Goal: Information Seeking & Learning: Learn about a topic

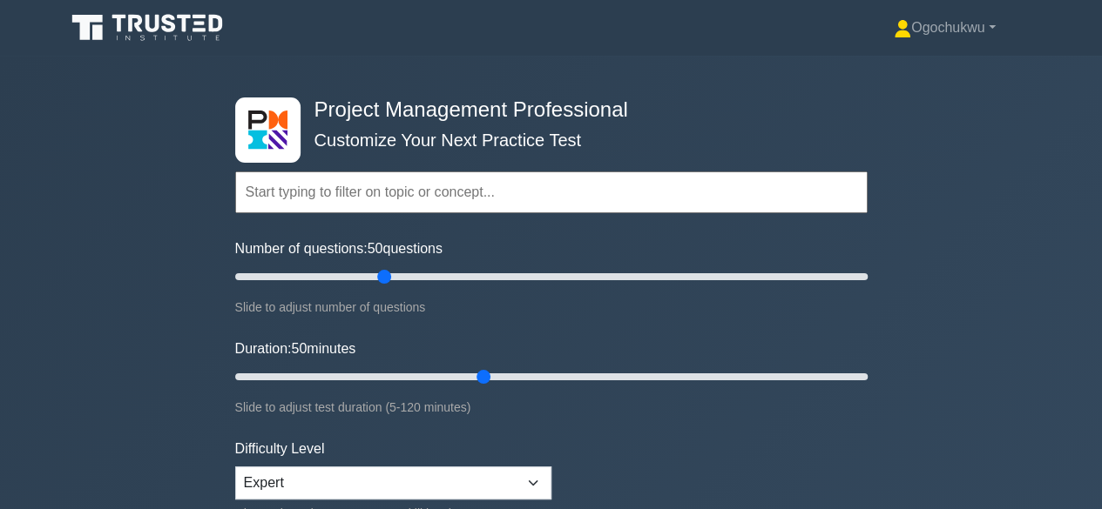
click at [318, 196] on input "text" at bounding box center [551, 193] width 632 height 42
type input "O"
click at [318, 196] on input "text" at bounding box center [551, 193] width 632 height 42
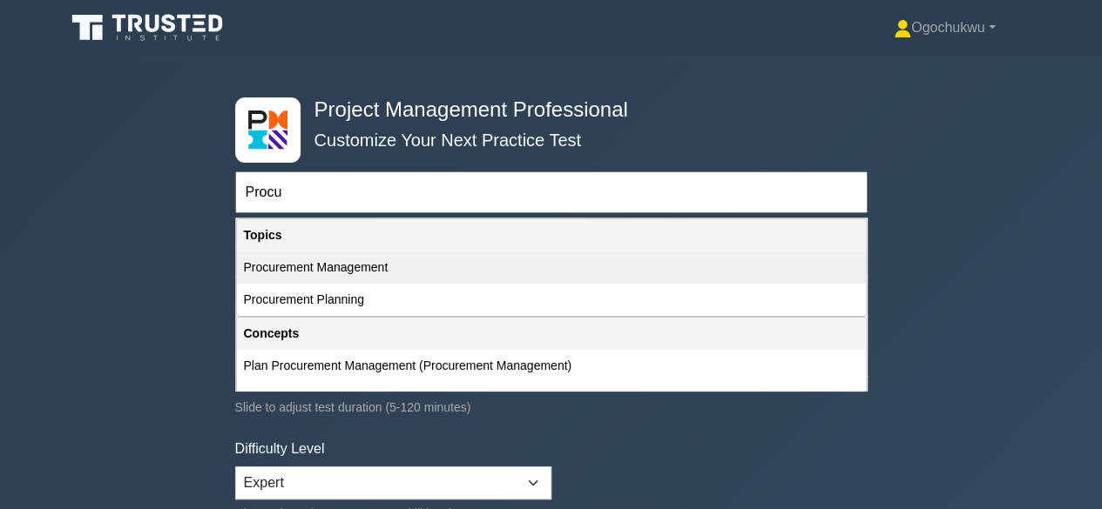
click at [359, 266] on div "Procurement Management" at bounding box center [551, 268] width 629 height 32
type input "Procurement Management"
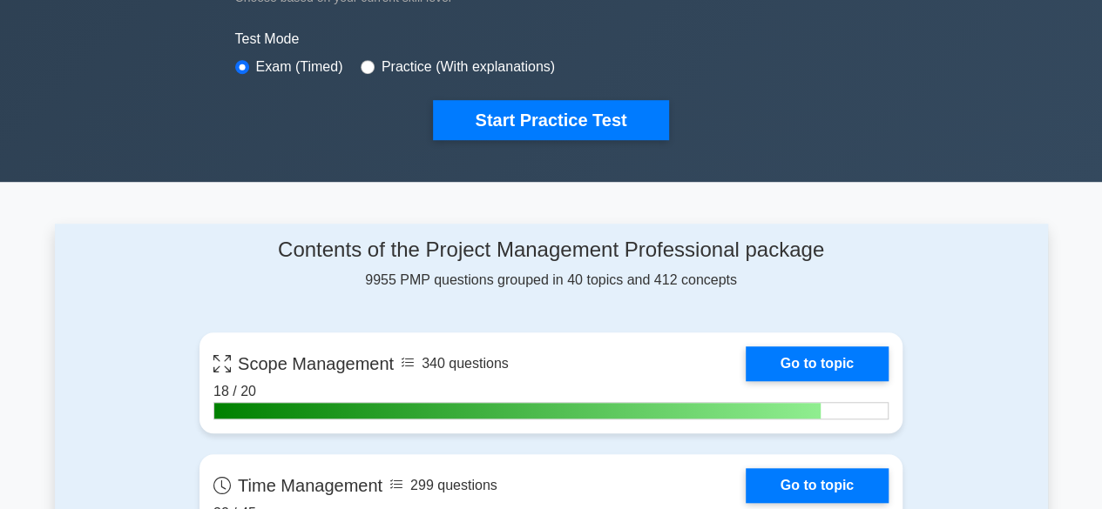
scroll to position [524, 0]
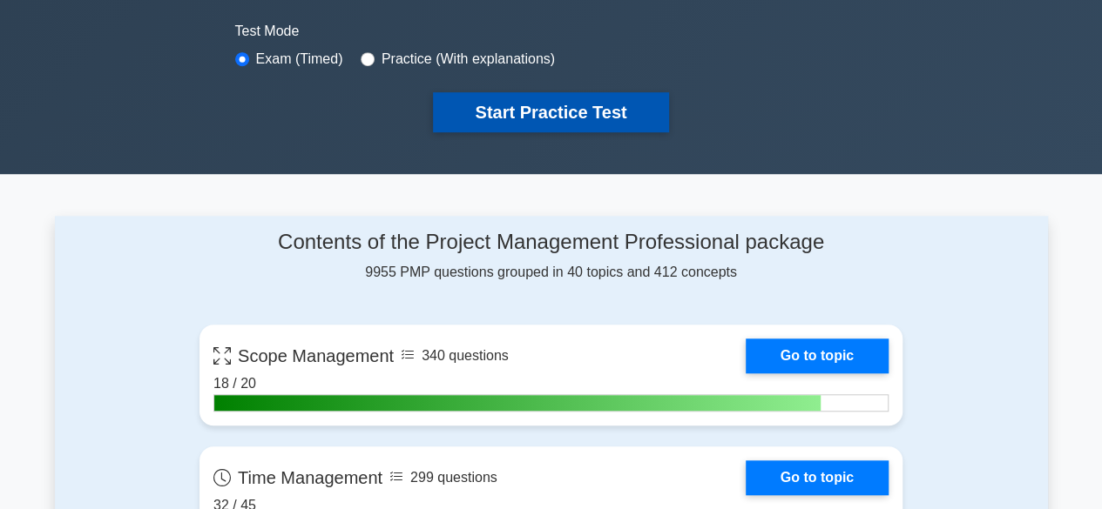
click at [556, 113] on button "Start Practice Test" at bounding box center [550, 112] width 235 height 40
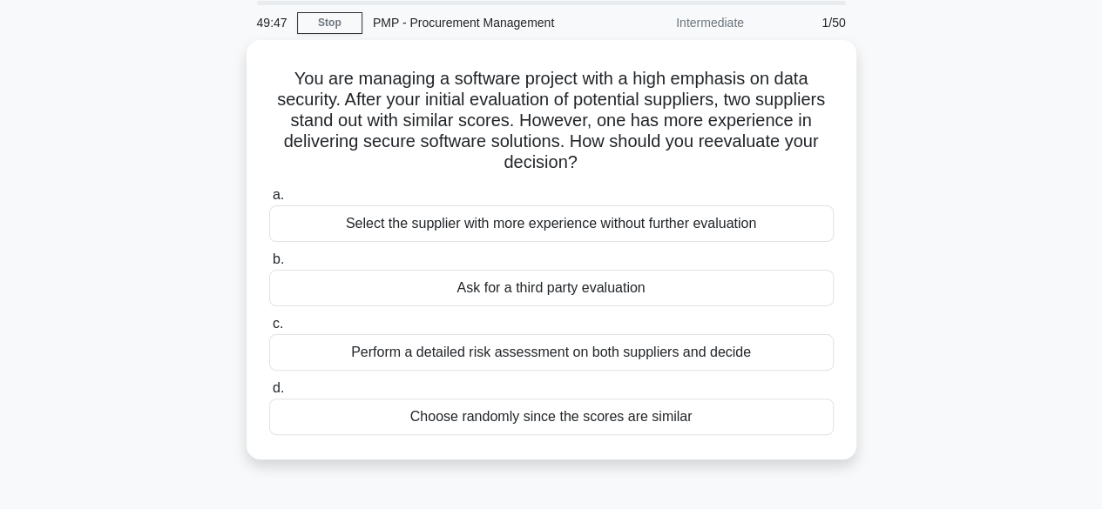
scroll to position [65, 0]
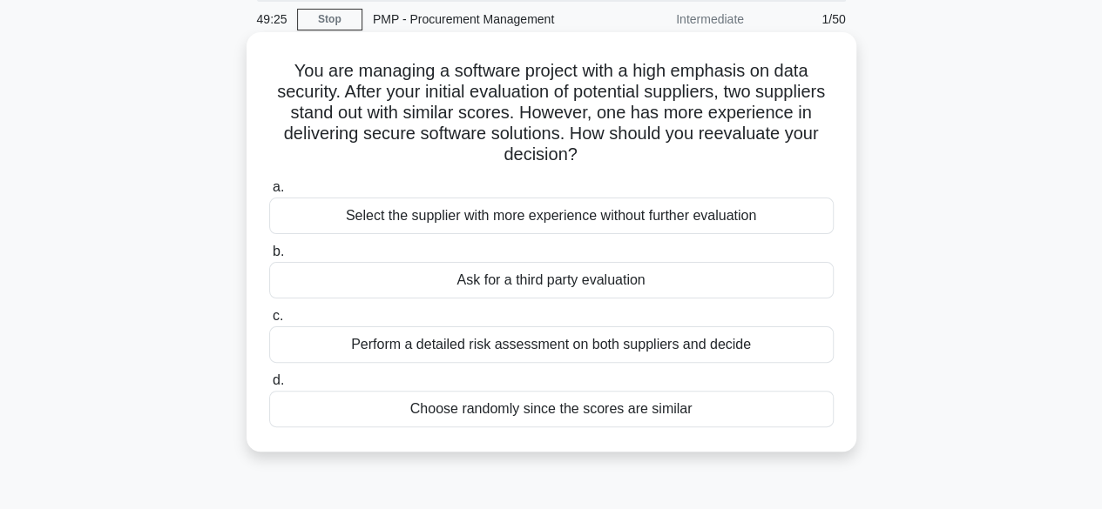
click at [564, 356] on div "Perform a detailed risk assessment on both suppliers and decide" at bounding box center [551, 345] width 564 height 37
click at [269, 322] on input "c. Perform a detailed risk assessment on both suppliers and decide" at bounding box center [269, 316] width 0 height 11
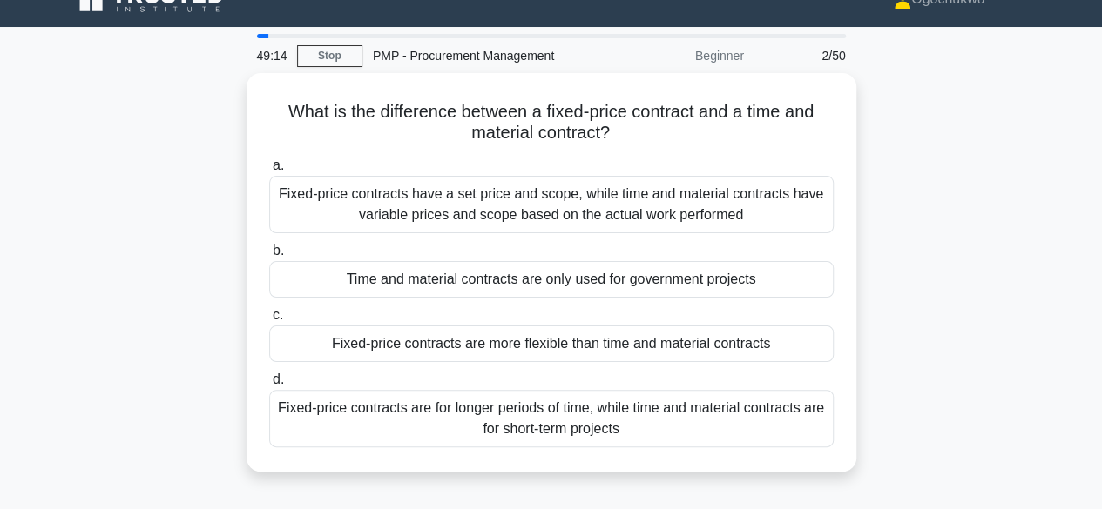
scroll to position [56, 0]
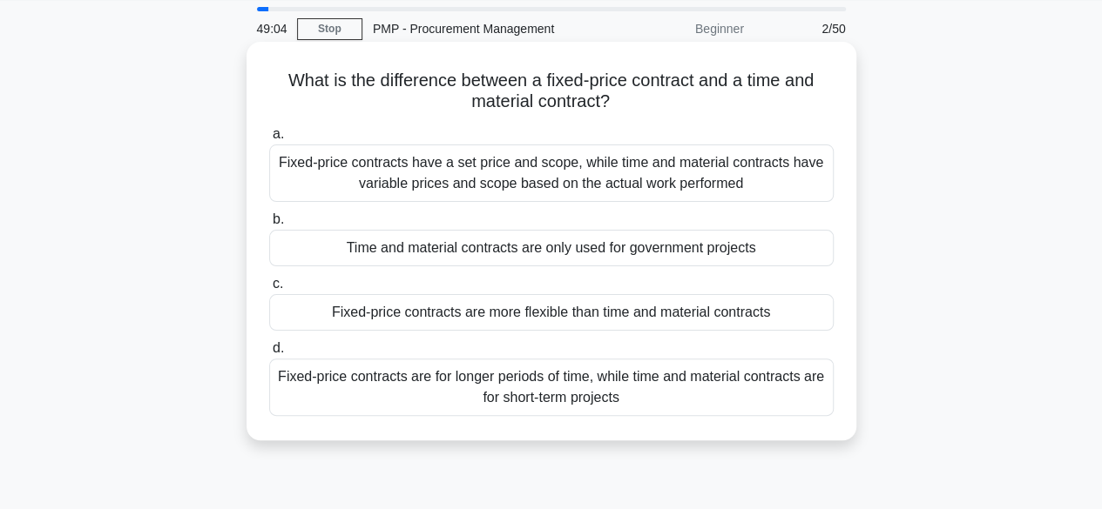
click at [516, 185] on div "Fixed-price contracts have a set price and scope, while time and material contr…" at bounding box center [551, 173] width 564 height 57
click at [269, 140] on input "a. Fixed-price contracts have a set price and scope, while time and material co…" at bounding box center [269, 134] width 0 height 11
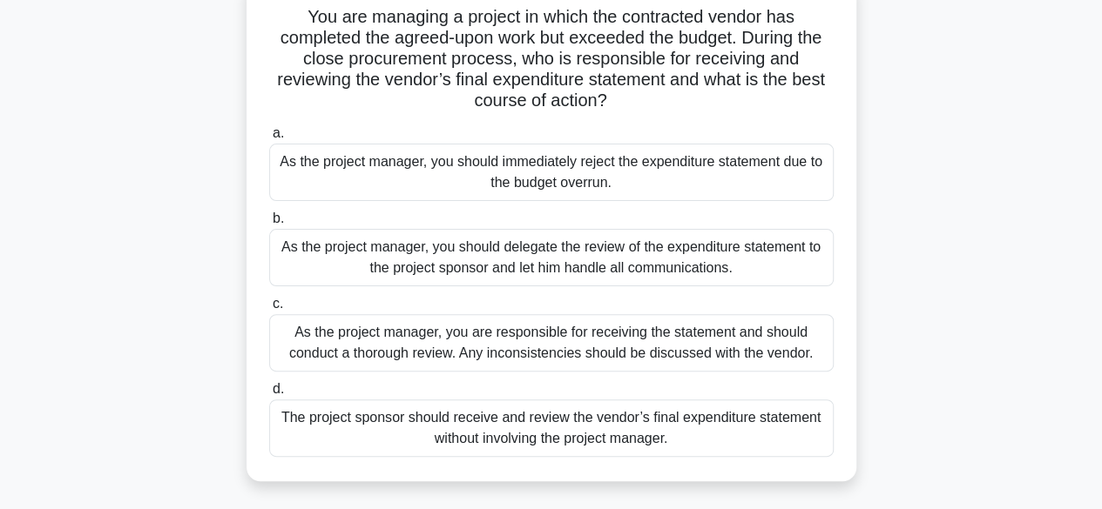
scroll to position [132, 0]
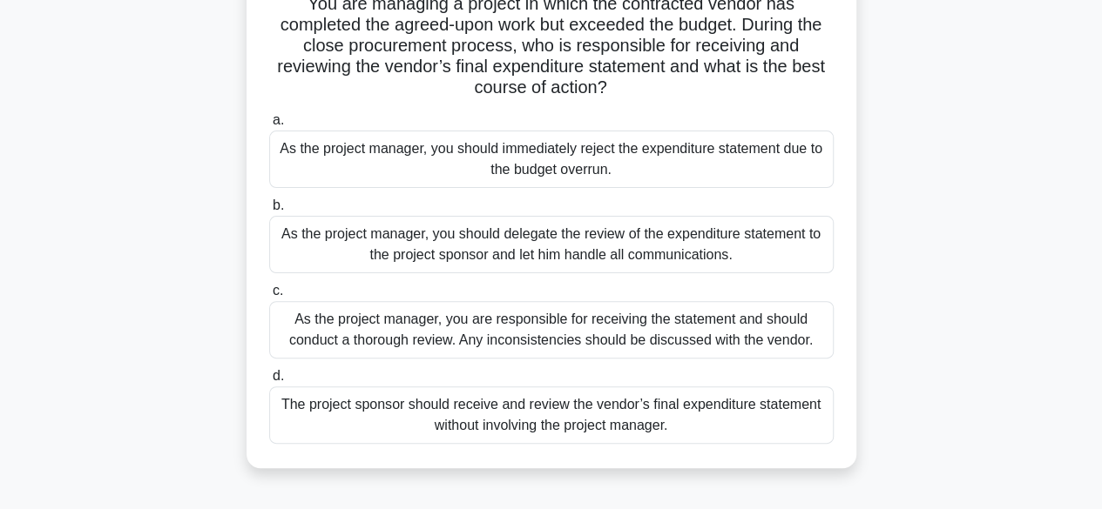
click at [615, 327] on div "As the project manager, you are responsible for receiving the statement and sho…" at bounding box center [551, 329] width 564 height 57
click at [269, 297] on input "c. As the project manager, you are responsible for receiving the statement and …" at bounding box center [269, 291] width 0 height 11
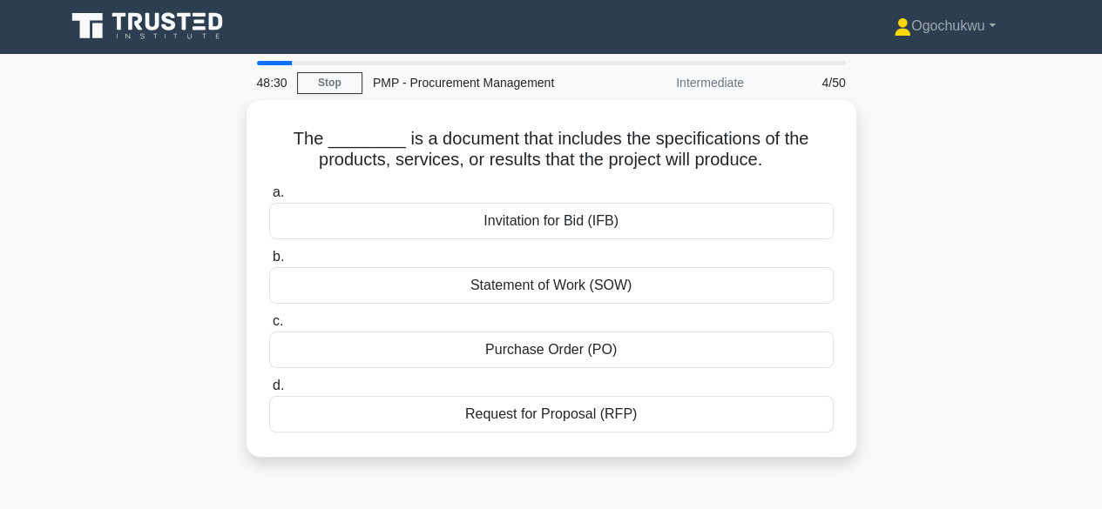
scroll to position [0, 0]
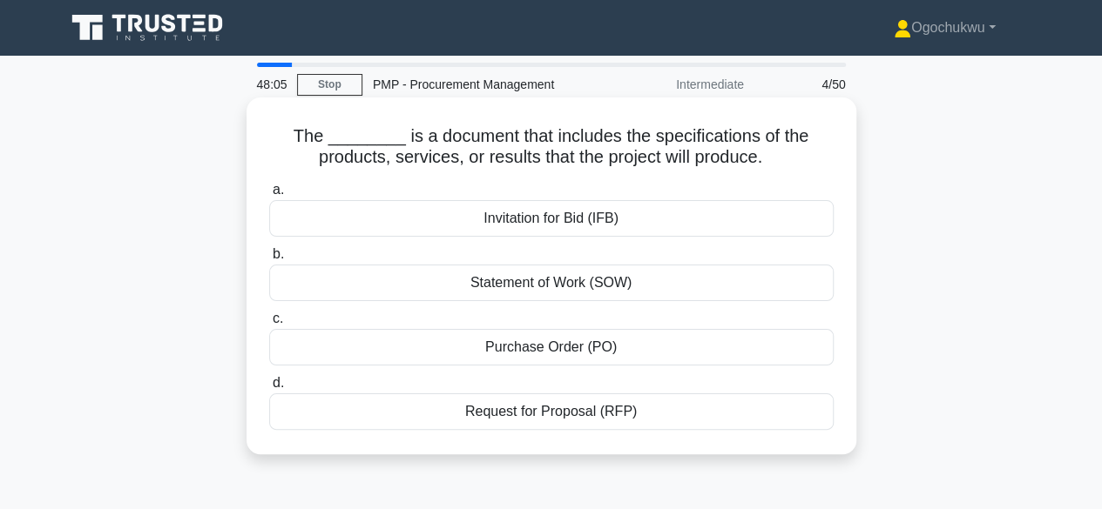
click at [578, 408] on div "Request for Proposal (RFP)" at bounding box center [551, 412] width 564 height 37
click at [269, 389] on input "d. Request for Proposal (RFP)" at bounding box center [269, 383] width 0 height 11
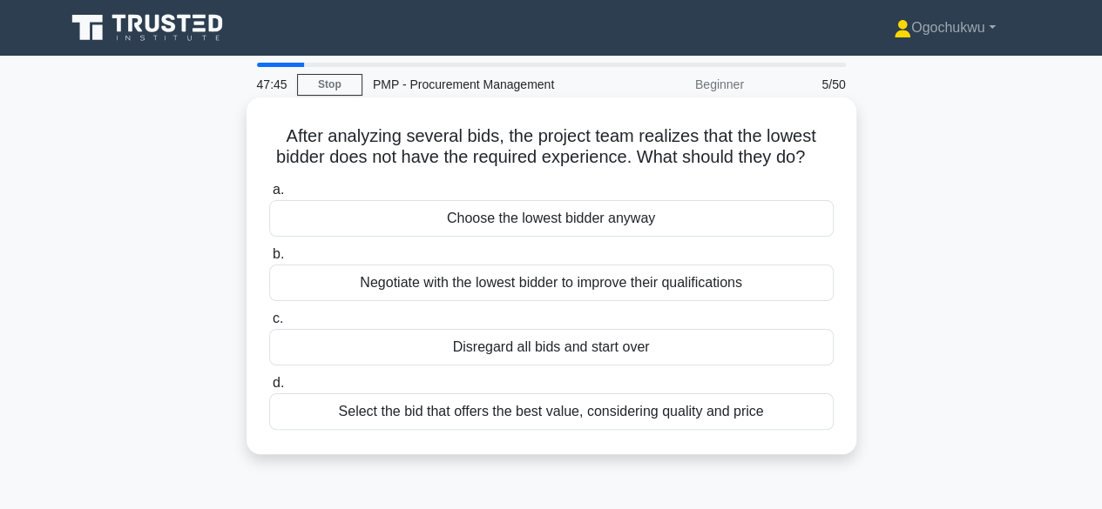
click at [546, 430] on div "Select the bid that offers the best value, considering quality and price" at bounding box center [551, 412] width 564 height 37
click at [269, 389] on input "d. Select the bid that offers the best value, considering quality and price" at bounding box center [269, 383] width 0 height 11
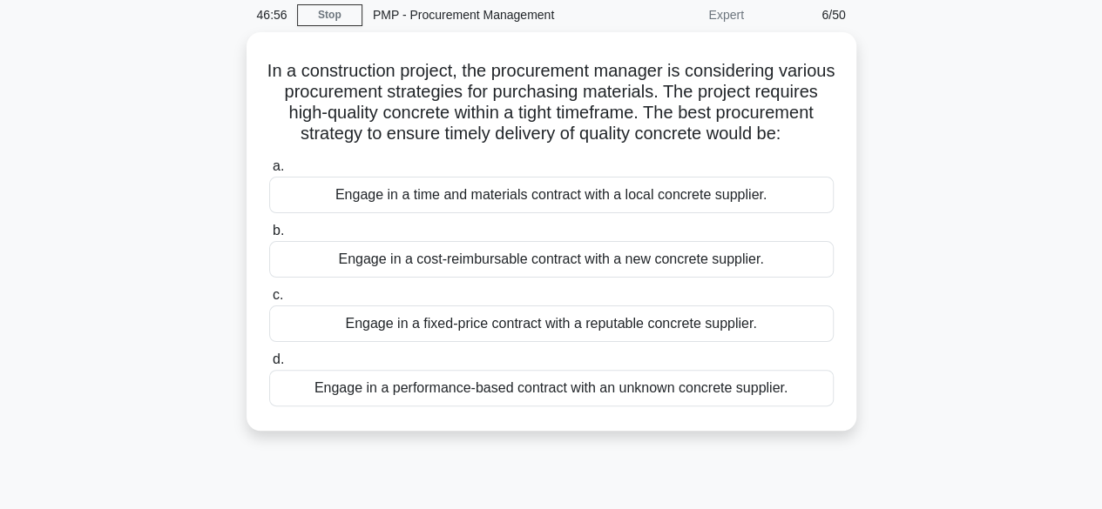
scroll to position [73, 0]
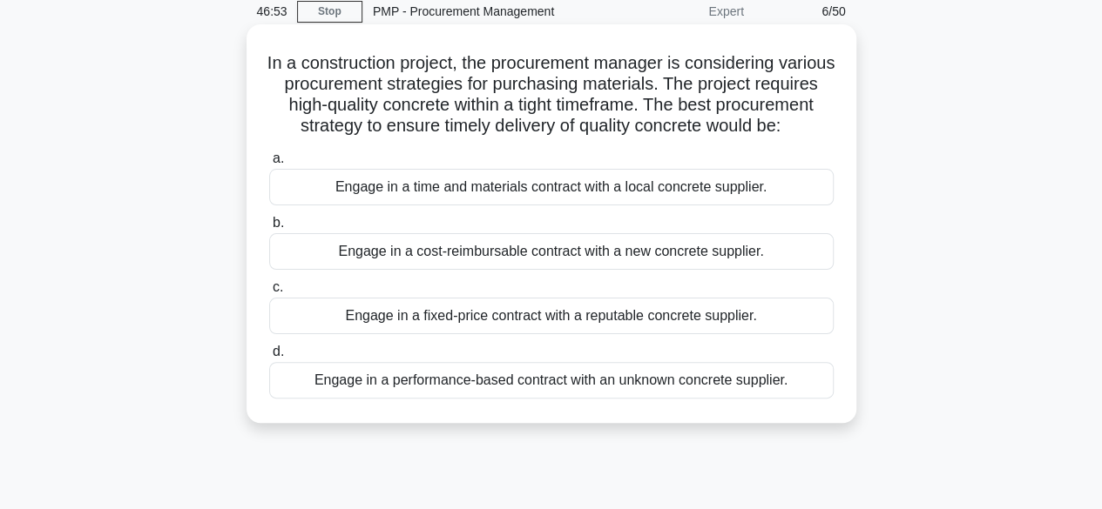
click at [644, 334] on div "Engage in a fixed-price contract with a reputable concrete supplier." at bounding box center [551, 316] width 564 height 37
click at [269, 293] on input "c. Engage in a fixed-price contract with a reputable concrete supplier." at bounding box center [269, 287] width 0 height 11
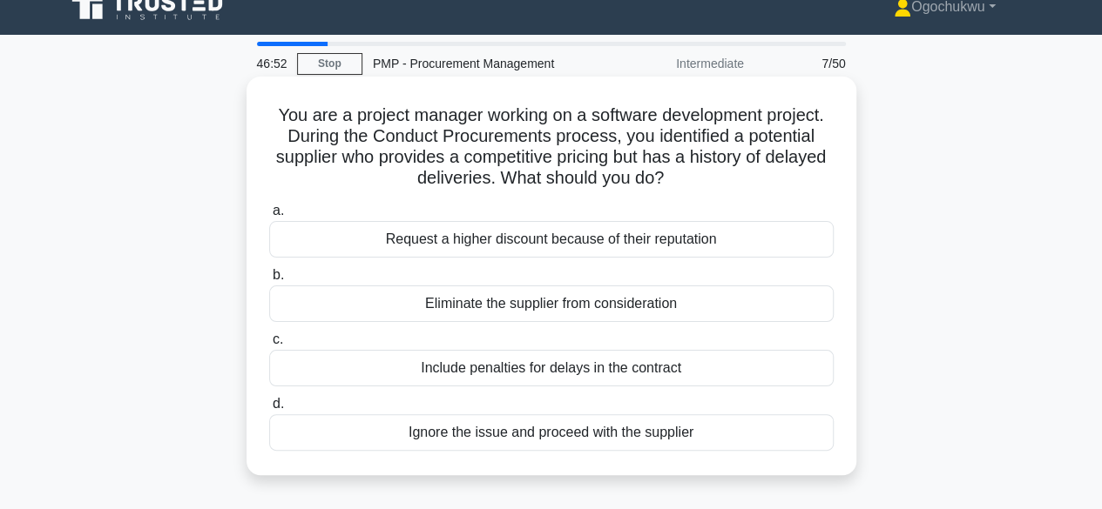
scroll to position [0, 0]
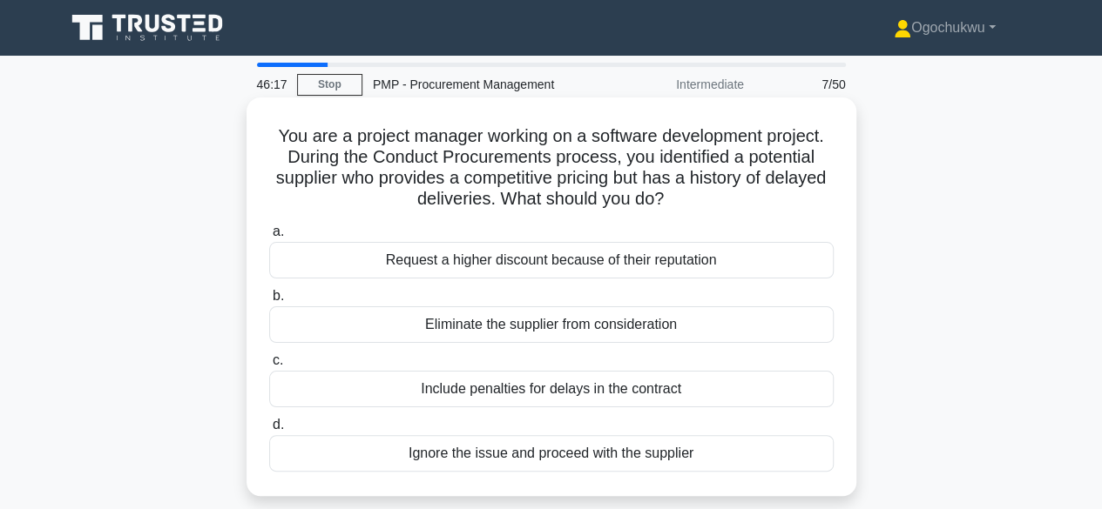
click at [509, 395] on div "Include penalties for delays in the contract" at bounding box center [551, 389] width 564 height 37
click at [269, 367] on input "c. Include penalties for delays in the contract" at bounding box center [269, 360] width 0 height 11
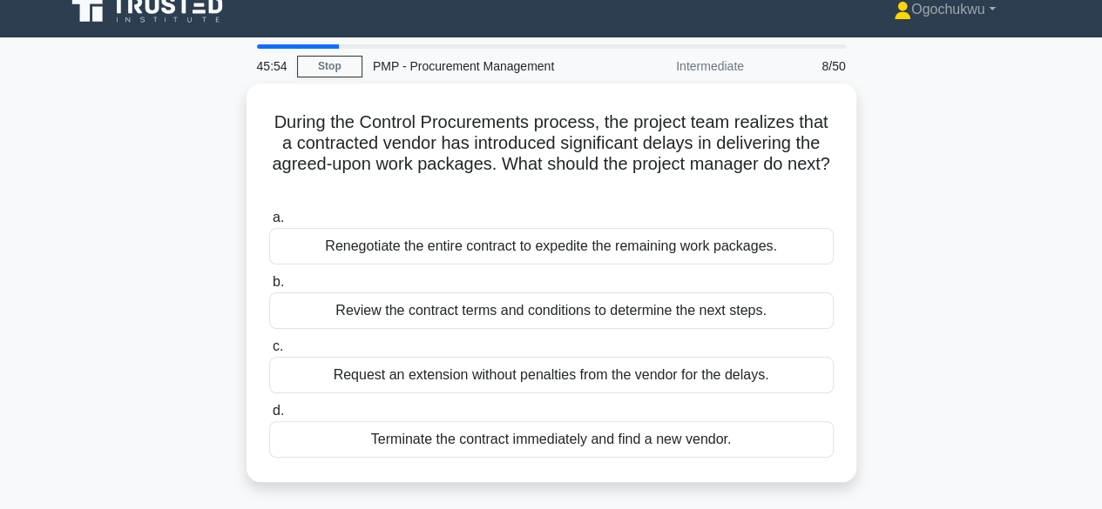
scroll to position [17, 0]
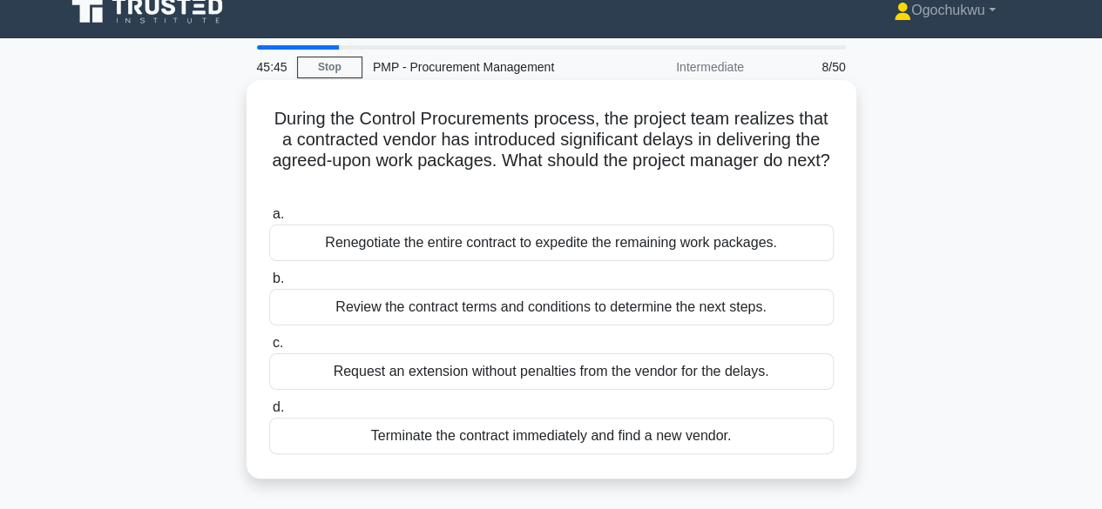
click at [596, 310] on div "Review the contract terms and conditions to determine the next steps." at bounding box center [551, 307] width 564 height 37
click at [269, 285] on input "b. Review the contract terms and conditions to determine the next steps." at bounding box center [269, 278] width 0 height 11
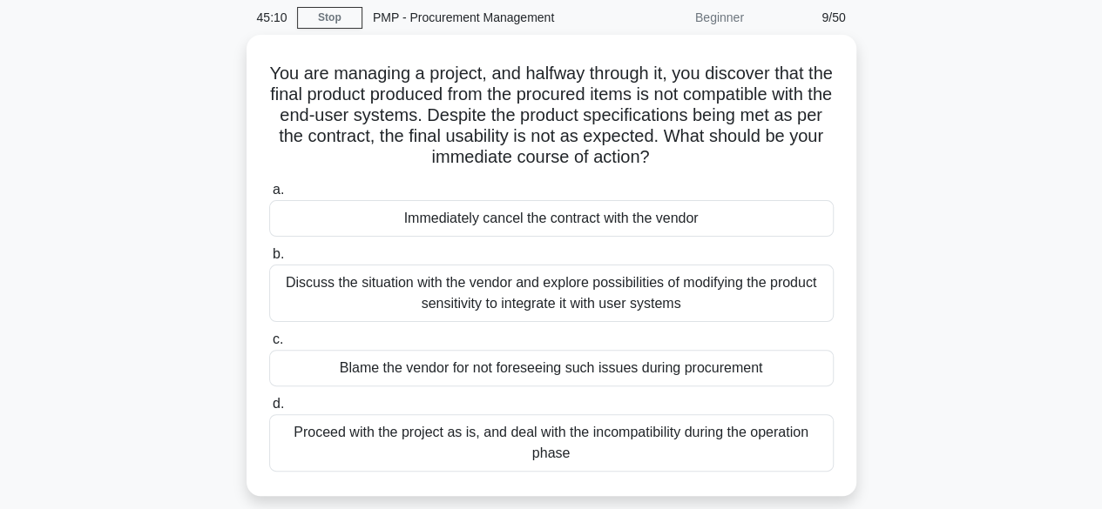
scroll to position [68, 0]
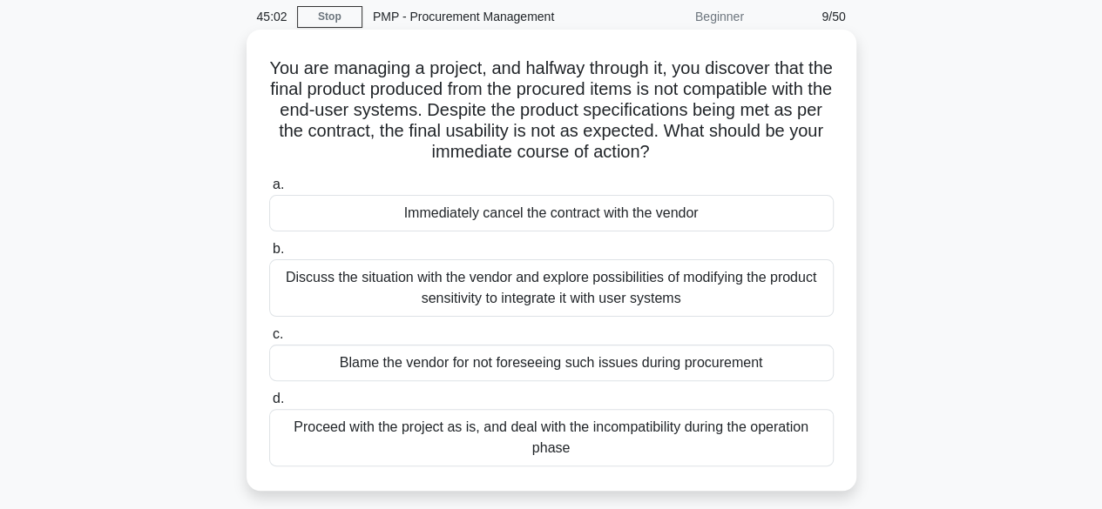
click at [639, 300] on div "Discuss the situation with the vendor and explore possibilities of modifying th…" at bounding box center [551, 288] width 564 height 57
click at [269, 255] on input "b. Discuss the situation with the vendor and explore possibilities of modifying…" at bounding box center [269, 249] width 0 height 11
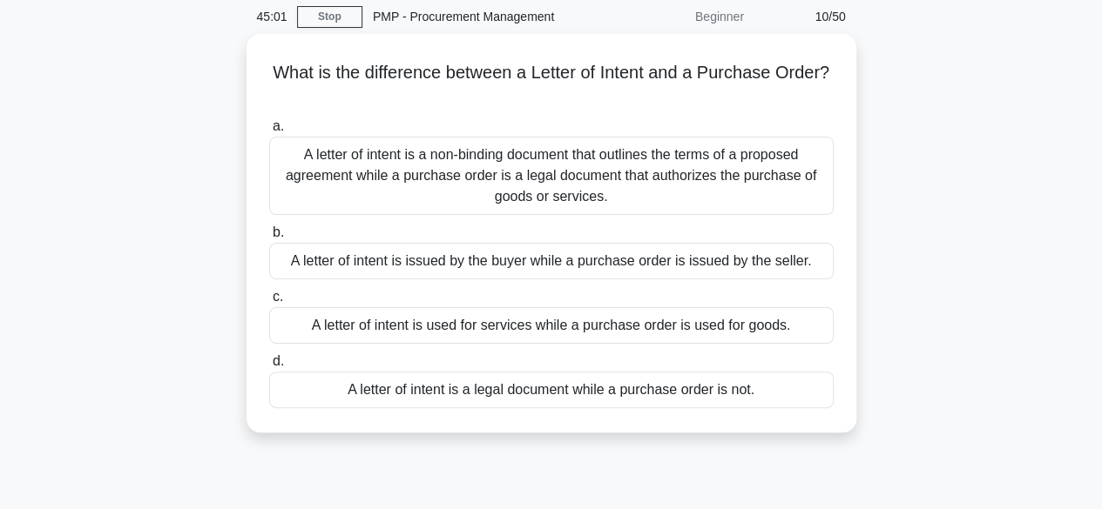
scroll to position [0, 0]
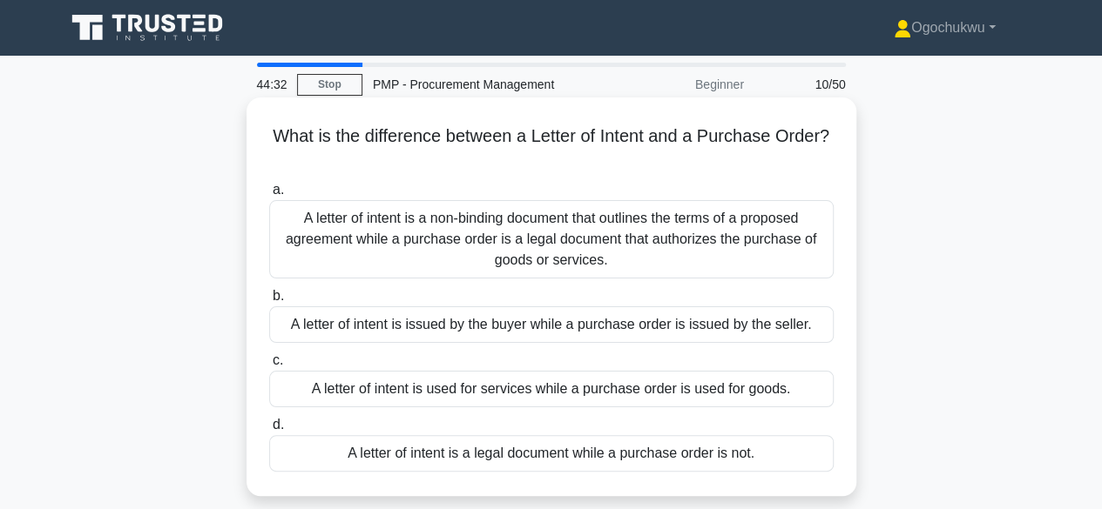
click at [403, 249] on div "A letter of intent is a non-binding document that outlines the terms of a propo…" at bounding box center [551, 239] width 564 height 78
click at [269, 196] on input "a. A letter of intent is a non-binding document that outlines the terms of a pr…" at bounding box center [269, 190] width 0 height 11
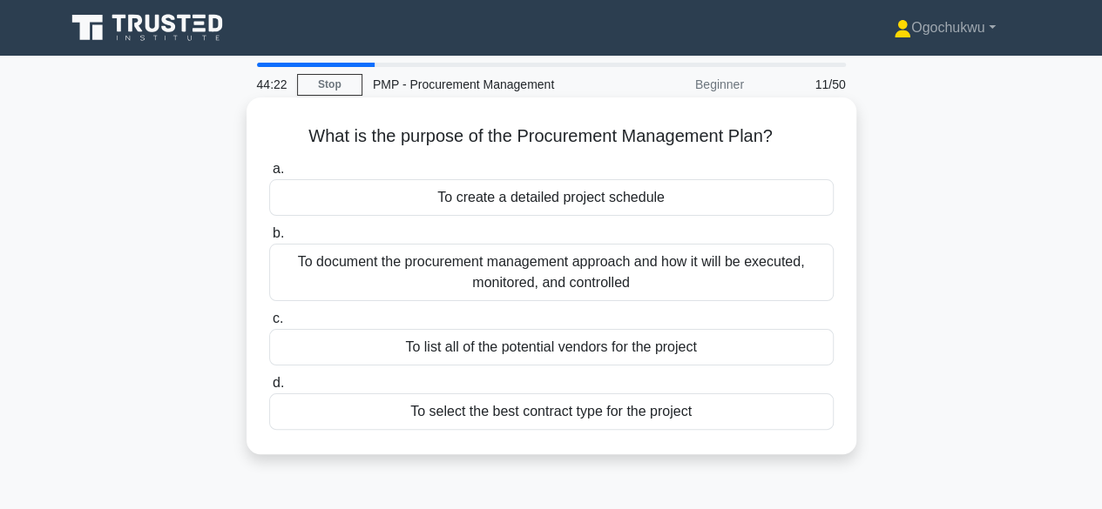
click at [529, 273] on div "To document the procurement management approach and how it will be executed, mo…" at bounding box center [551, 272] width 564 height 57
click at [269, 239] on input "b. To document the procurement management approach and how it will be executed,…" at bounding box center [269, 233] width 0 height 11
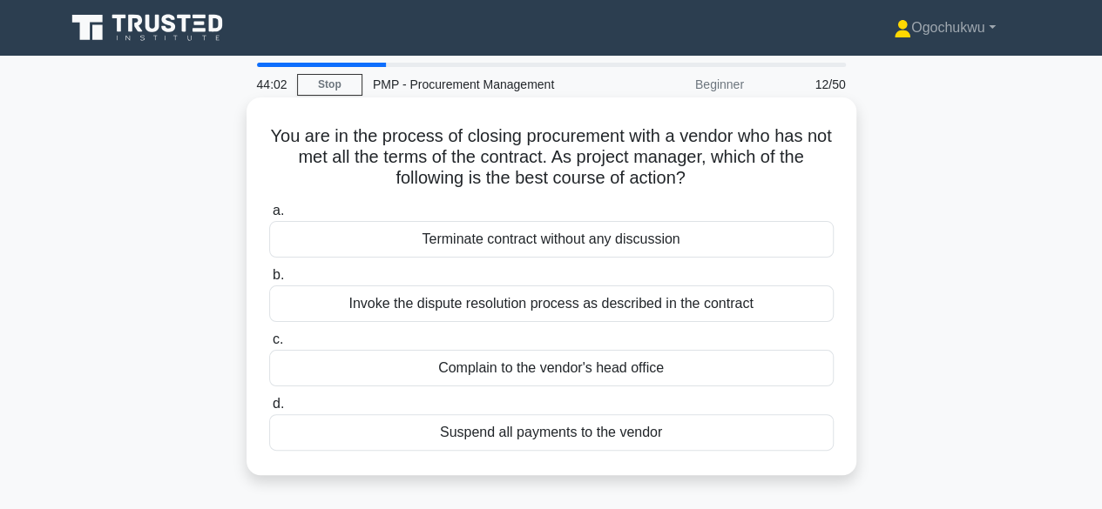
click at [425, 302] on div "Invoke the dispute resolution process as described in the contract" at bounding box center [551, 304] width 564 height 37
click at [269, 281] on input "b. Invoke the dispute resolution process as described in the contract" at bounding box center [269, 275] width 0 height 11
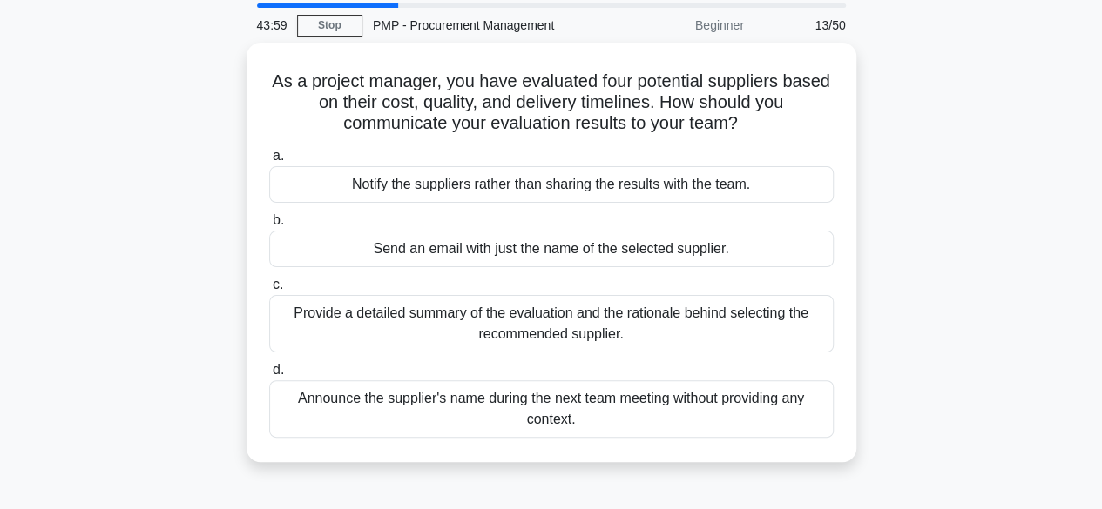
scroll to position [61, 0]
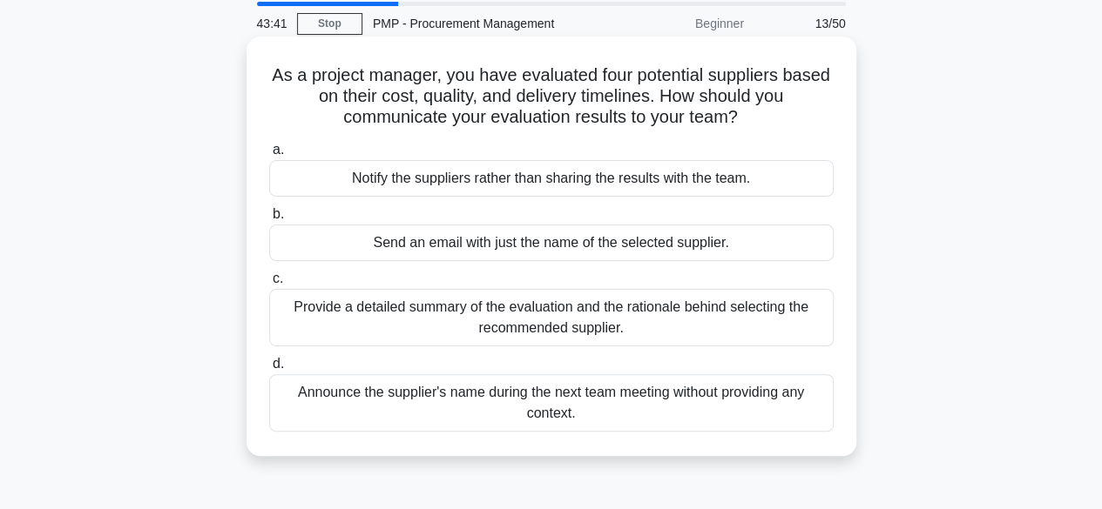
click at [549, 302] on div "Provide a detailed summary of the evaluation and the rationale behind selecting…" at bounding box center [551, 317] width 564 height 57
click at [269, 285] on input "c. Provide a detailed summary of the evaluation and the rationale behind select…" at bounding box center [269, 278] width 0 height 11
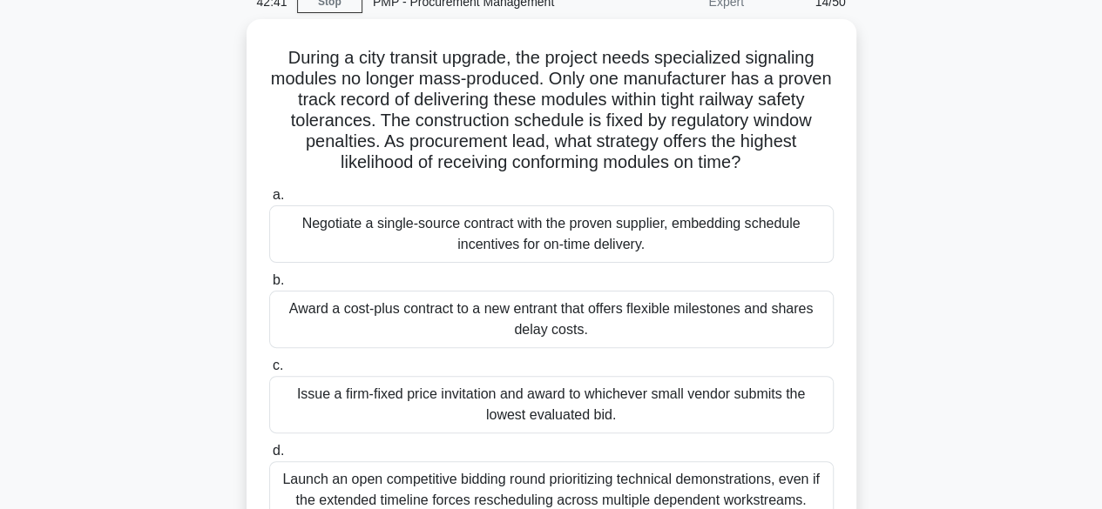
scroll to position [84, 0]
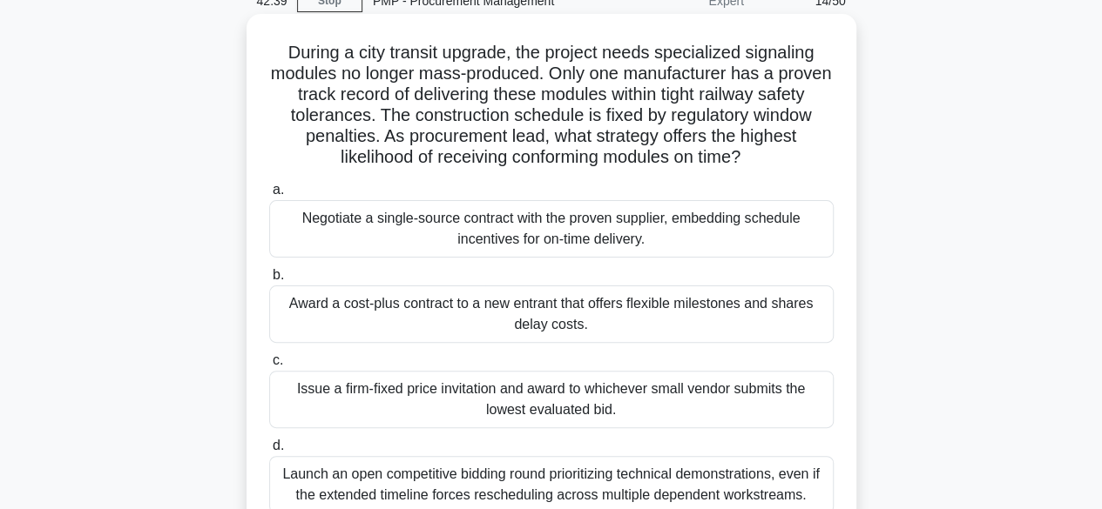
click at [516, 230] on div "Negotiate a single-source contract with the proven supplier, embedding schedule…" at bounding box center [551, 228] width 564 height 57
click at [269, 196] on input "a. Negotiate a single-source contract with the proven supplier, embedding sched…" at bounding box center [269, 190] width 0 height 11
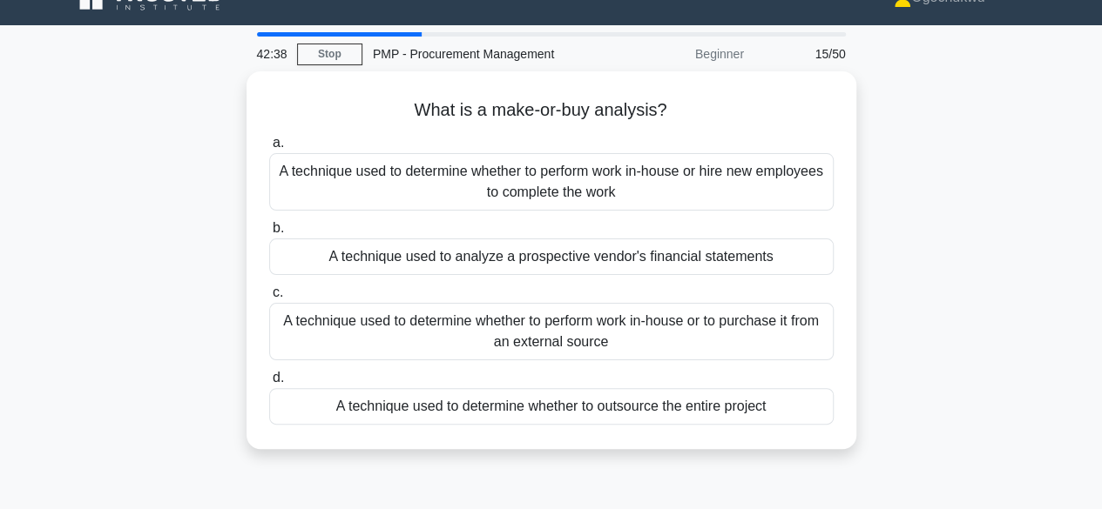
scroll to position [0, 0]
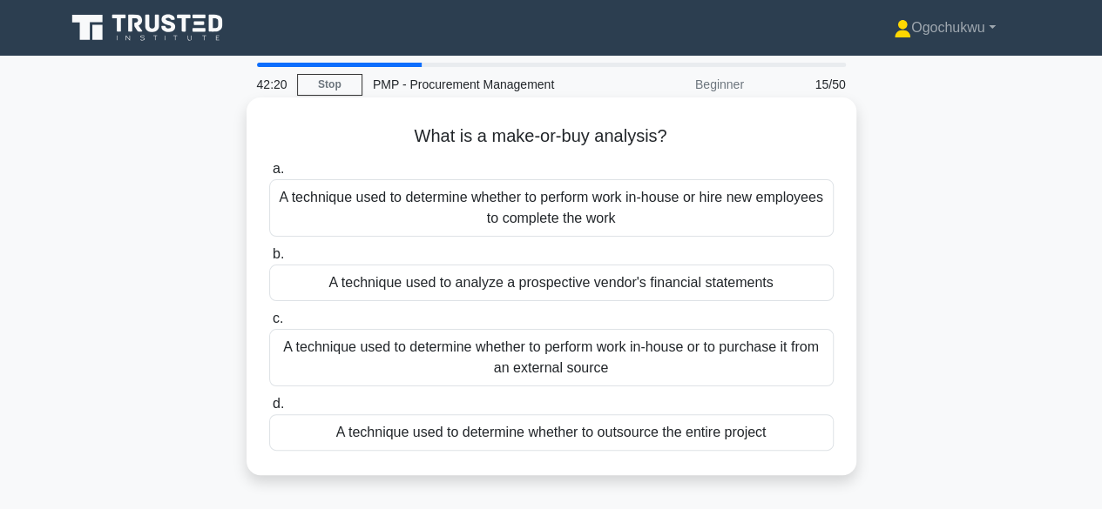
click at [551, 366] on div "A technique used to determine whether to perform work in-house or to purchase i…" at bounding box center [551, 357] width 564 height 57
click at [269, 325] on input "c. A technique used to determine whether to perform work in-house or to purchas…" at bounding box center [269, 319] width 0 height 11
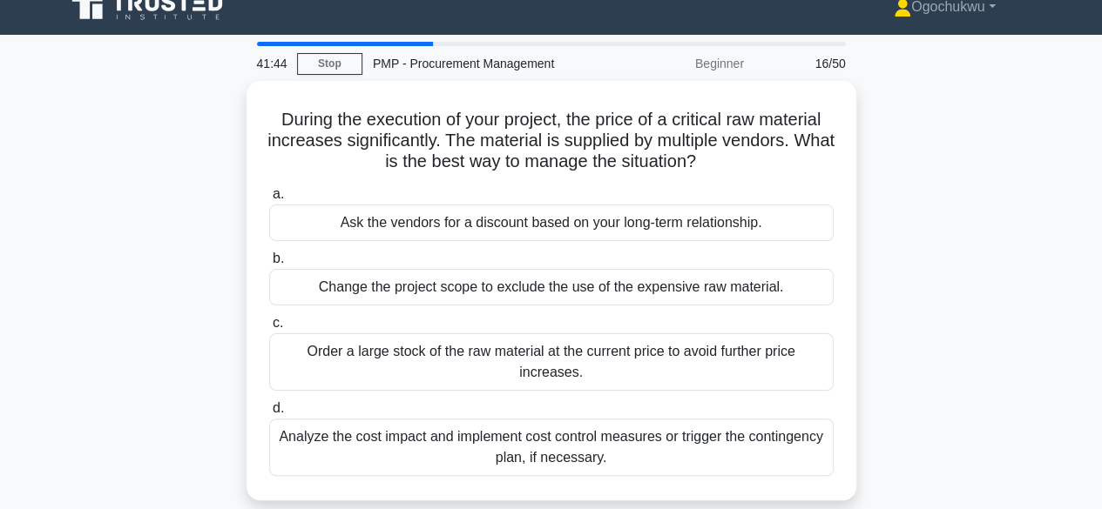
scroll to position [32, 0]
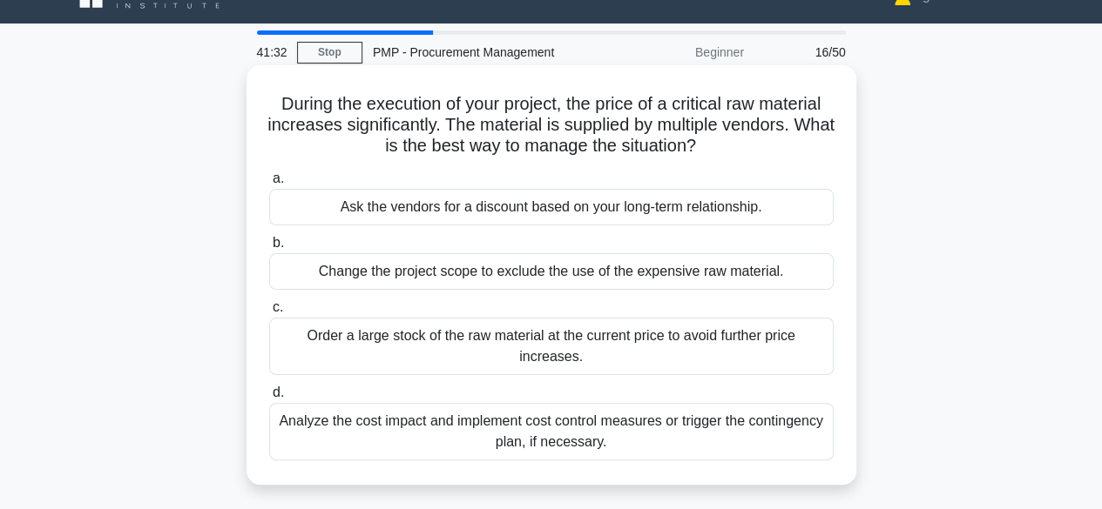
click at [602, 427] on div "Analyze the cost impact and implement cost control measures or trigger the cont…" at bounding box center [551, 431] width 564 height 57
click at [269, 399] on input "d. Analyze the cost impact and implement cost control measures or trigger the c…" at bounding box center [269, 393] width 0 height 11
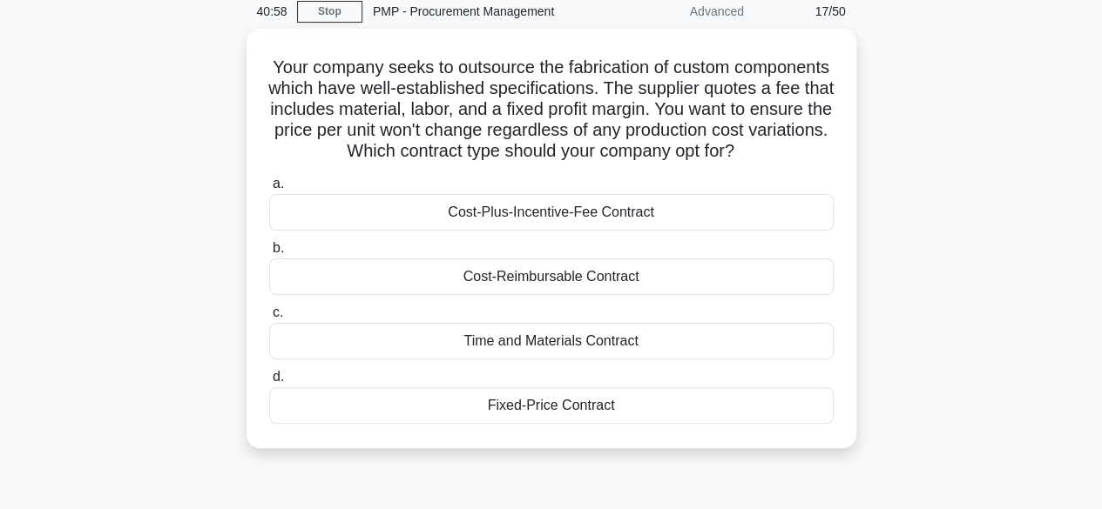
scroll to position [82, 0]
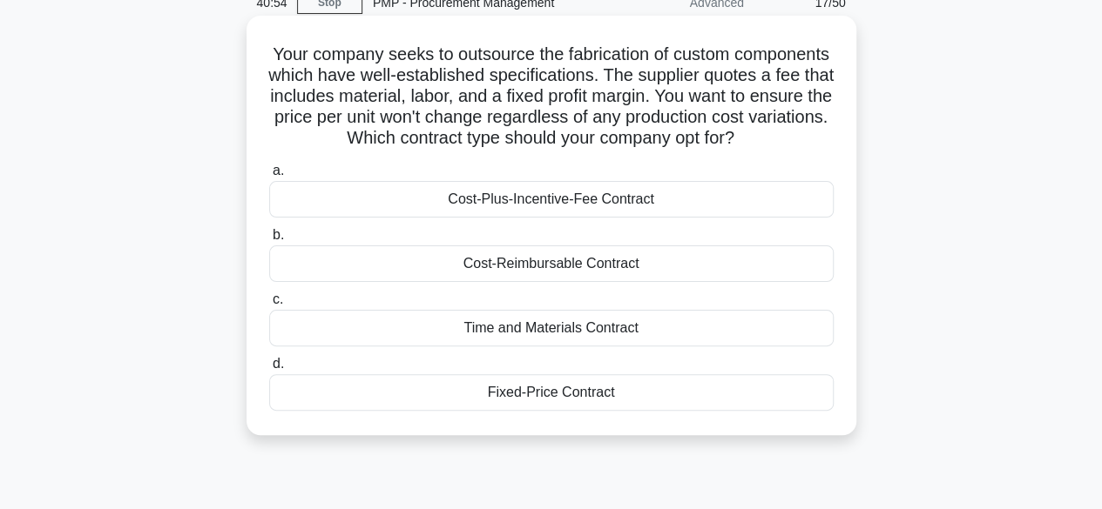
click at [597, 411] on div "Fixed-Price Contract" at bounding box center [551, 392] width 564 height 37
click at [269, 370] on input "d. Fixed-Price Contract" at bounding box center [269, 364] width 0 height 11
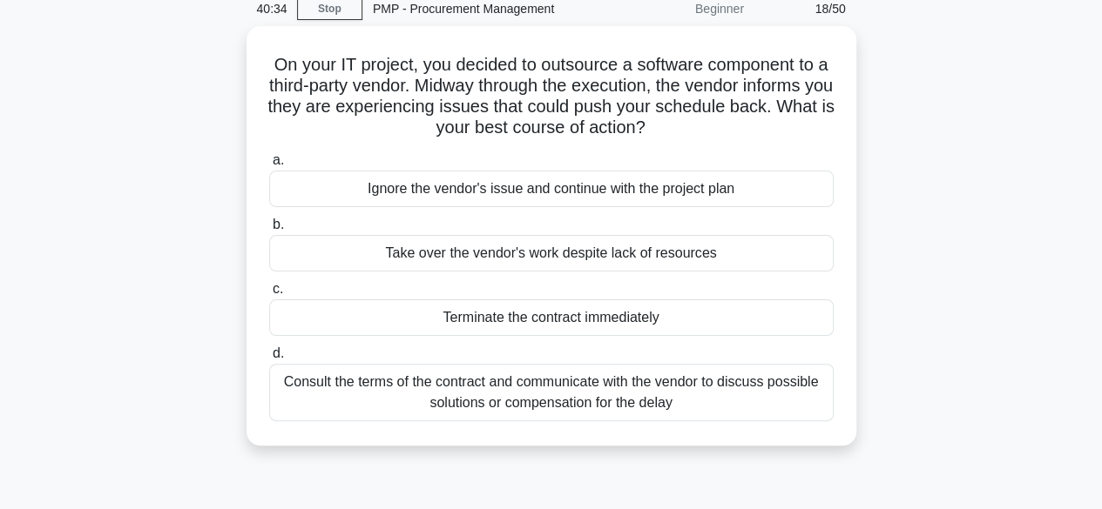
scroll to position [127, 0]
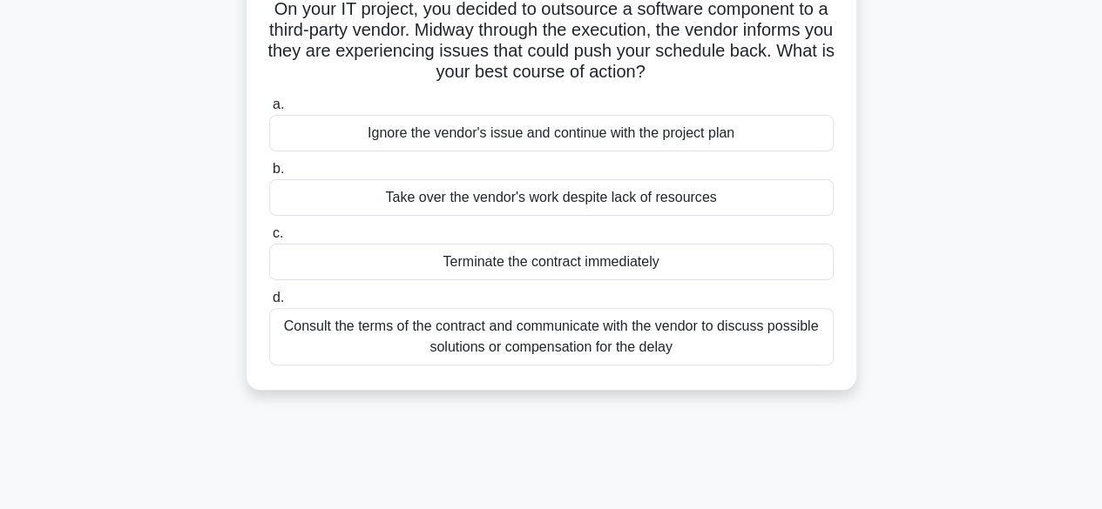
click at [613, 353] on div "Consult the terms of the contract and communicate with the vendor to discuss po…" at bounding box center [551, 336] width 564 height 57
click at [269, 304] on input "d. Consult the terms of the contract and communicate with the vendor to discuss…" at bounding box center [269, 298] width 0 height 11
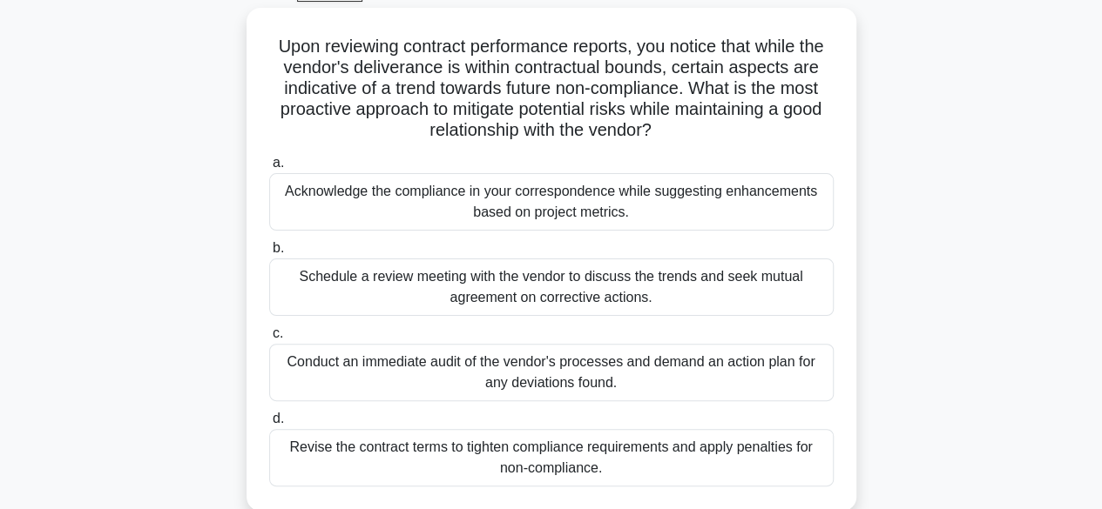
scroll to position [20, 0]
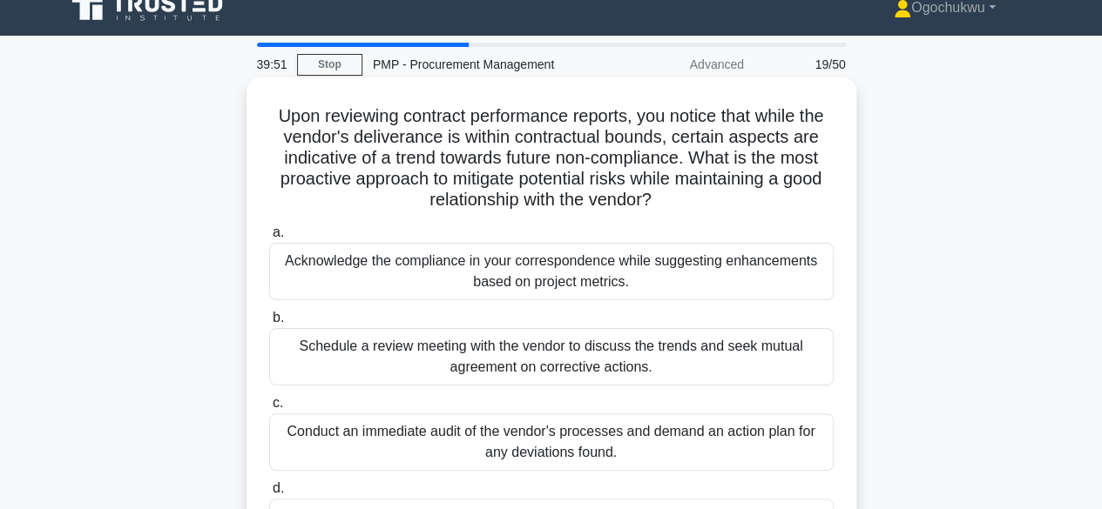
click at [518, 385] on div "Schedule a review meeting with the vendor to discuss the trends and seek mutual…" at bounding box center [551, 356] width 564 height 57
click at [269, 324] on input "b. Schedule a review meeting with the vendor to discuss the trends and seek mut…" at bounding box center [269, 318] width 0 height 11
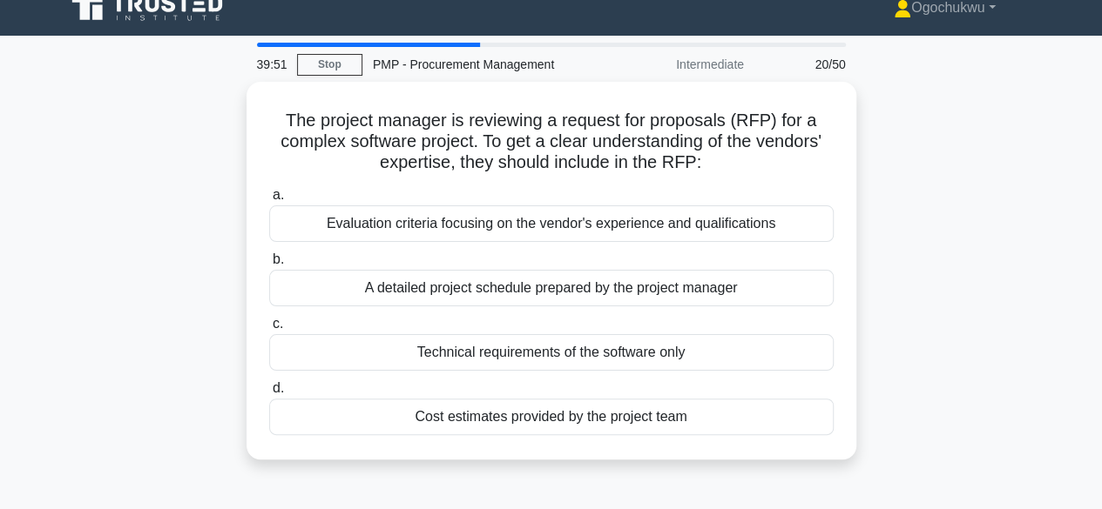
scroll to position [0, 0]
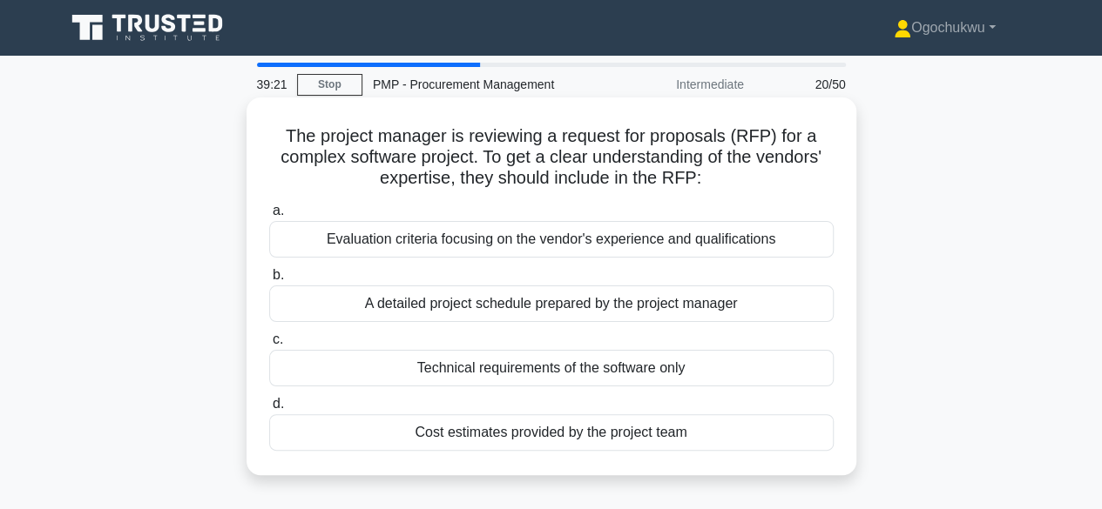
click at [566, 247] on div "Evaluation criteria focusing on the vendor's experience and qualifications" at bounding box center [551, 239] width 564 height 37
click at [269, 217] on input "a. Evaluation criteria focusing on the vendor's experience and qualifications" at bounding box center [269, 211] width 0 height 11
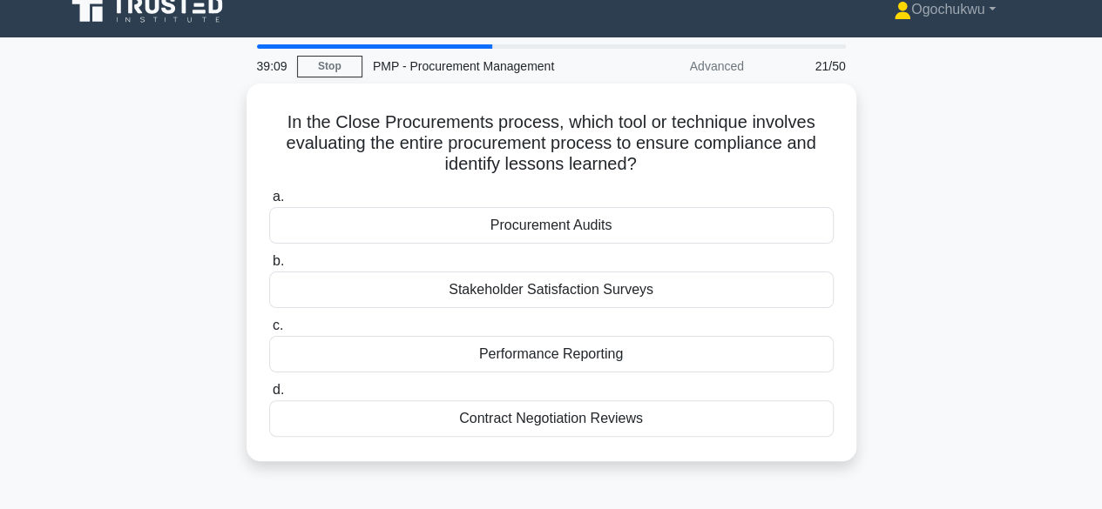
scroll to position [22, 0]
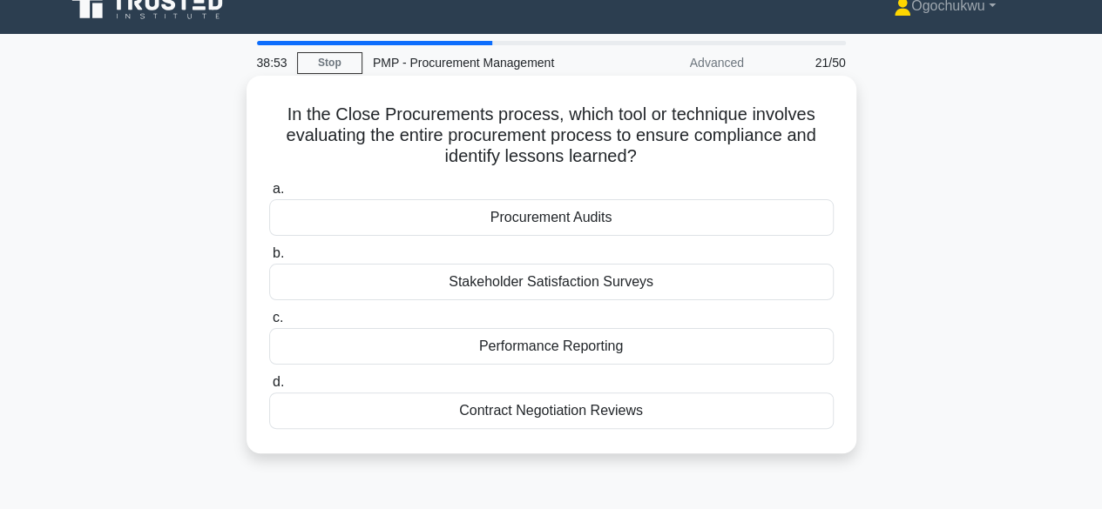
click at [563, 222] on div "Procurement Audits" at bounding box center [551, 217] width 564 height 37
click at [269, 195] on input "a. Procurement Audits" at bounding box center [269, 189] width 0 height 11
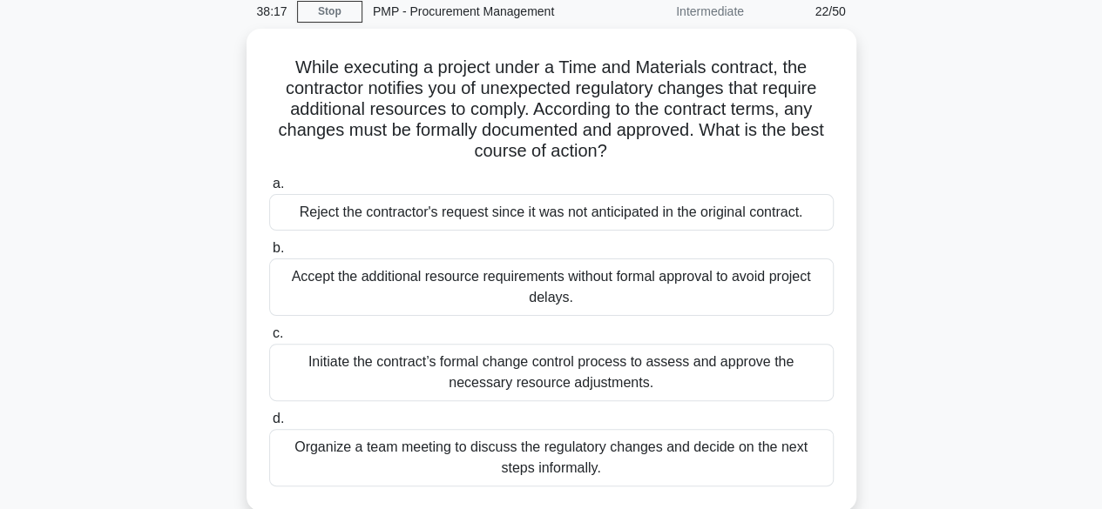
scroll to position [75, 0]
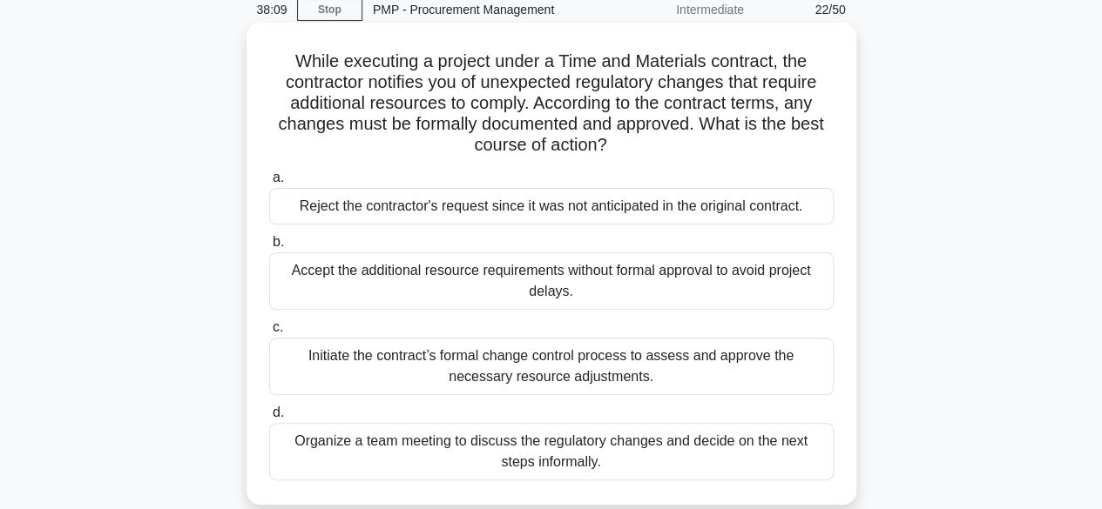
click at [602, 367] on div "Initiate the contract’s formal change control process to assess and approve the…" at bounding box center [551, 366] width 564 height 57
click at [269, 334] on input "c. Initiate the contract’s formal change control process to assess and approve …" at bounding box center [269, 327] width 0 height 11
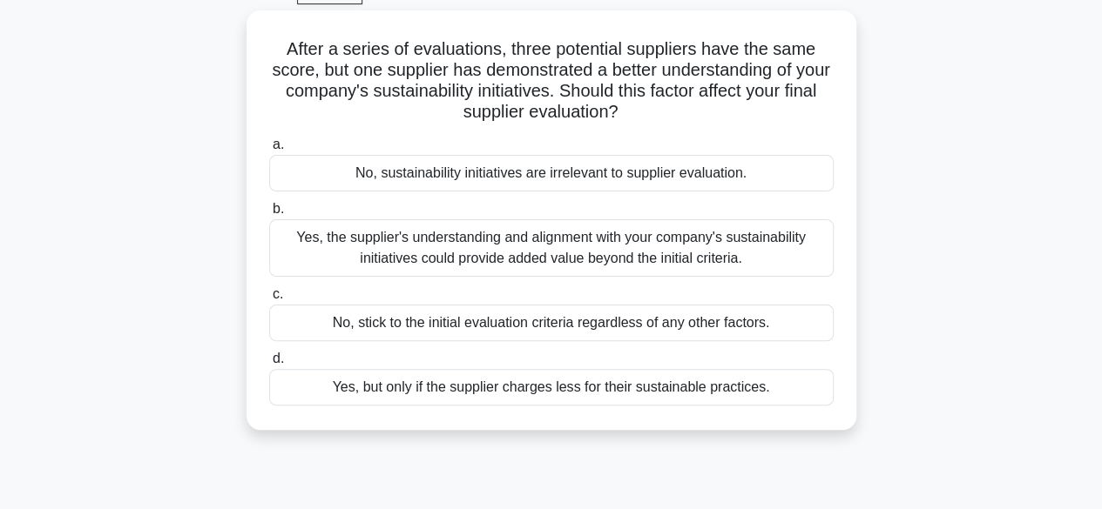
scroll to position [98, 0]
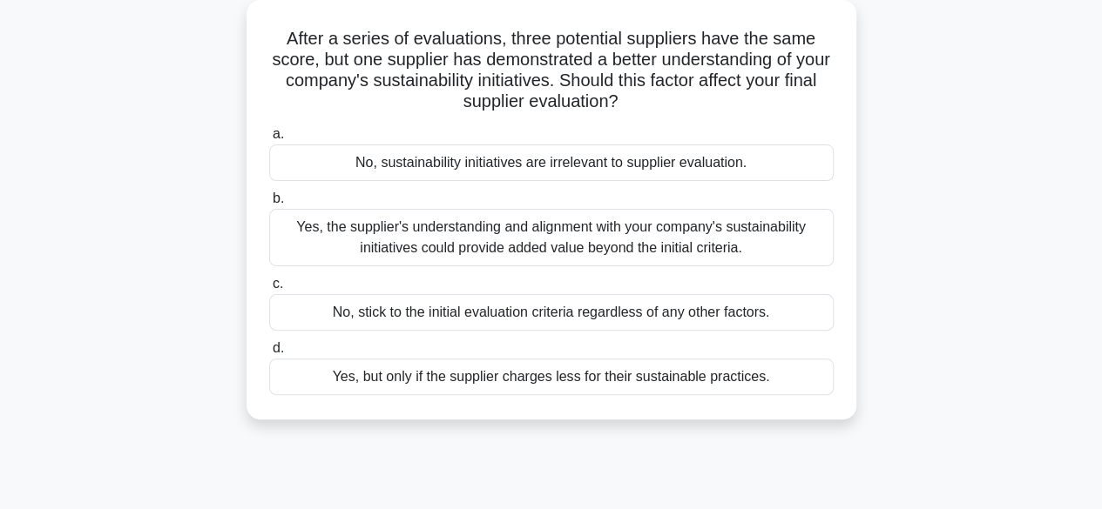
click at [589, 243] on div "Yes, the supplier's understanding and alignment with your company's sustainabil…" at bounding box center [551, 237] width 564 height 57
click at [269, 205] on input "b. Yes, the supplier's understanding and alignment with your company's sustaina…" at bounding box center [269, 198] width 0 height 11
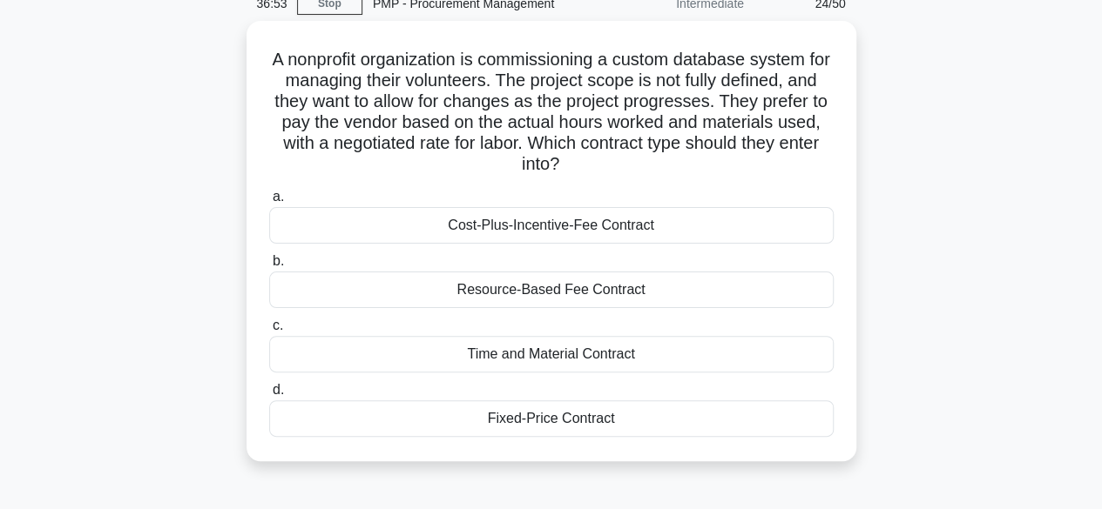
scroll to position [37, 0]
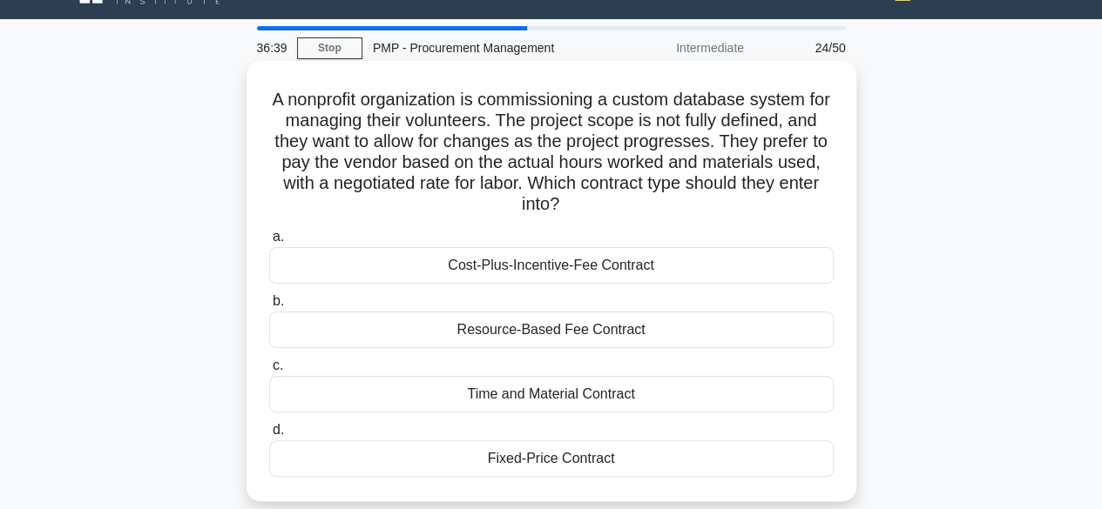
click at [536, 395] on div "Time and Material Contract" at bounding box center [551, 394] width 564 height 37
click at [269, 372] on input "c. Time and Material Contract" at bounding box center [269, 366] width 0 height 11
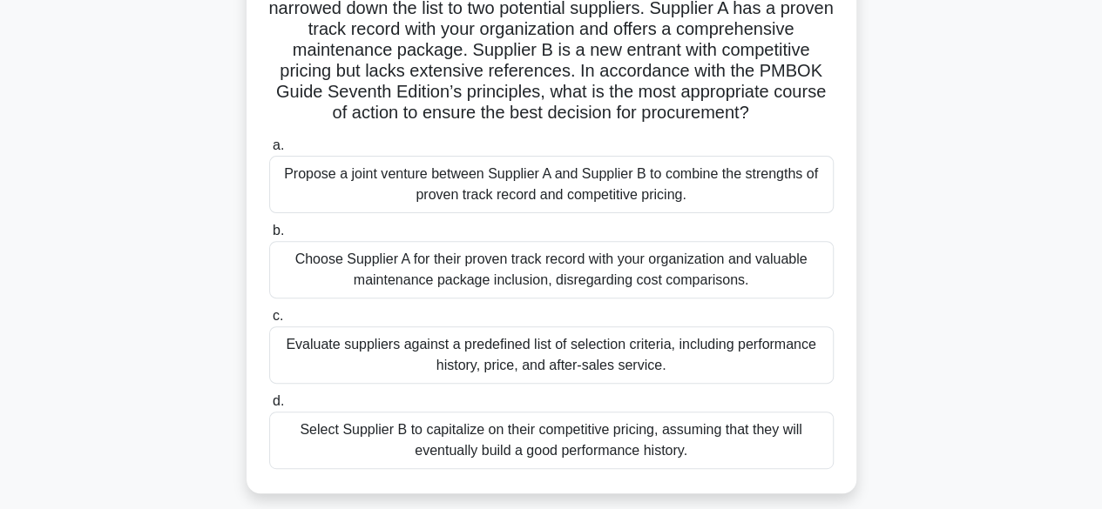
scroll to position [181, 0]
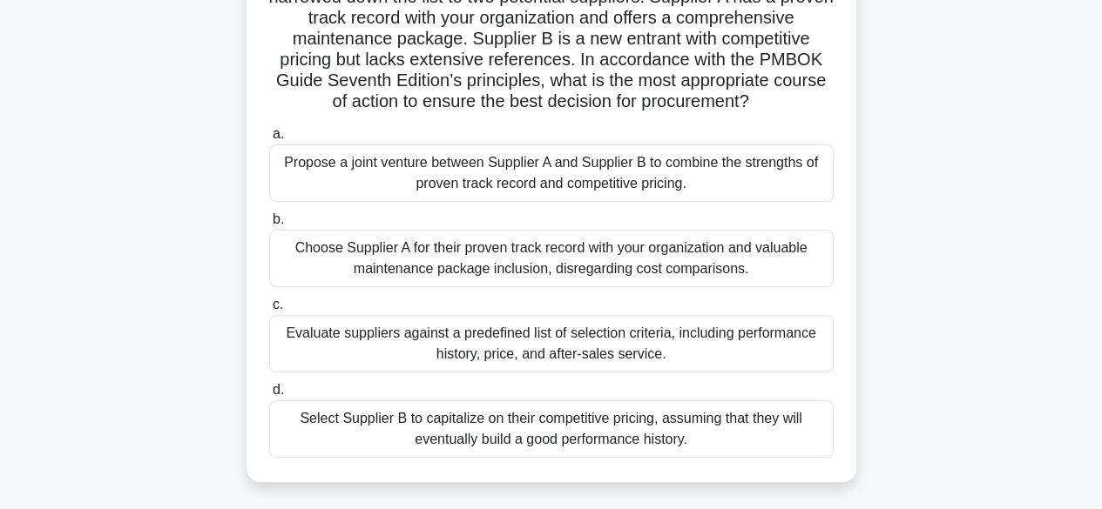
click at [568, 365] on div "Evaluate suppliers against a predefined list of selection criteria, including p…" at bounding box center [551, 343] width 564 height 57
click at [269, 311] on input "c. Evaluate suppliers against a predefined list of selection criteria, includin…" at bounding box center [269, 305] width 0 height 11
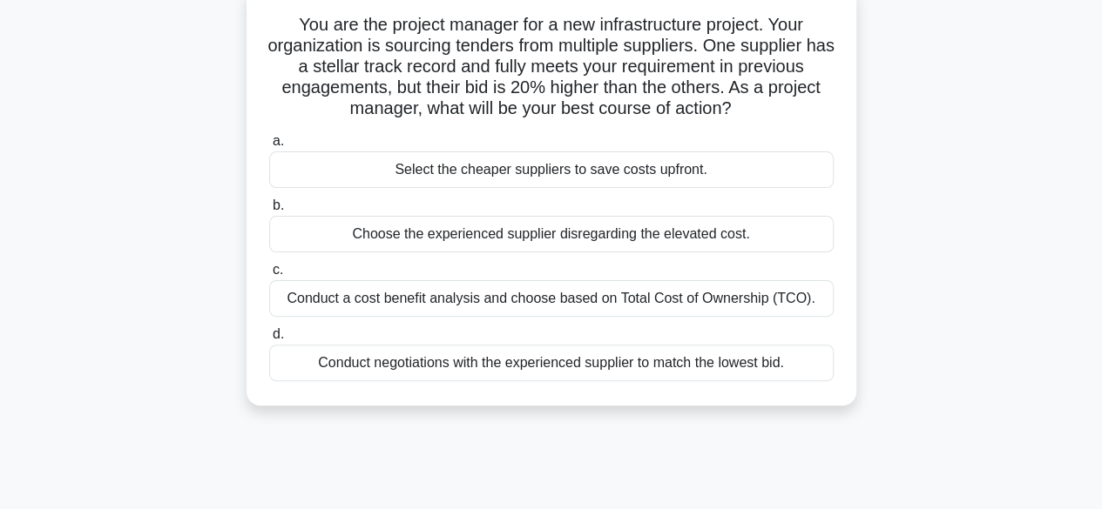
scroll to position [123, 0]
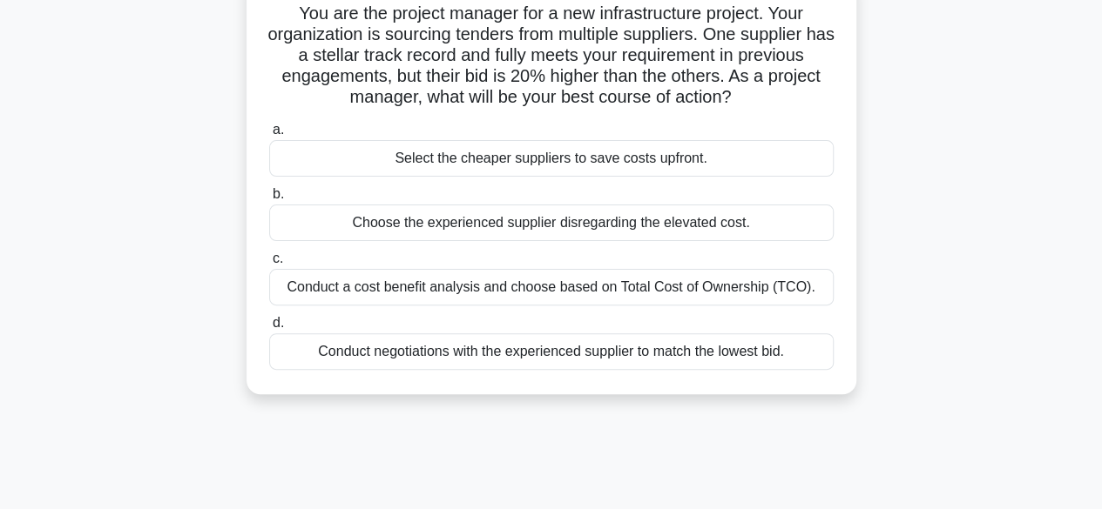
click at [594, 349] on div "Conduct negotiations with the experienced supplier to match the lowest bid." at bounding box center [551, 352] width 564 height 37
click at [269, 329] on input "d. Conduct negotiations with the experienced supplier to match the lowest bid." at bounding box center [269, 323] width 0 height 11
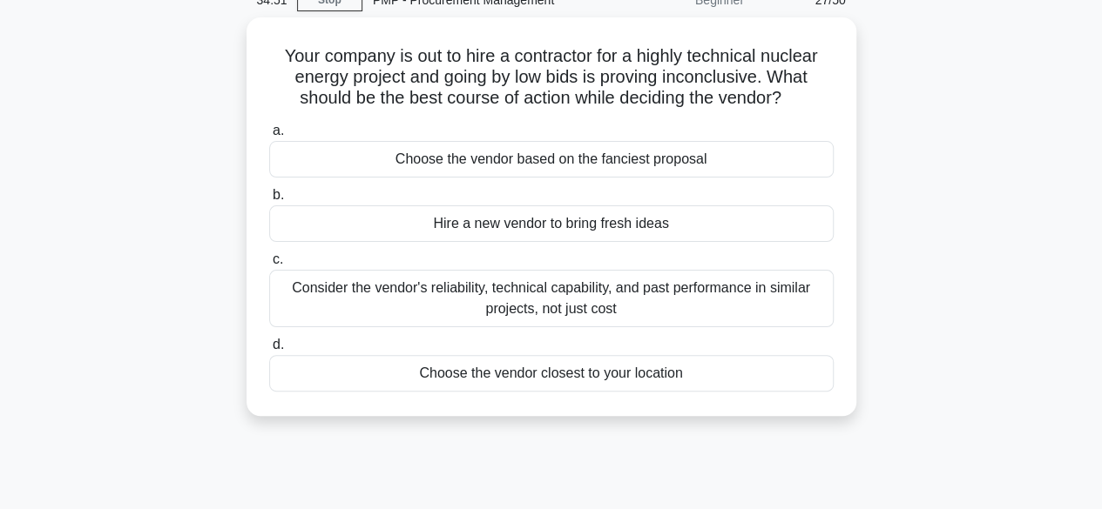
scroll to position [85, 0]
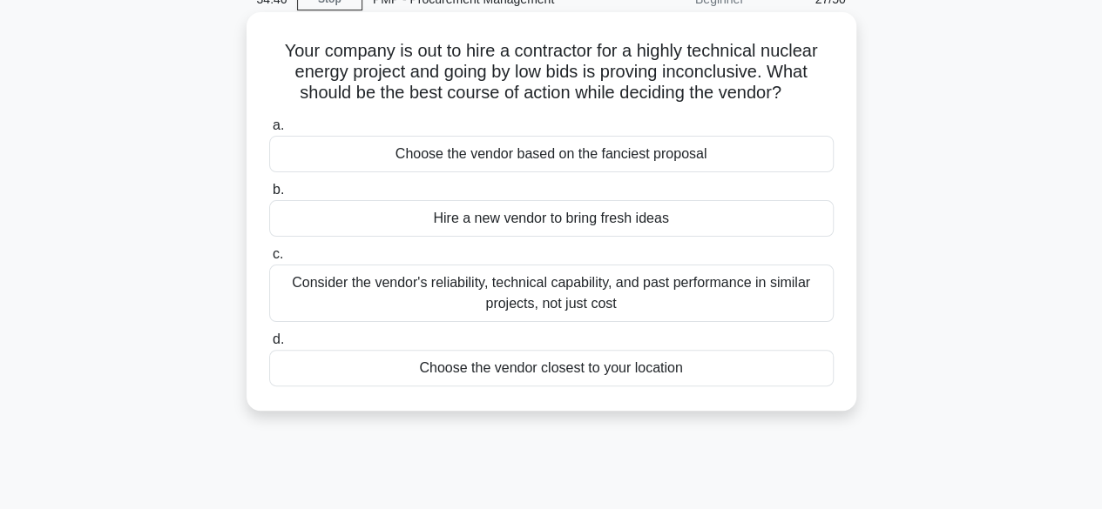
click at [569, 280] on div "Consider the vendor's reliability, technical capability, and past performance i…" at bounding box center [551, 293] width 564 height 57
click at [269, 260] on input "c. Consider the vendor's reliability, technical capability, and past performanc…" at bounding box center [269, 254] width 0 height 11
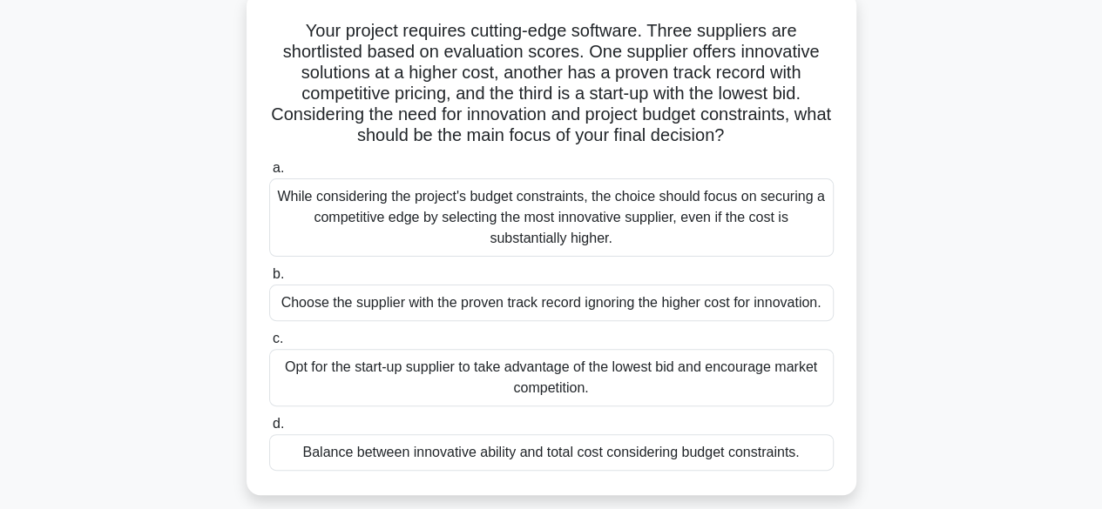
scroll to position [108, 0]
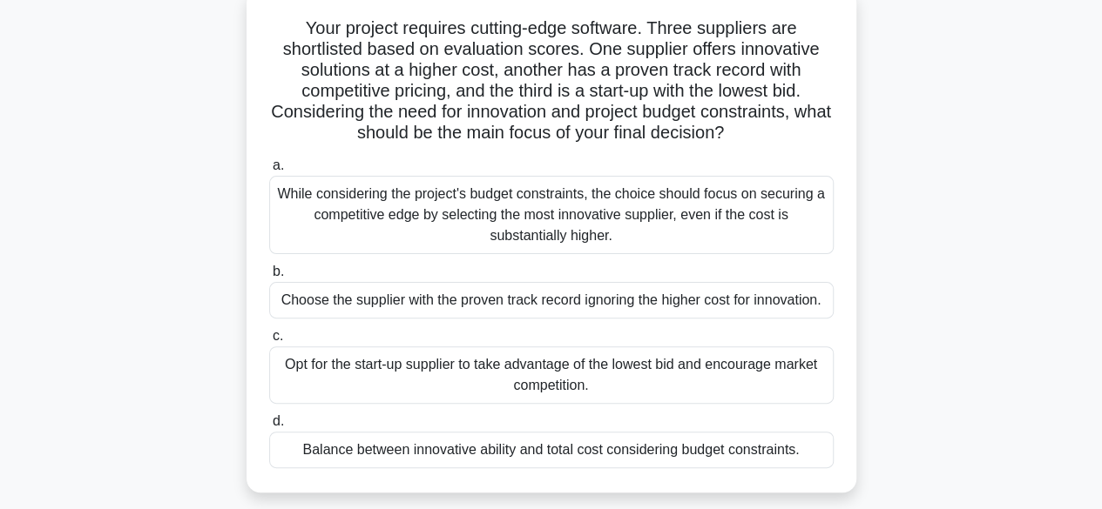
click at [636, 455] on div "Balance between innovative ability and total cost considering budget constraint…" at bounding box center [551, 450] width 564 height 37
click at [269, 428] on input "d. Balance between innovative ability and total cost considering budget constra…" at bounding box center [269, 421] width 0 height 11
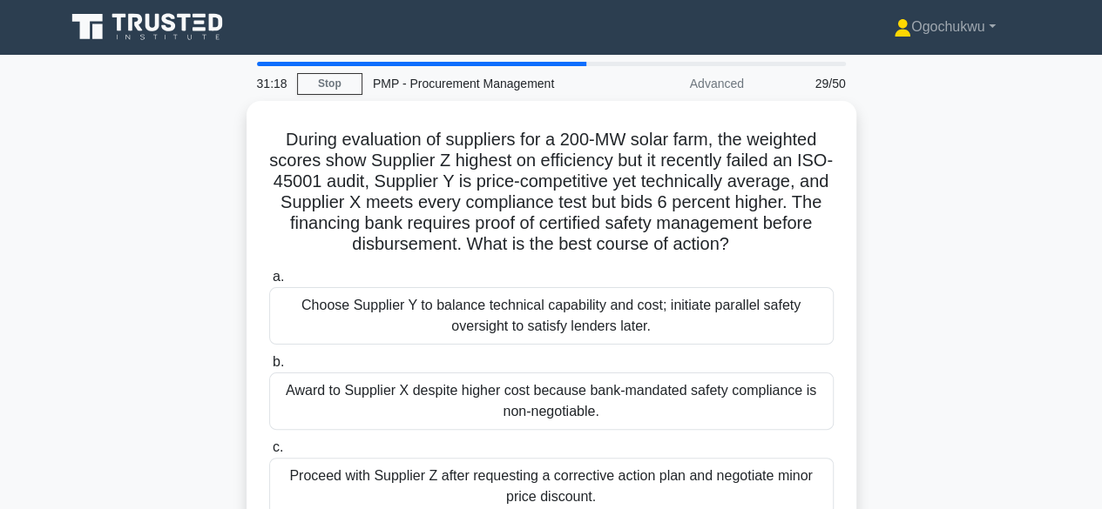
scroll to position [16, 0]
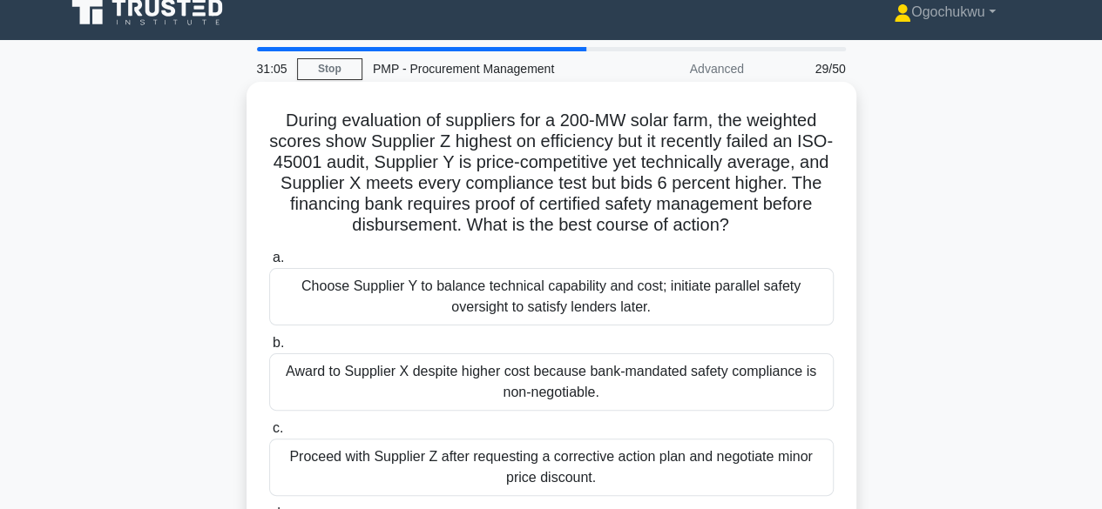
click at [599, 397] on div "Award to Supplier X despite higher cost because bank-mandated safety compliance…" at bounding box center [551, 382] width 564 height 57
click at [269, 349] on input "b. Award to Supplier X despite higher cost because bank-mandated safety complia…" at bounding box center [269, 343] width 0 height 11
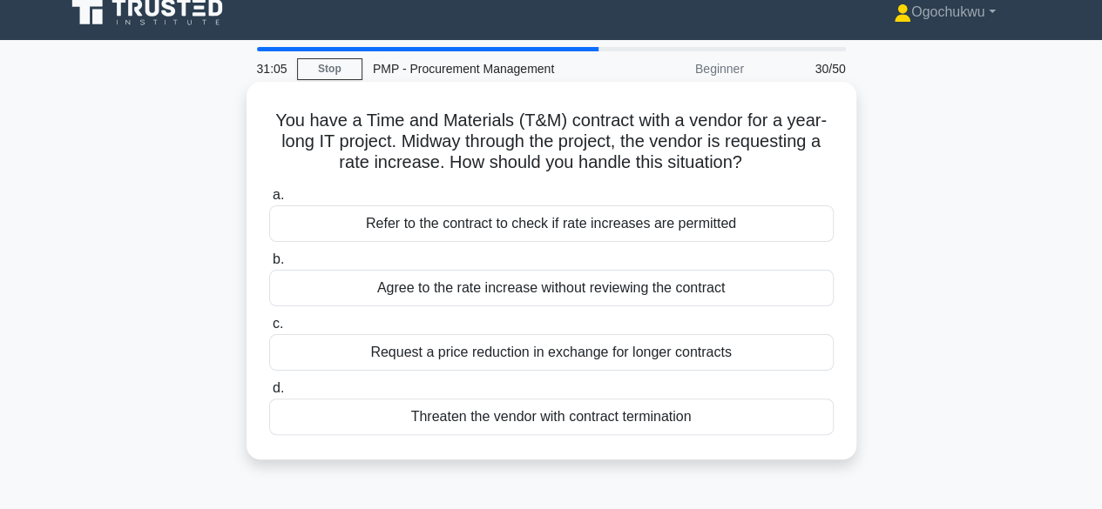
scroll to position [0, 0]
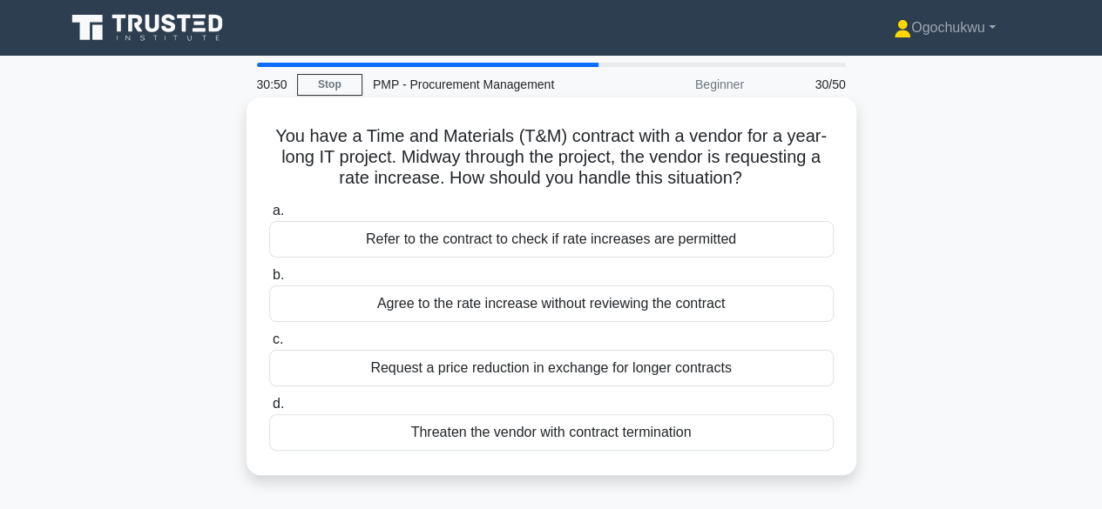
click at [464, 251] on div "Refer to the contract to check if rate increases are permitted" at bounding box center [551, 239] width 564 height 37
click at [269, 217] on input "a. Refer to the contract to check if rate increases are permitted" at bounding box center [269, 211] width 0 height 11
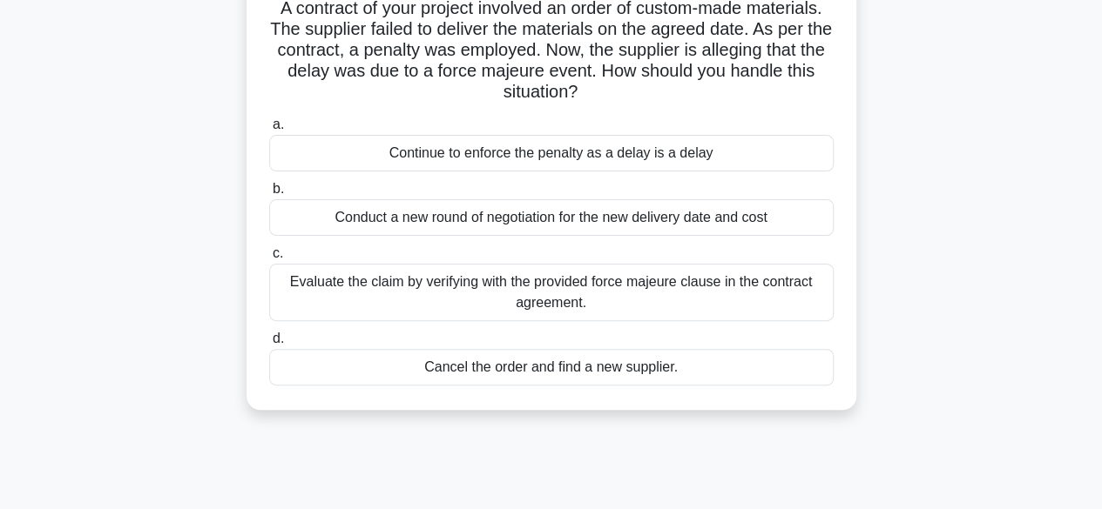
scroll to position [132, 0]
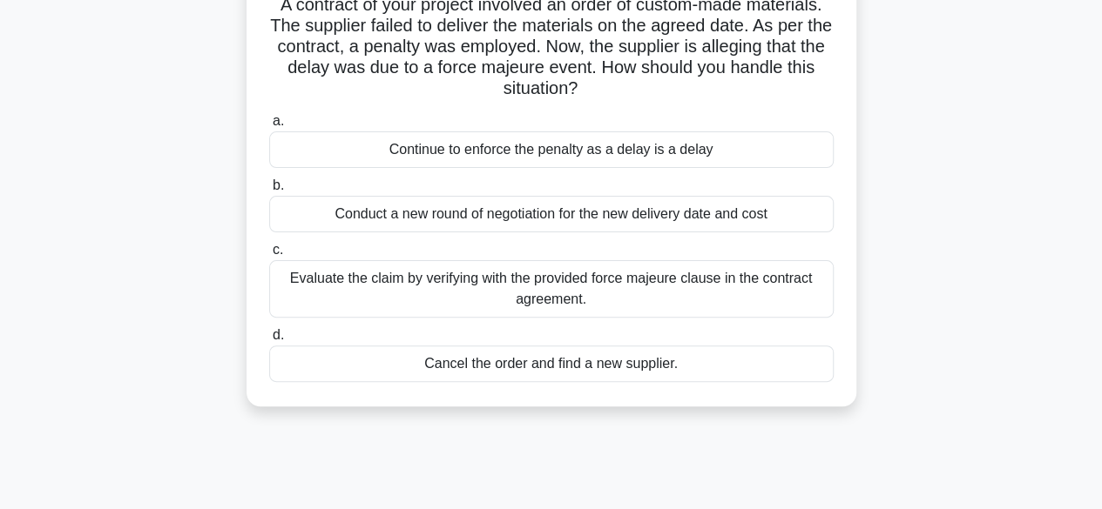
click at [592, 269] on div "Evaluate the claim by verifying with the provided force majeure clause in the c…" at bounding box center [551, 288] width 564 height 57
click at [269, 256] on input "c. Evaluate the claim by verifying with the provided force majeure clause in th…" at bounding box center [269, 250] width 0 height 11
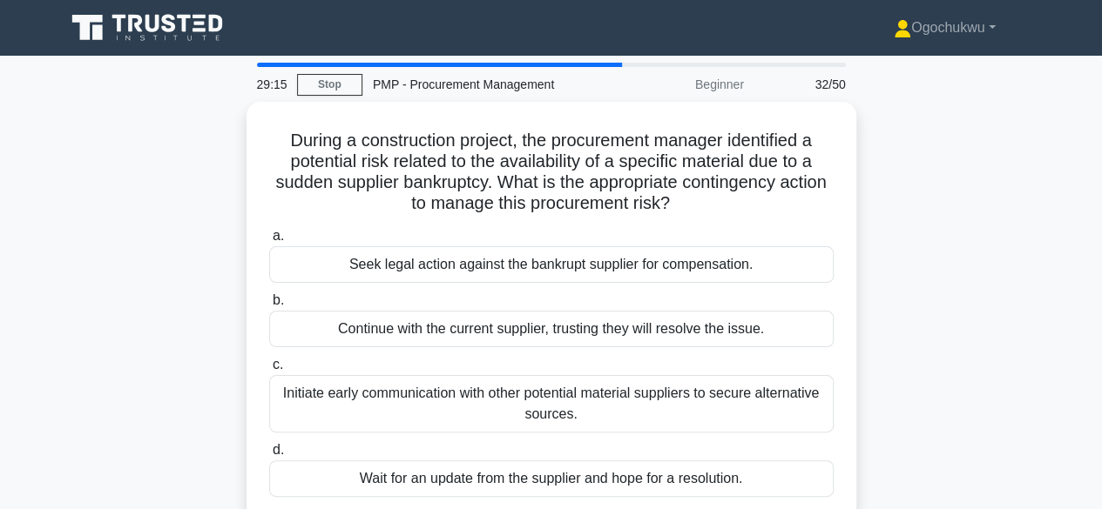
scroll to position [1, 0]
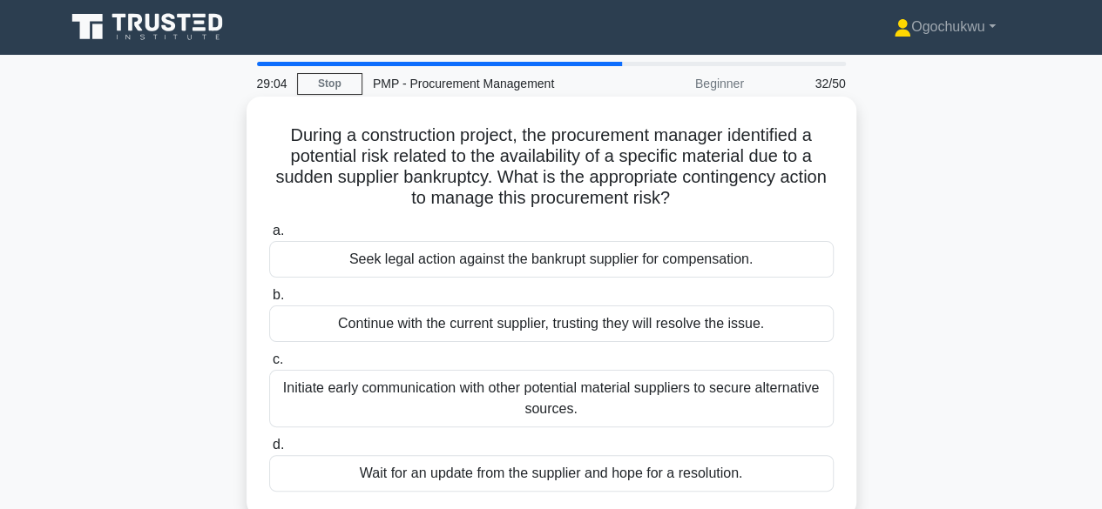
click at [605, 401] on div "Initiate early communication with other potential material suppliers to secure …" at bounding box center [551, 398] width 564 height 57
click at [269, 366] on input "c. Initiate early communication with other potential material suppliers to secu…" at bounding box center [269, 359] width 0 height 11
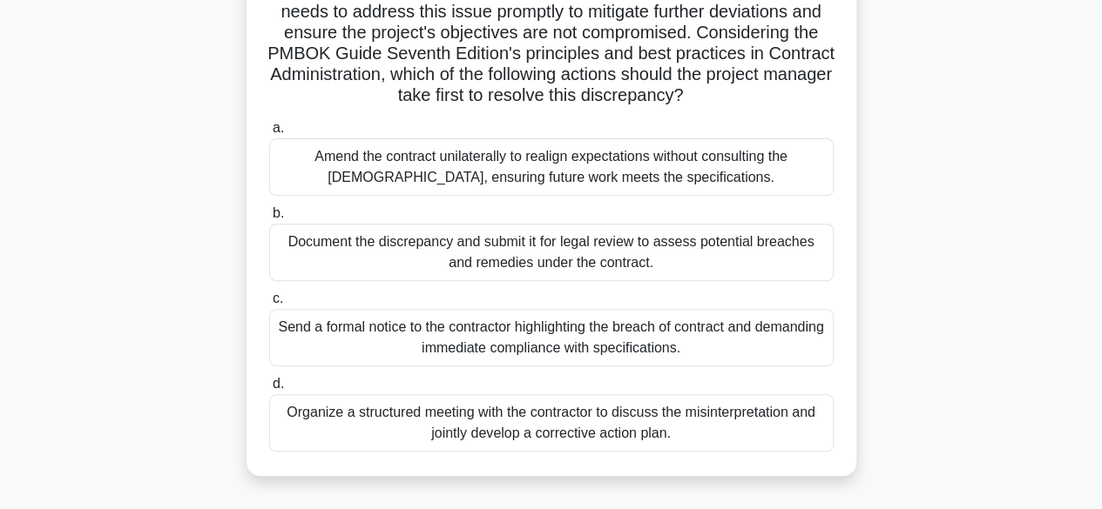
scroll to position [231, 0]
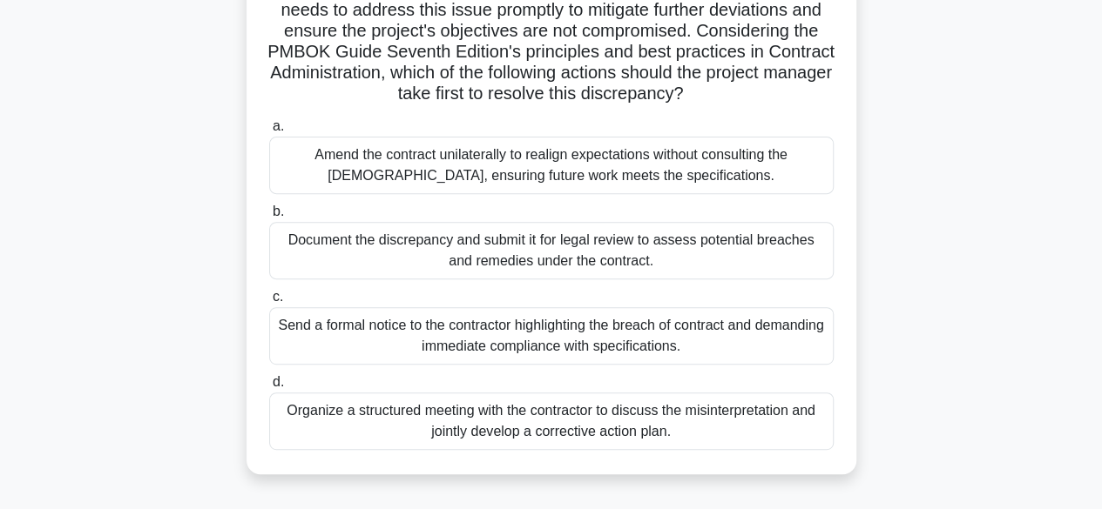
click at [569, 450] on div "Organize a structured meeting with the contractor to discuss the misinterpretat…" at bounding box center [551, 421] width 564 height 57
click at [269, 388] on input "d. Organize a structured meeting with the contractor to discuss the misinterpre…" at bounding box center [269, 382] width 0 height 11
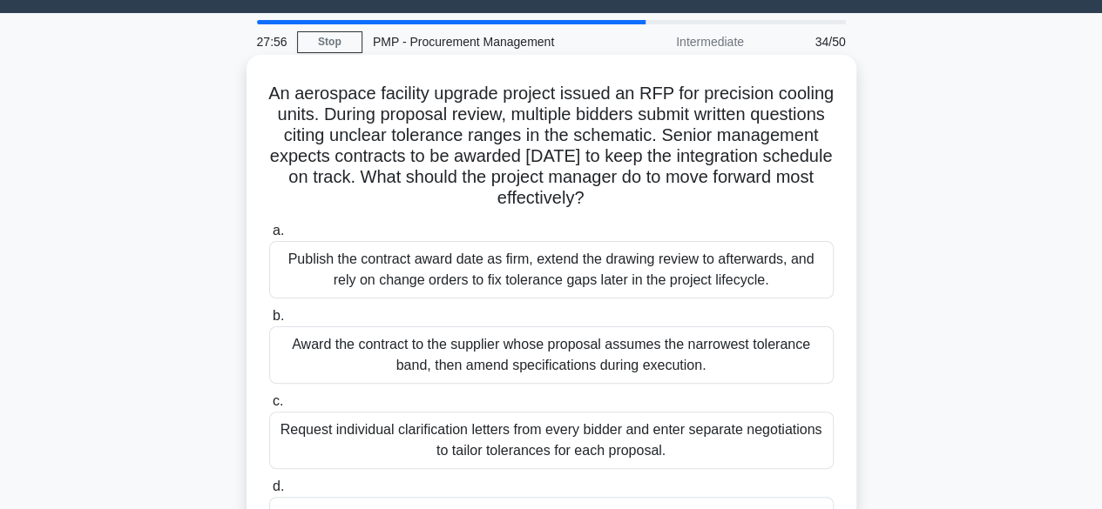
scroll to position [0, 0]
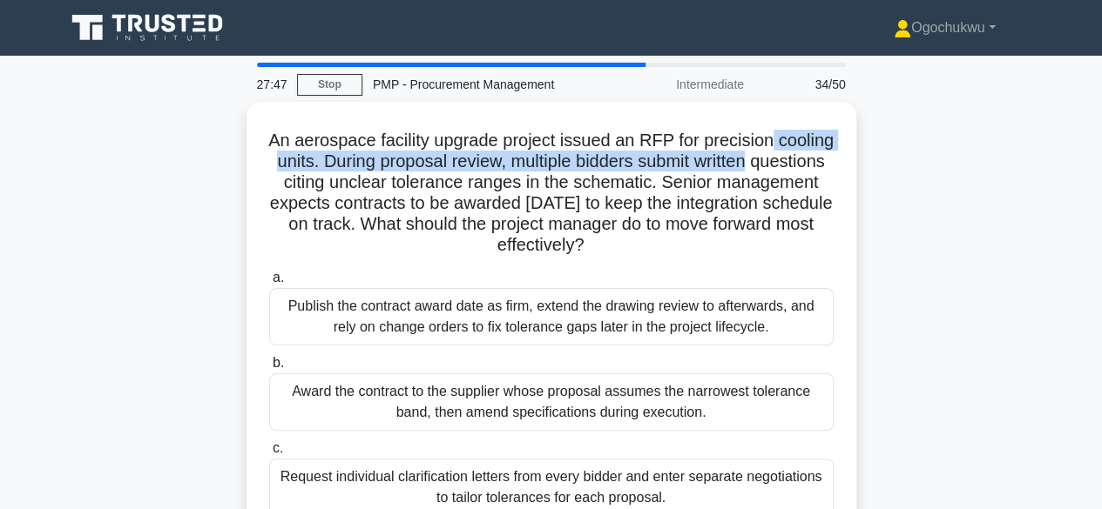
drag, startPoint x: 1085, startPoint y: 142, endPoint x: 1085, endPoint y: 156, distance: 13.9
click at [1085, 156] on main "27:47 Stop PMP - Procurement Management Intermediate 34/50 An aerospace facilit…" at bounding box center [551, 498] width 1102 height 885
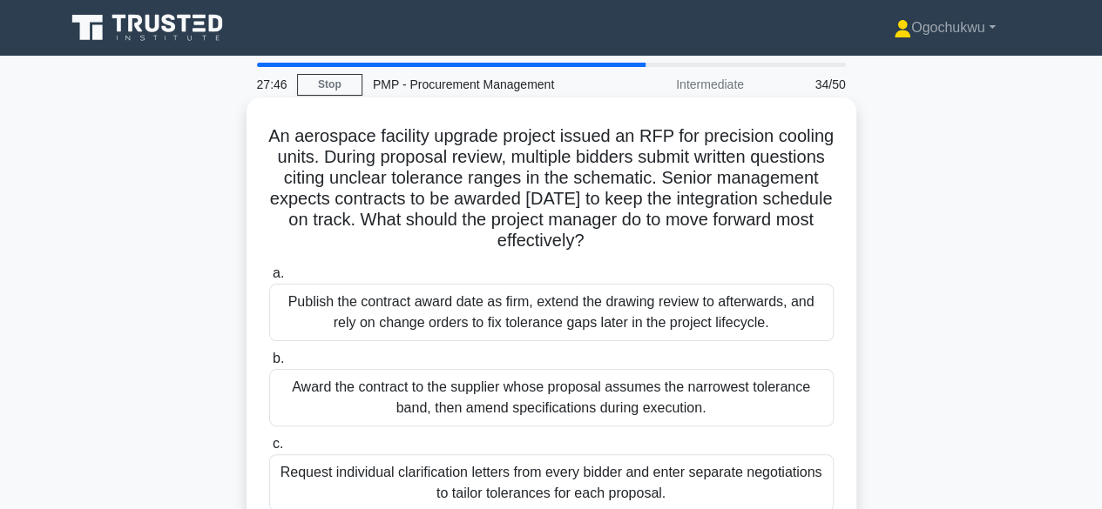
click at [629, 170] on h5 "An aerospace facility upgrade project issued an RFP for precision cooling units…" at bounding box center [551, 188] width 568 height 127
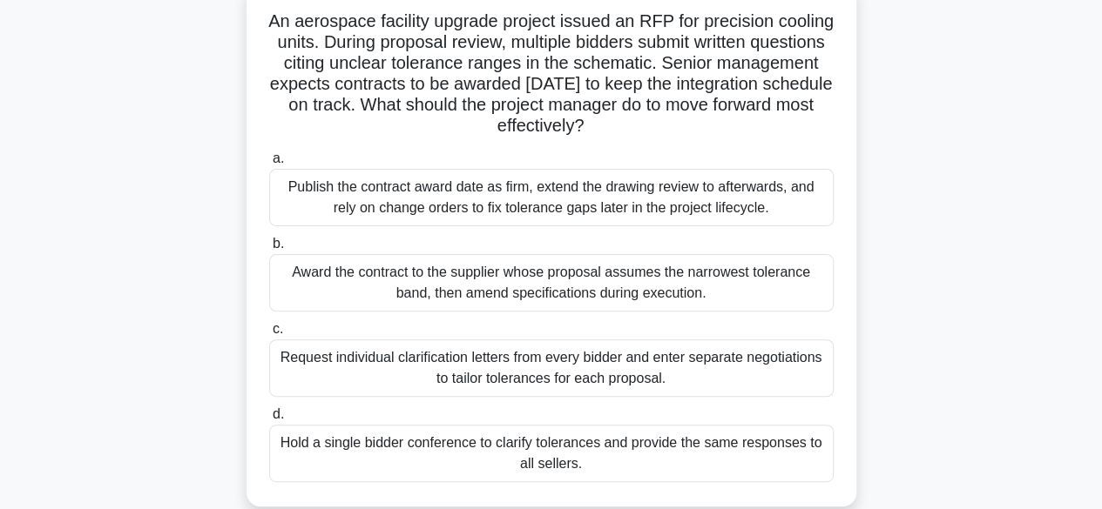
scroll to position [118, 0]
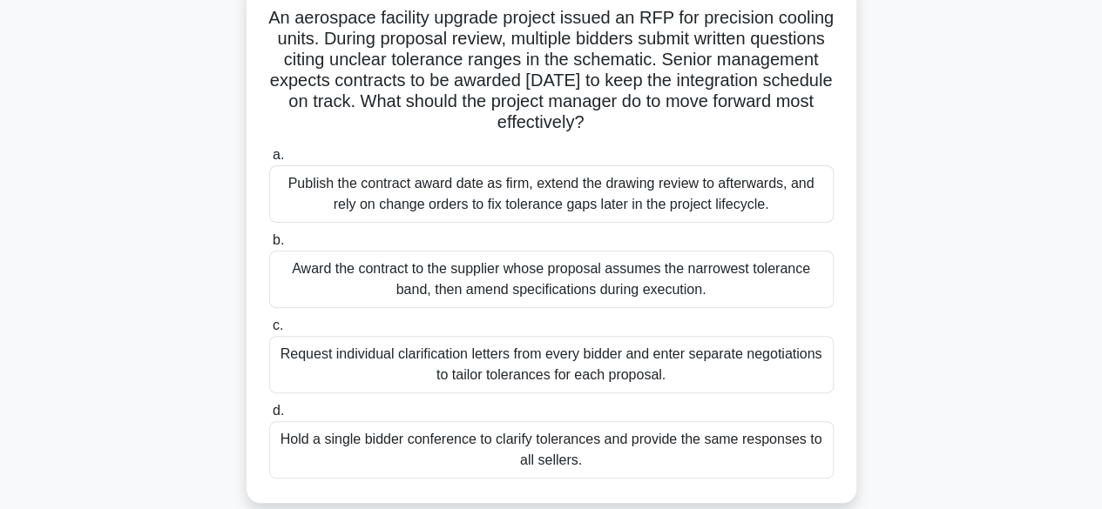
click at [571, 448] on div "Hold a single bidder conference to clarify tolerances and provide the same resp…" at bounding box center [551, 450] width 564 height 57
click at [269, 417] on input "d. Hold a single bidder conference to clarify tolerances and provide the same r…" at bounding box center [269, 411] width 0 height 11
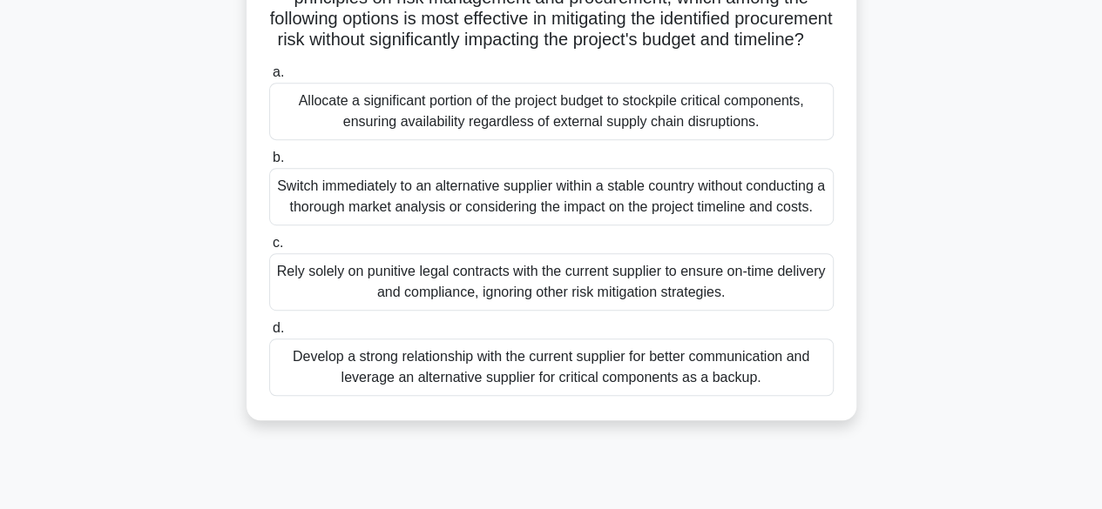
scroll to position [391, 0]
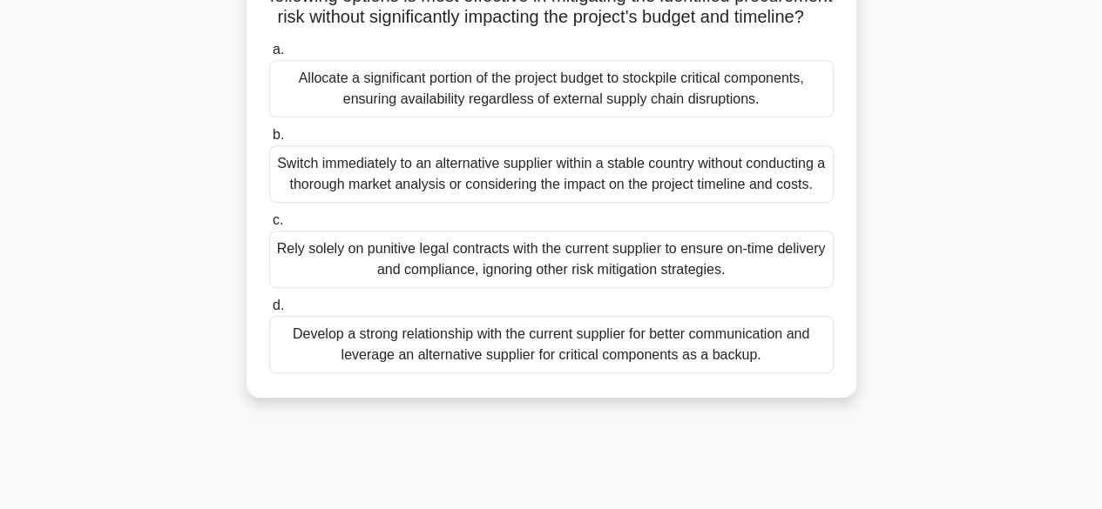
click at [629, 356] on div "Develop a strong relationship with the current supplier for better communicatio…" at bounding box center [551, 344] width 564 height 57
click at [269, 312] on input "d. Develop a strong relationship with the current supplier for better communica…" at bounding box center [269, 305] width 0 height 11
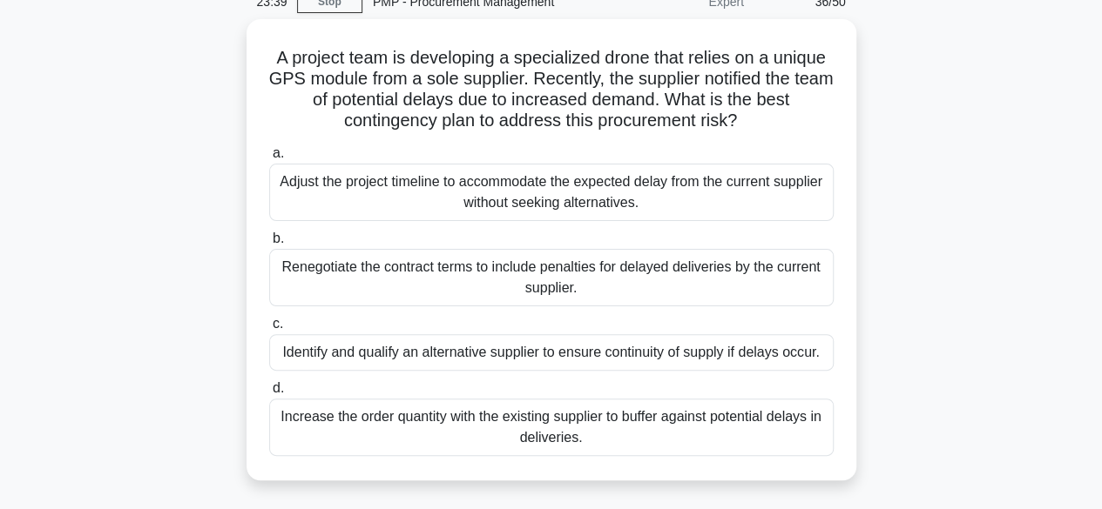
scroll to position [121, 0]
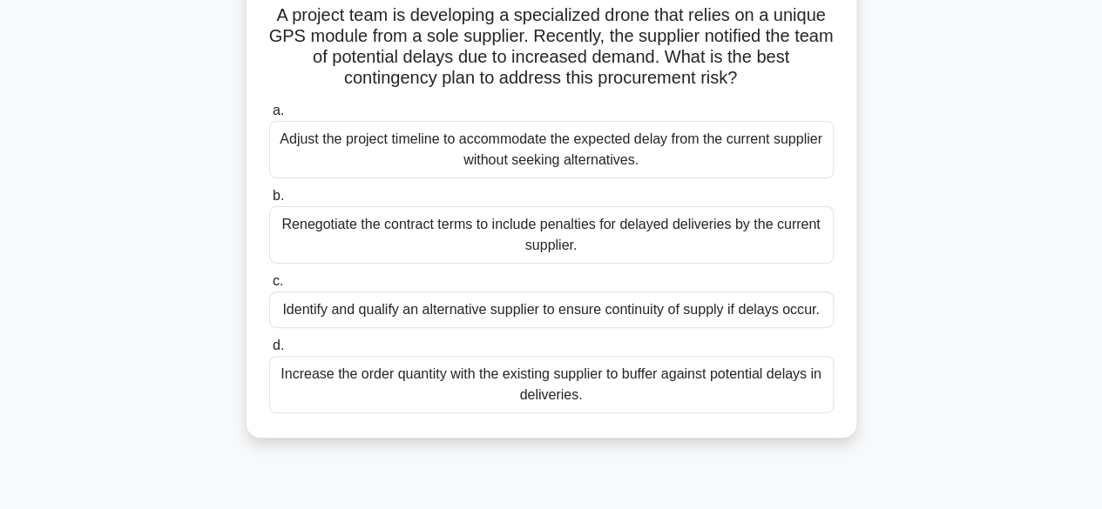
click at [594, 326] on div "Identify and qualify an alternative supplier to ensure continuity of supply if …" at bounding box center [551, 310] width 564 height 37
click at [269, 287] on input "c. Identify and qualify an alternative supplier to ensure continuity of supply …" at bounding box center [269, 281] width 0 height 11
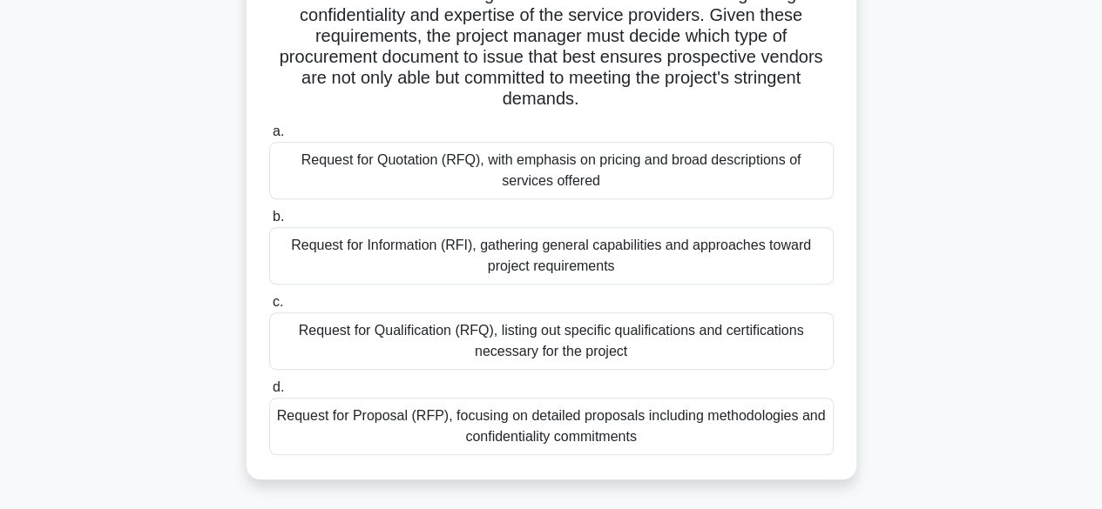
scroll to position [278, 0]
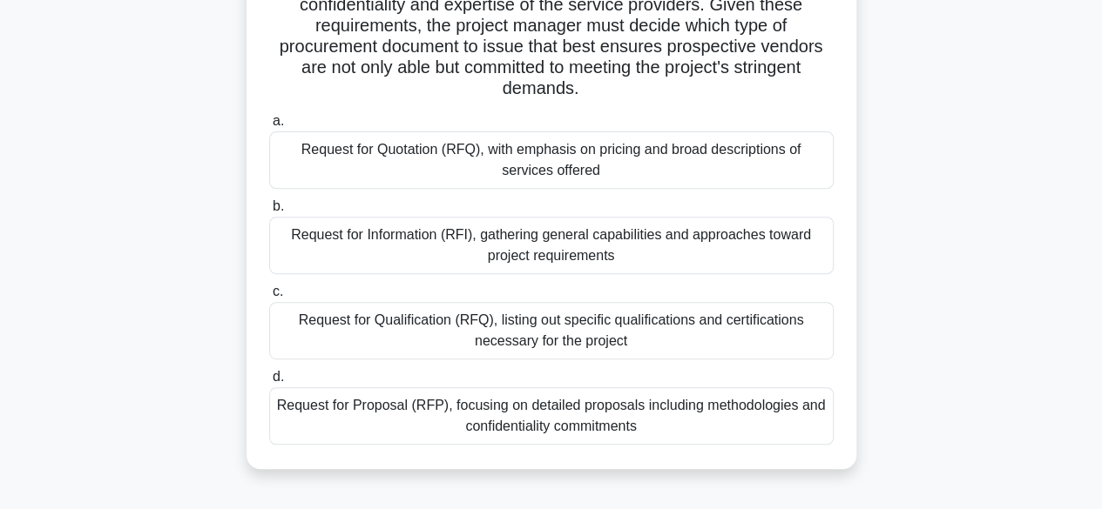
click at [592, 428] on div "Request for Proposal (RFP), focusing on detailed proposals including methodolog…" at bounding box center [551, 416] width 564 height 57
click at [269, 383] on input "d. Request for Proposal (RFP), focusing on detailed proposals including methodo…" at bounding box center [269, 377] width 0 height 11
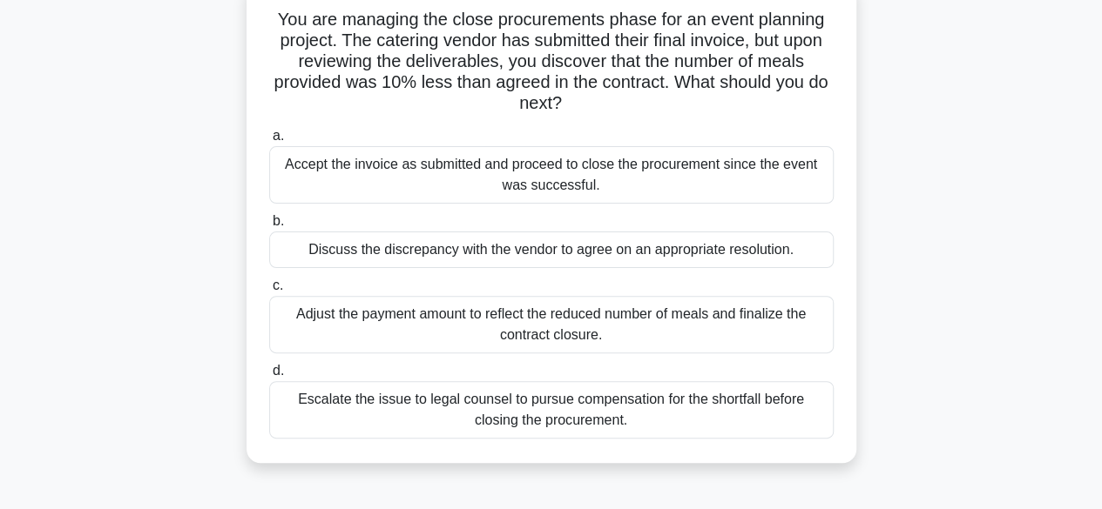
scroll to position [135, 0]
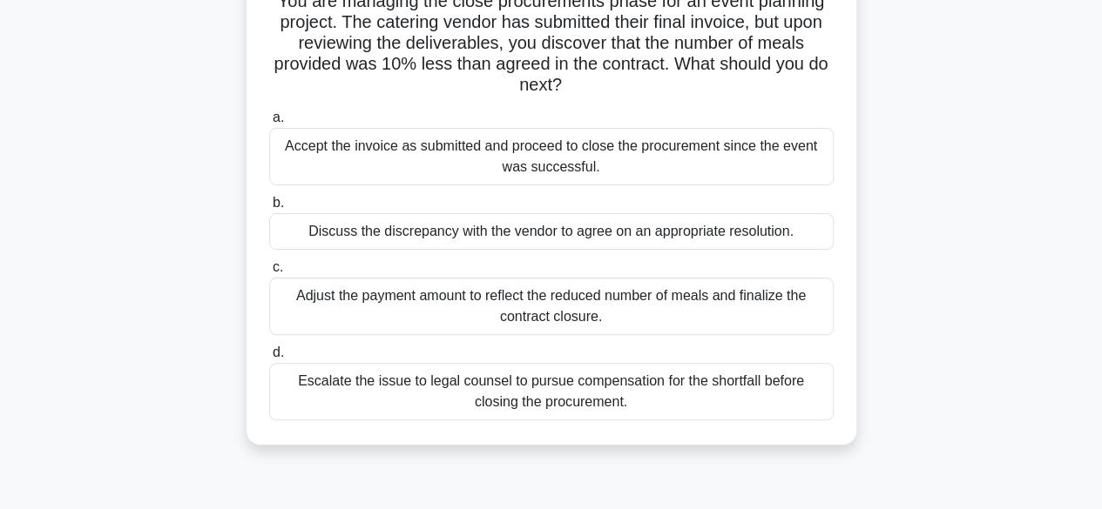
click at [623, 224] on div "Discuss the discrepancy with the vendor to agree on an appropriate resolution." at bounding box center [551, 231] width 564 height 37
click at [269, 209] on input "b. Discuss the discrepancy with the vendor to agree on an appropriate resolutio…" at bounding box center [269, 203] width 0 height 11
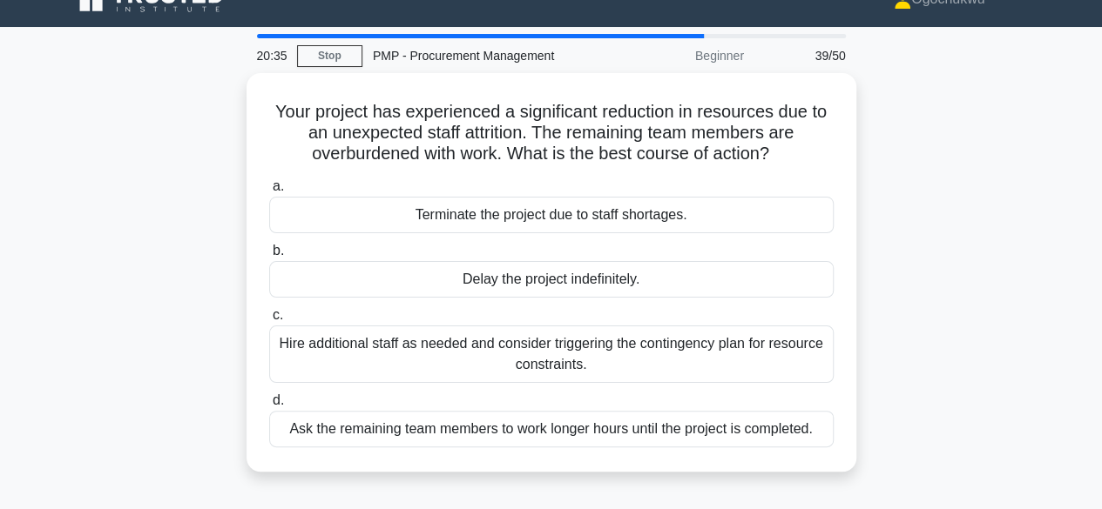
scroll to position [40, 0]
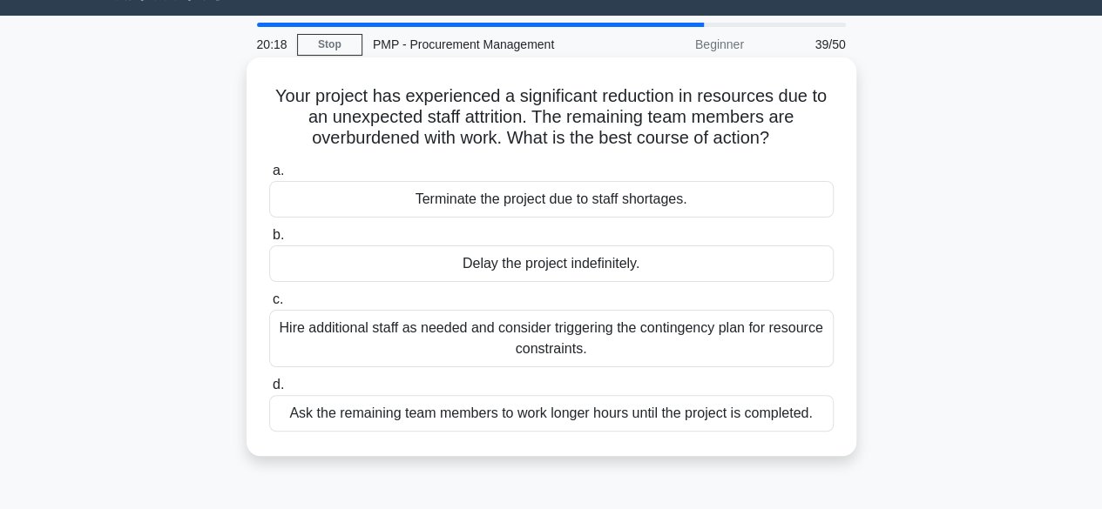
click at [585, 329] on div "Hire additional staff as needed and consider triggering the contingency plan fo…" at bounding box center [551, 338] width 564 height 57
click at [269, 306] on input "c. Hire additional staff as needed and consider triggering the contingency plan…" at bounding box center [269, 299] width 0 height 11
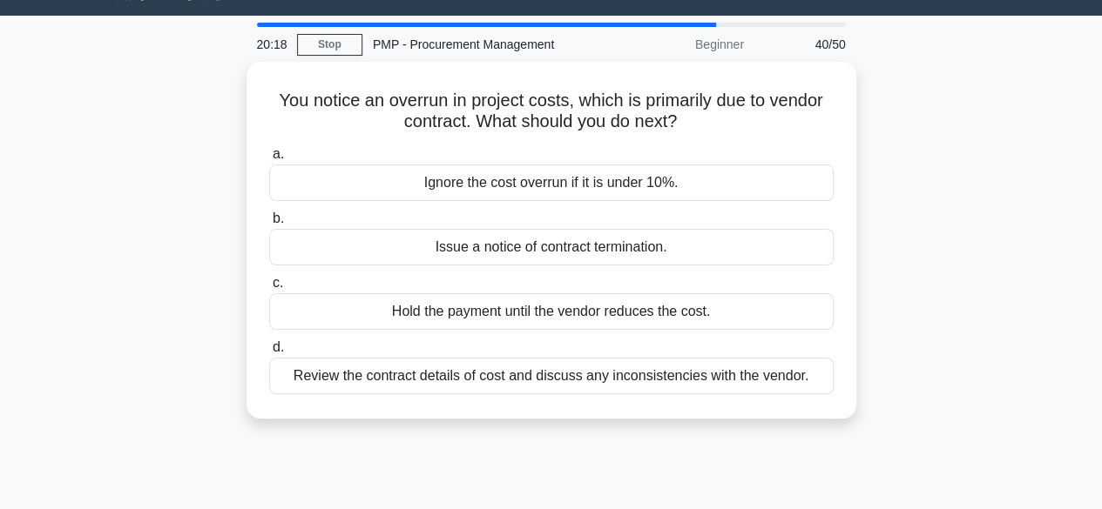
scroll to position [0, 0]
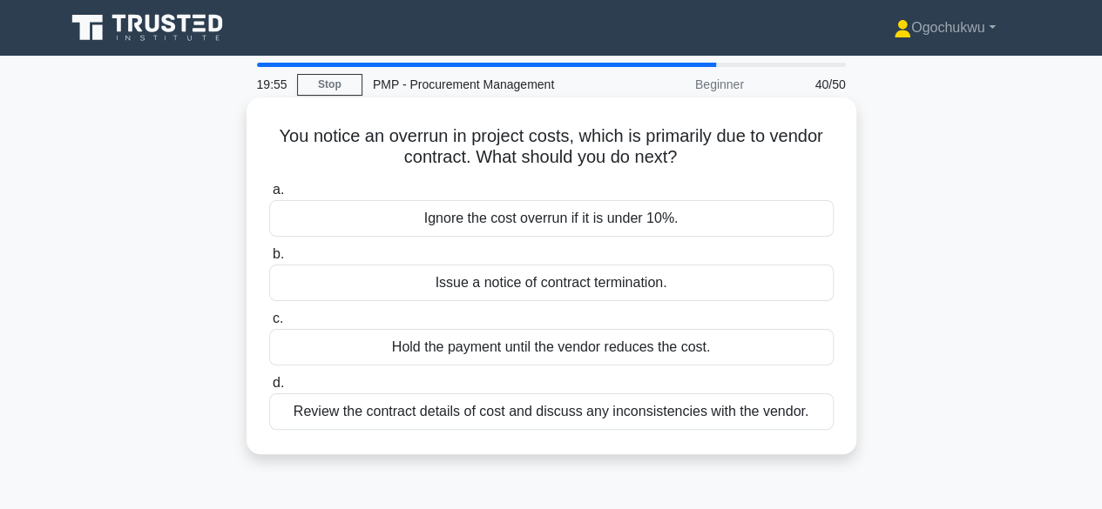
click at [522, 413] on div "Review the contract details of cost and discuss any inconsistencies with the ve…" at bounding box center [551, 412] width 564 height 37
click at [269, 389] on input "d. Review the contract details of cost and discuss any inconsistencies with the…" at bounding box center [269, 383] width 0 height 11
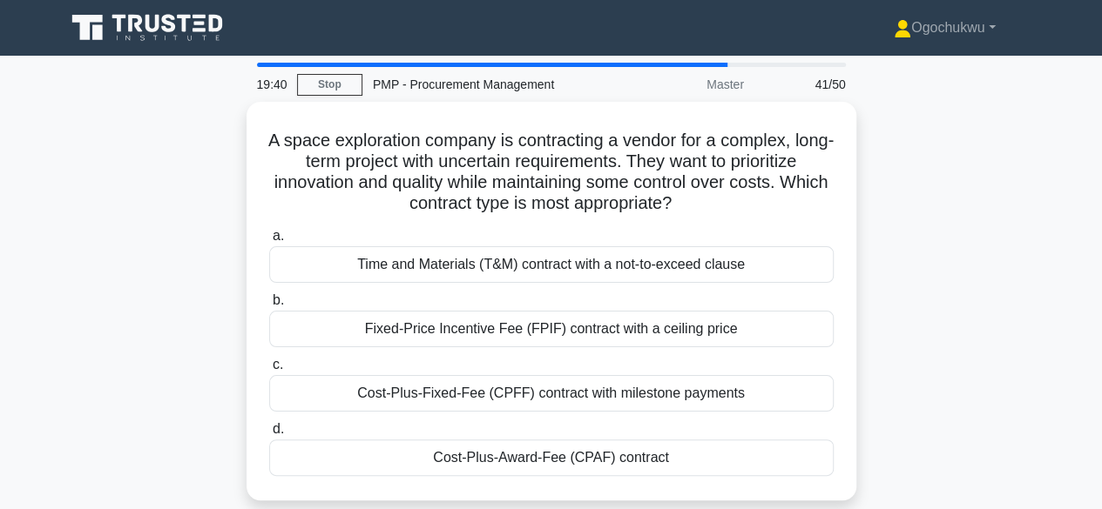
scroll to position [47, 0]
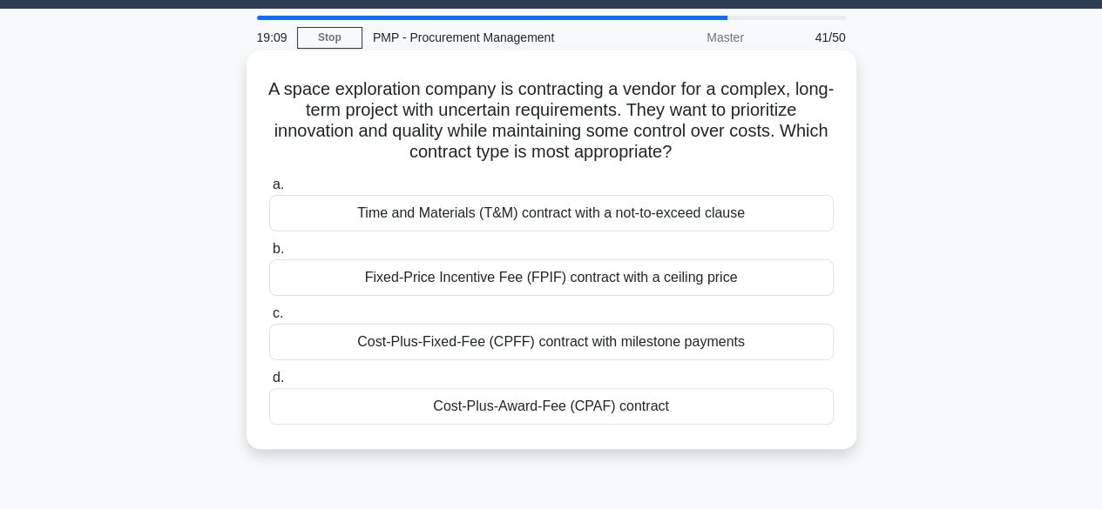
click at [554, 339] on div "Cost-Plus-Fixed-Fee (CPFF) contract with milestone payments" at bounding box center [551, 342] width 564 height 37
click at [269, 320] on input "c. Cost-Plus-Fixed-Fee (CPFF) contract with milestone payments" at bounding box center [269, 313] width 0 height 11
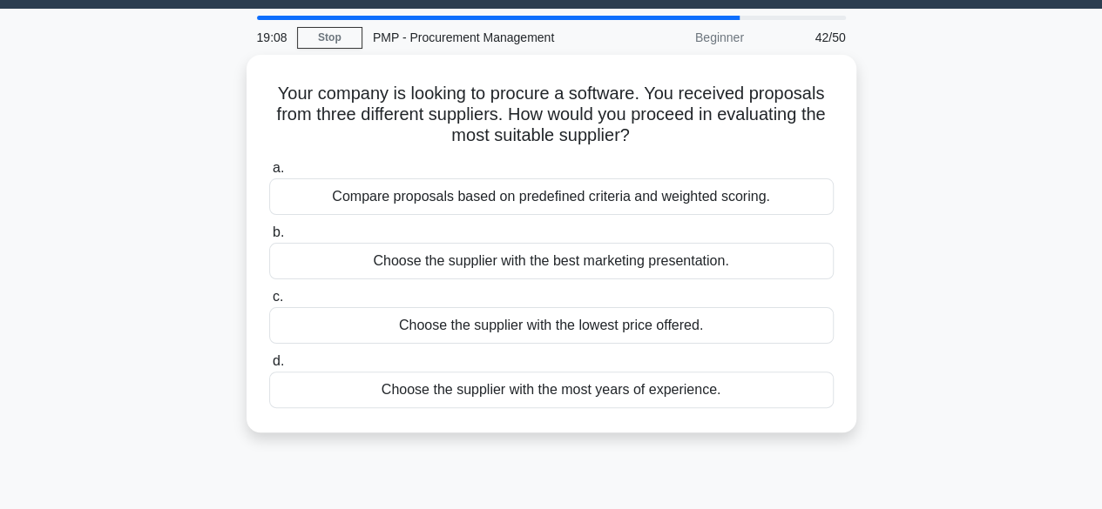
scroll to position [0, 0]
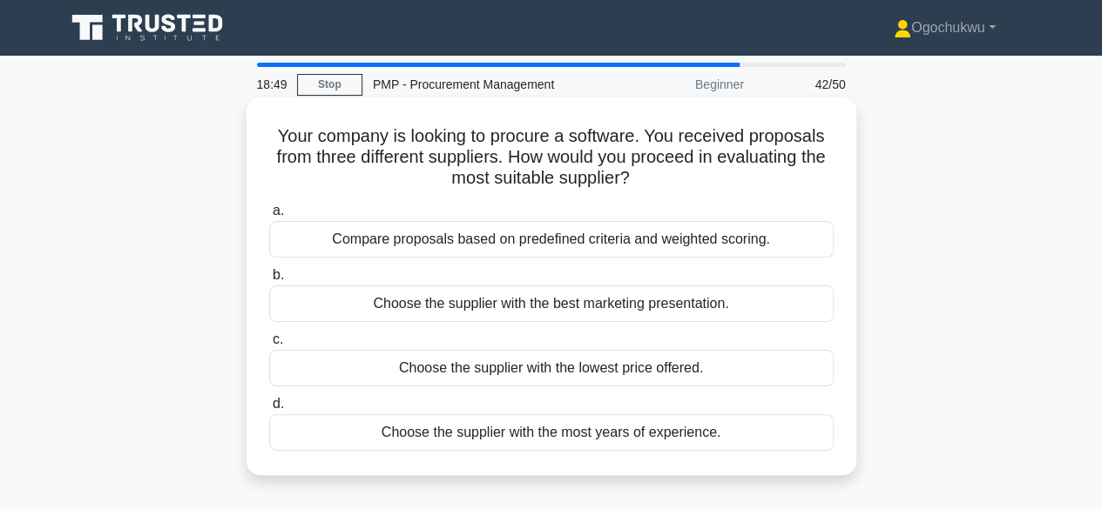
click at [672, 253] on div "Compare proposals based on predefined criteria and weighted scoring." at bounding box center [551, 239] width 564 height 37
click at [269, 217] on input "a. Compare proposals based on predefined criteria and weighted scoring." at bounding box center [269, 211] width 0 height 11
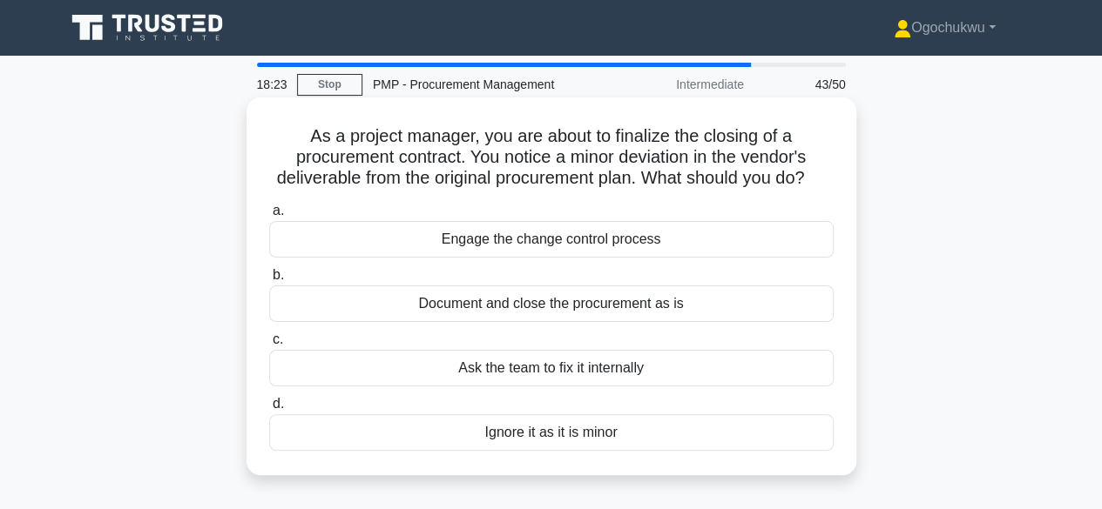
click at [530, 258] on div "Engage the change control process" at bounding box center [551, 239] width 564 height 37
click at [269, 217] on input "a. Engage the change control process" at bounding box center [269, 211] width 0 height 11
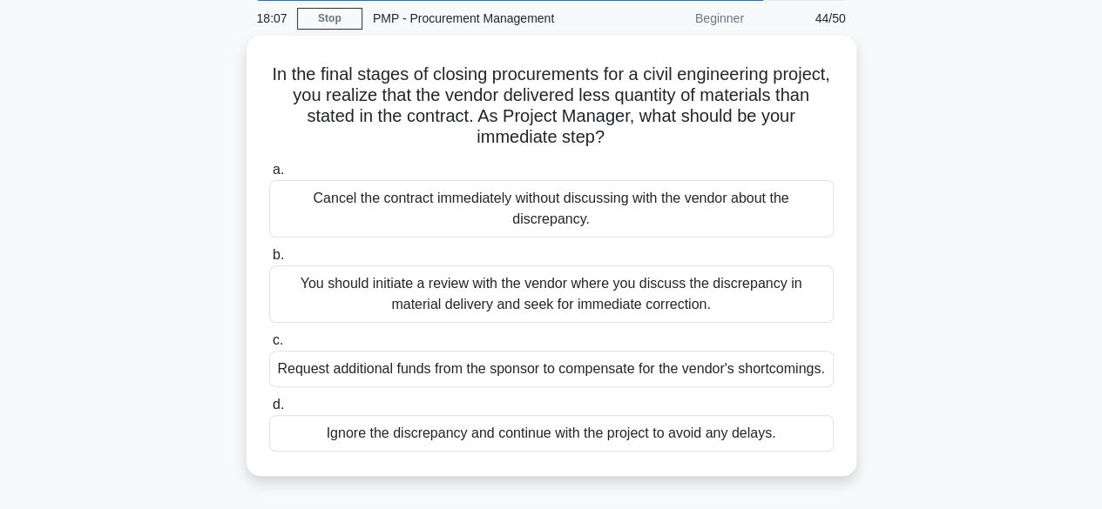
scroll to position [113, 0]
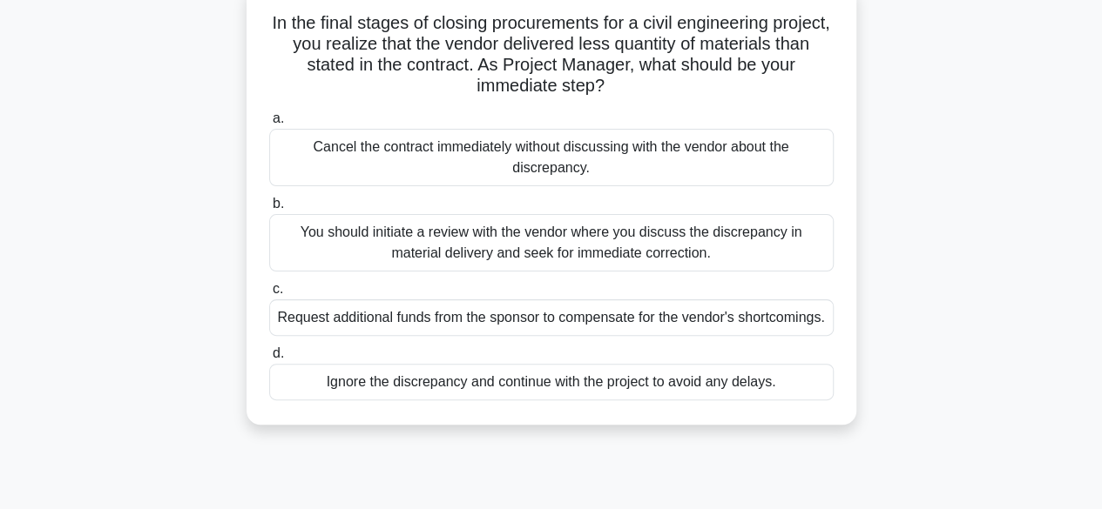
click at [543, 237] on div "You should initiate a review with the vendor where you discuss the discrepancy …" at bounding box center [551, 242] width 564 height 57
click at [269, 210] on input "b. You should initiate a review with the vendor where you discuss the discrepan…" at bounding box center [269, 204] width 0 height 11
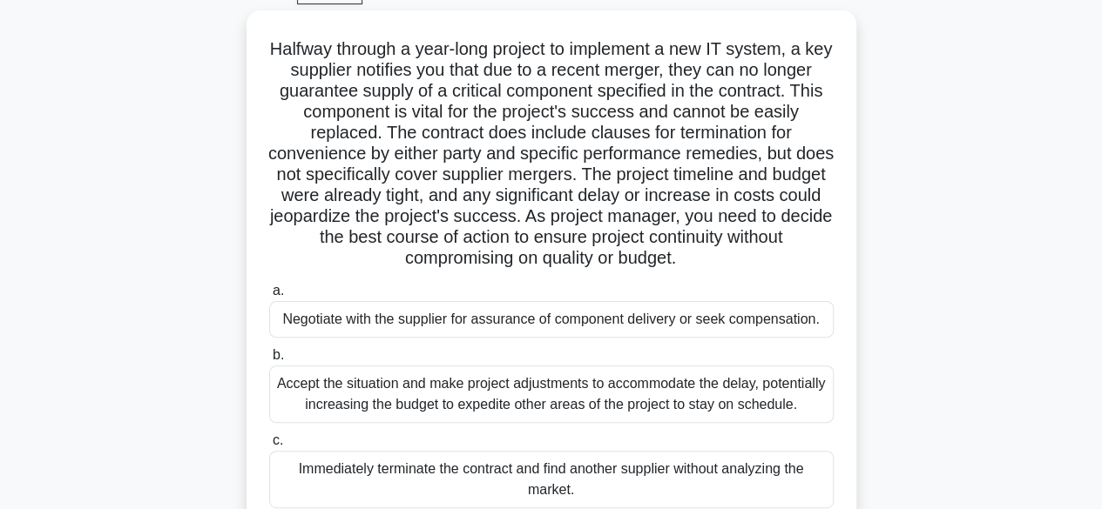
scroll to position [91, 0]
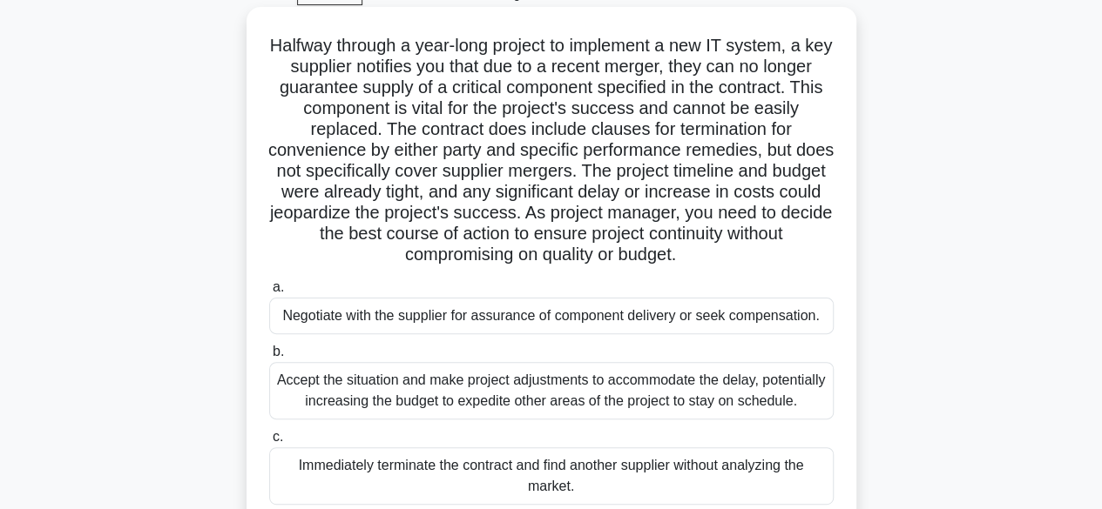
click at [582, 336] on div "a. Negotiate with the supplier for assurance of component delivery or seek comp…" at bounding box center [551, 423] width 585 height 300
click at [584, 314] on div "Negotiate with the supplier for assurance of component delivery or seek compens…" at bounding box center [551, 316] width 564 height 37
click at [269, 293] on input "a. Negotiate with the supplier for assurance of component delivery or seek comp…" at bounding box center [269, 287] width 0 height 11
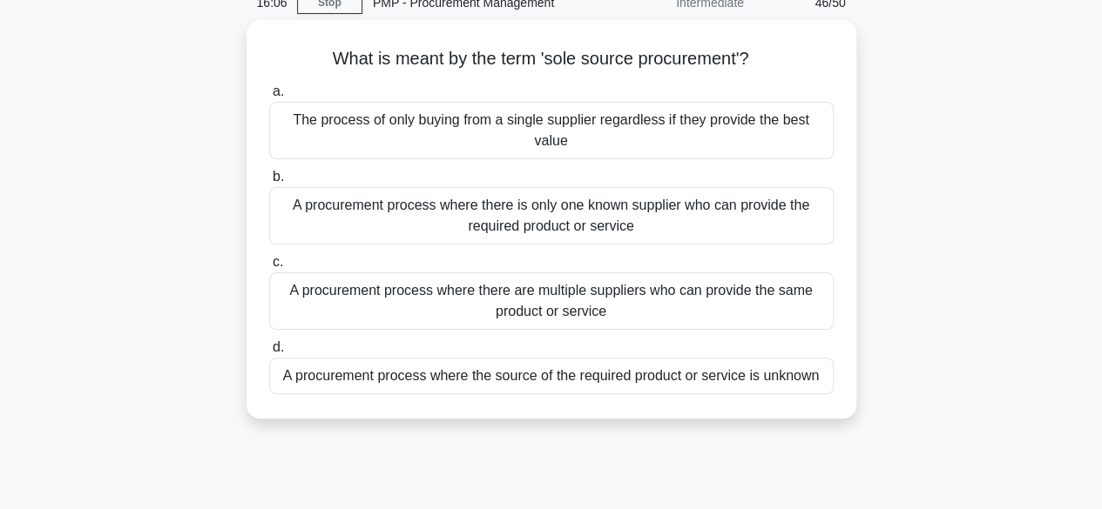
scroll to position [84, 0]
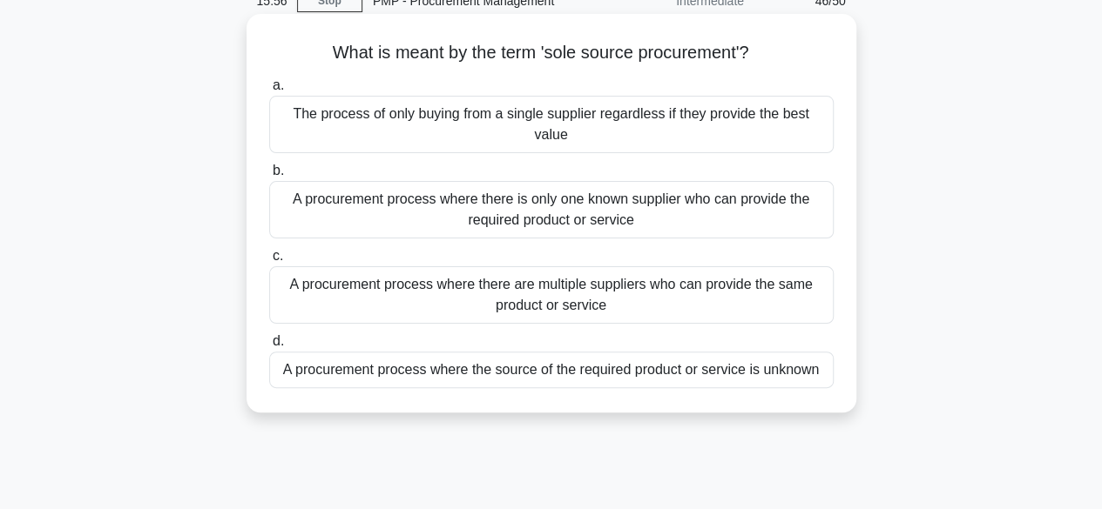
click at [609, 199] on div "A procurement process where there is only one known supplier who can provide th…" at bounding box center [551, 209] width 564 height 57
click at [269, 177] on input "b. A procurement process where there is only one known supplier who can provide…" at bounding box center [269, 170] width 0 height 11
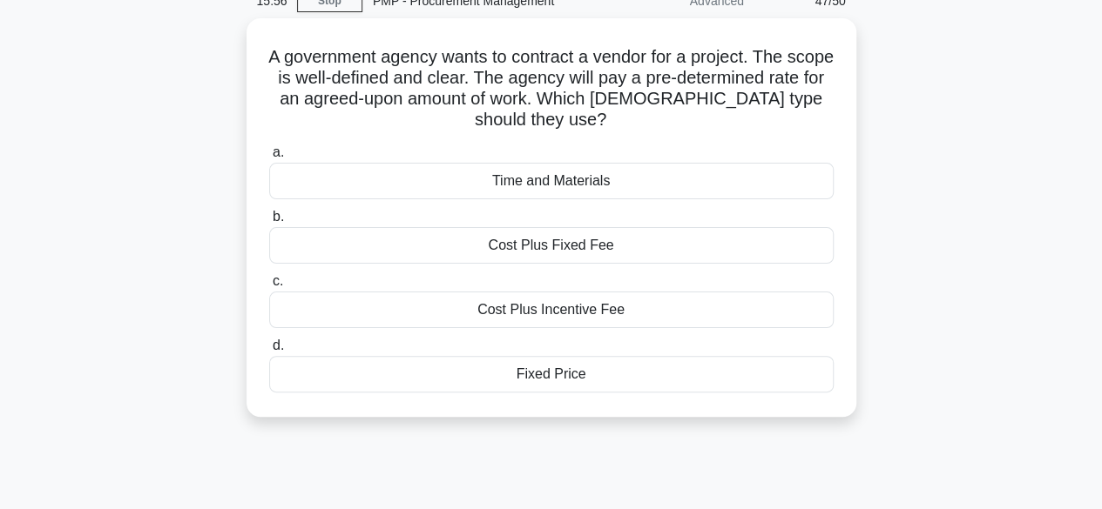
scroll to position [0, 0]
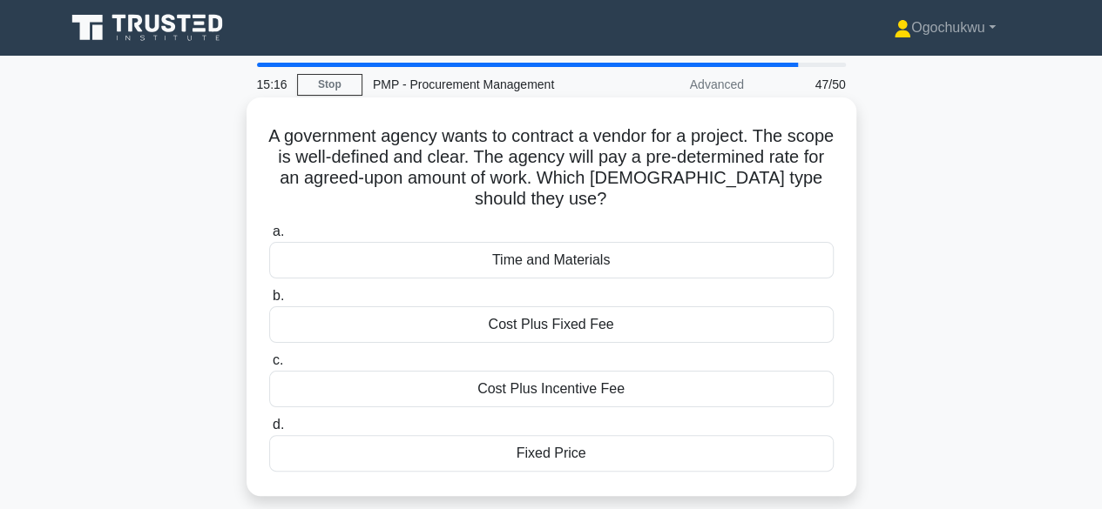
click at [575, 445] on div "Fixed Price" at bounding box center [551, 453] width 564 height 37
click at [269, 431] on input "d. Fixed Price" at bounding box center [269, 425] width 0 height 11
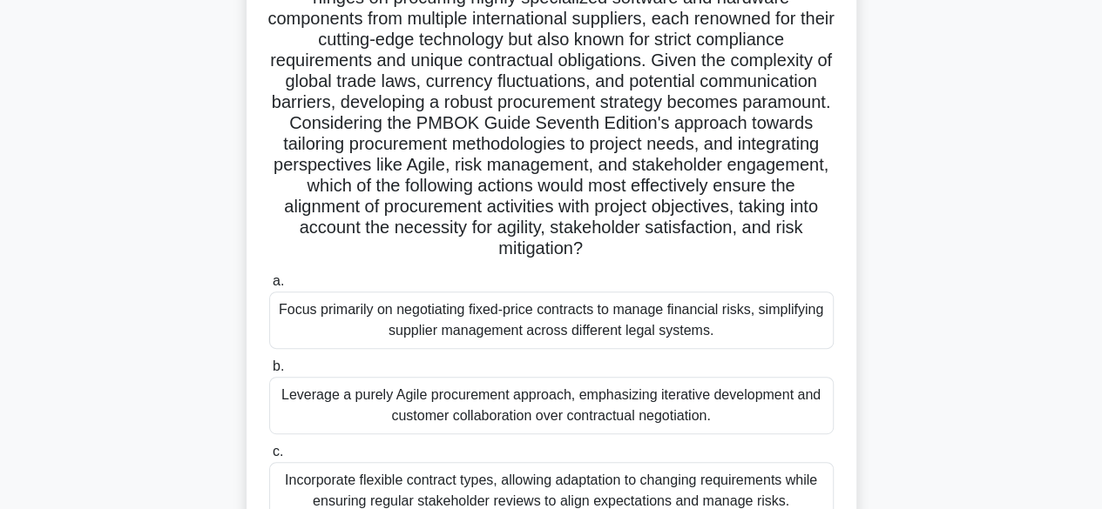
scroll to position [251, 0]
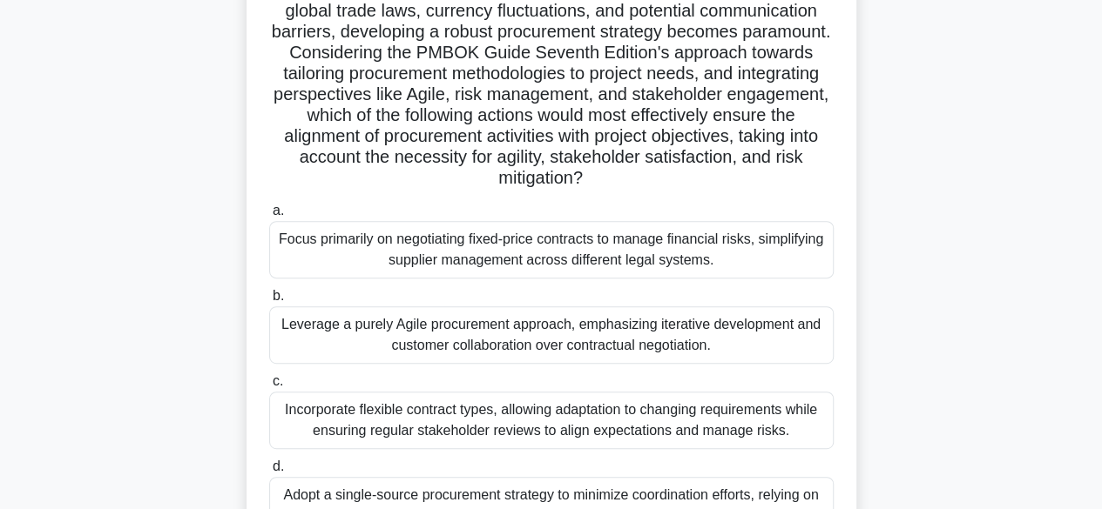
click at [667, 431] on div "Incorporate flexible contract types, allowing adaptation to changing requiremen…" at bounding box center [551, 420] width 564 height 57
click at [269, 388] on input "c. Incorporate flexible contract types, allowing adaptation to changing require…" at bounding box center [269, 381] width 0 height 11
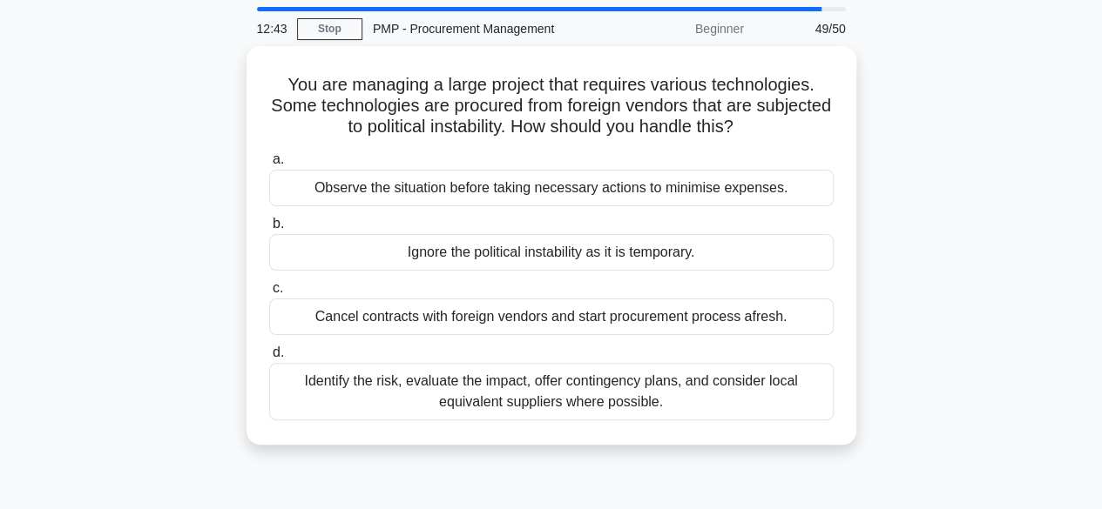
scroll to position [0, 0]
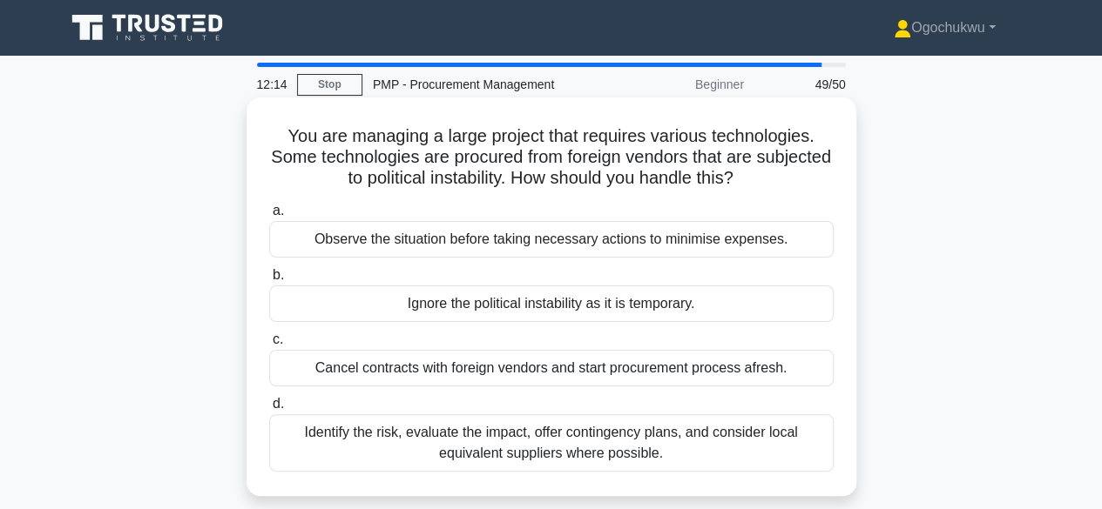
click at [501, 449] on div "Identify the risk, evaluate the impact, offer contingency plans, and consider l…" at bounding box center [551, 443] width 564 height 57
click at [269, 410] on input "d. Identify the risk, evaluate the impact, offer contingency plans, and conside…" at bounding box center [269, 404] width 0 height 11
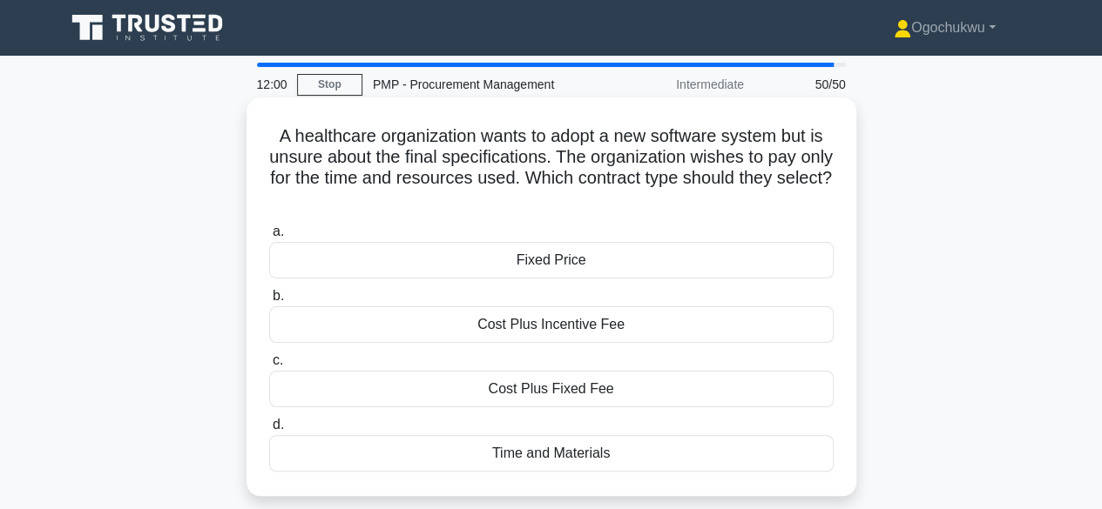
click at [584, 466] on div "Time and Materials" at bounding box center [551, 453] width 564 height 37
click at [269, 431] on input "d. Time and Materials" at bounding box center [269, 425] width 0 height 11
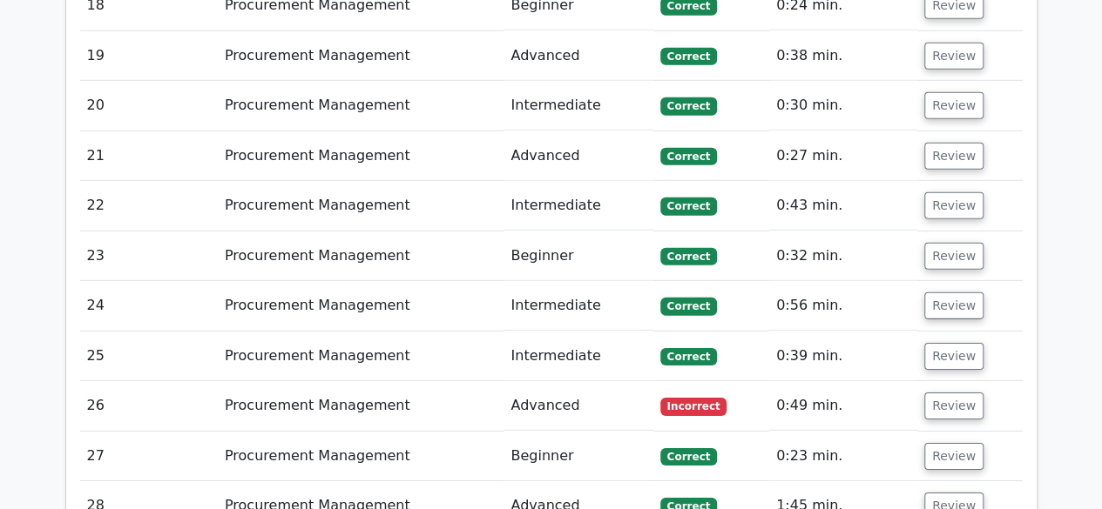
scroll to position [2748, 0]
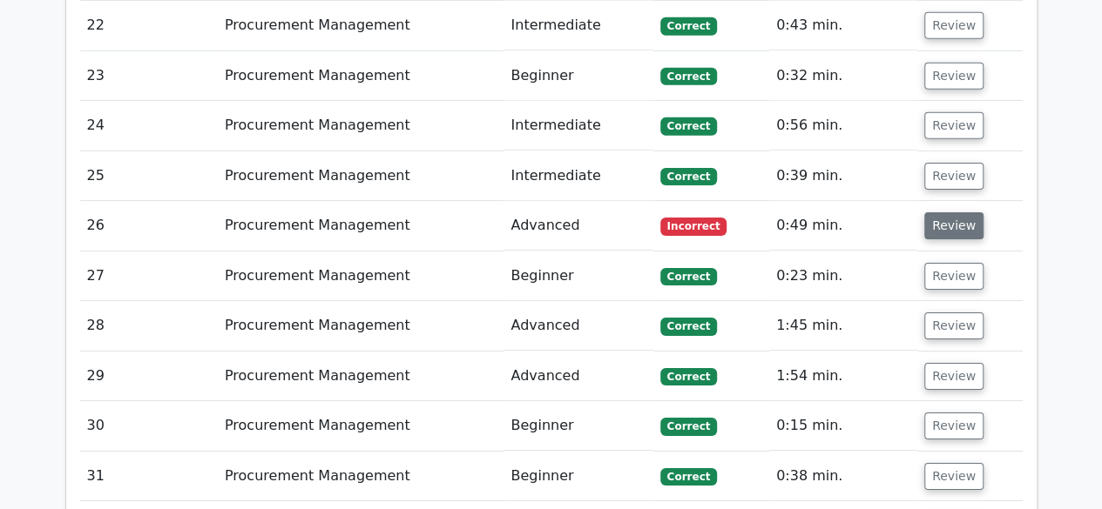
click at [941, 212] on button "Review" at bounding box center [953, 225] width 59 height 27
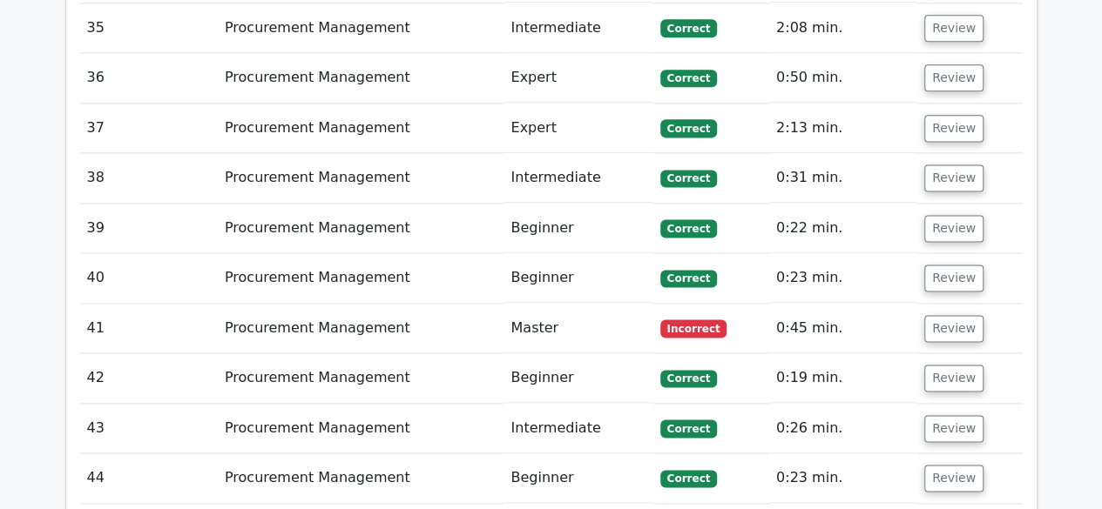
scroll to position [4430, 0]
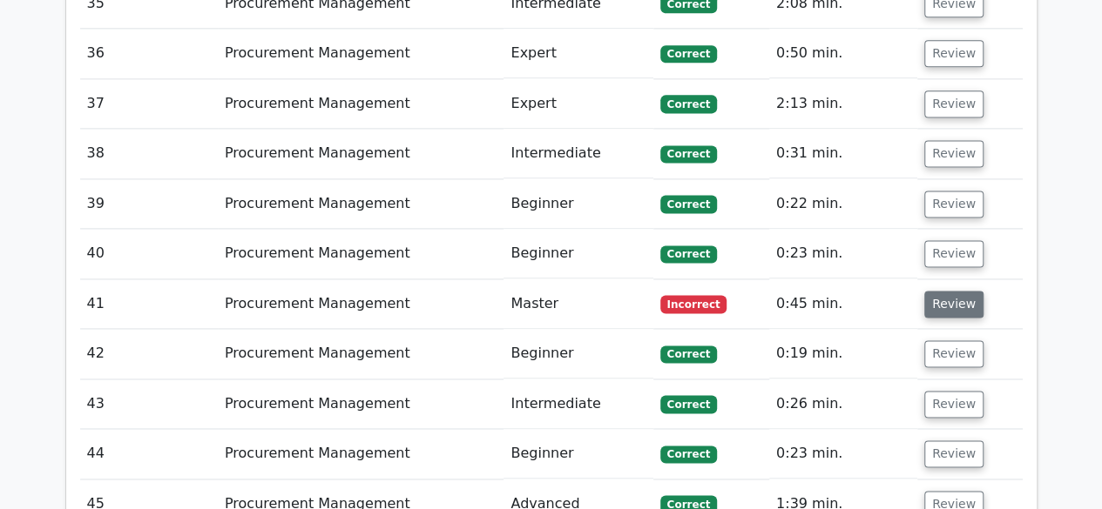
click at [967, 291] on button "Review" at bounding box center [953, 304] width 59 height 27
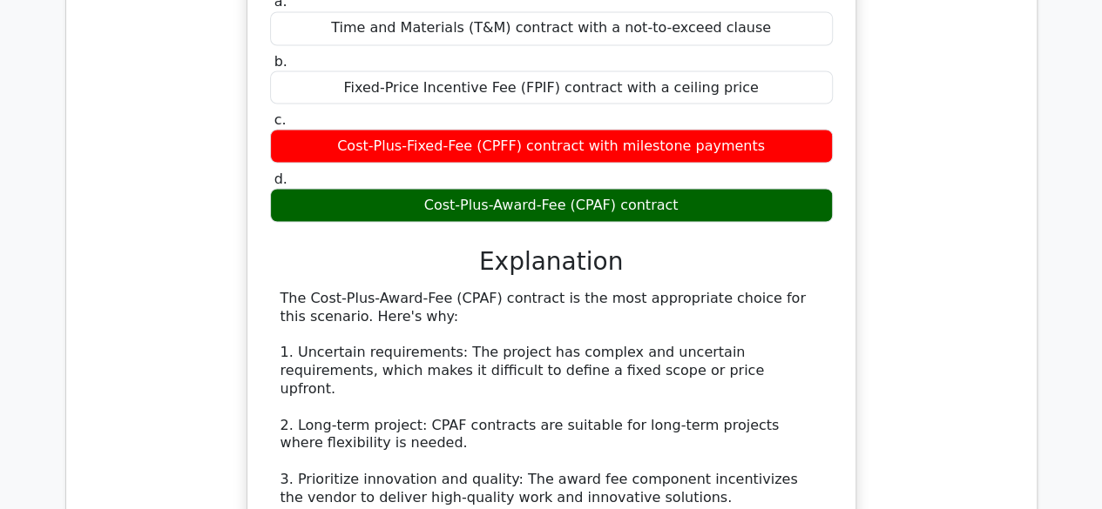
scroll to position [4901, 0]
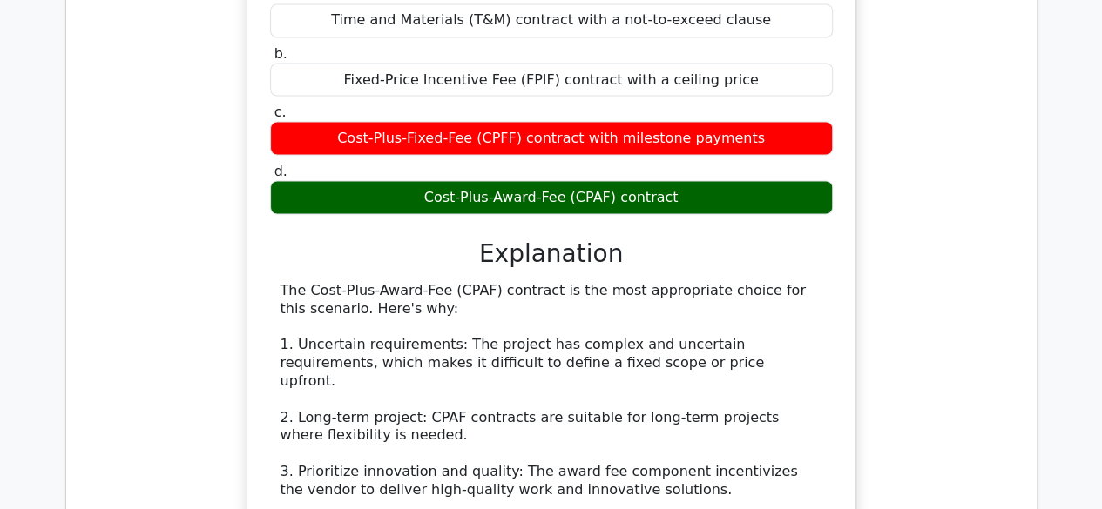
drag, startPoint x: 1083, startPoint y: 403, endPoint x: 1083, endPoint y: 421, distance: 17.4
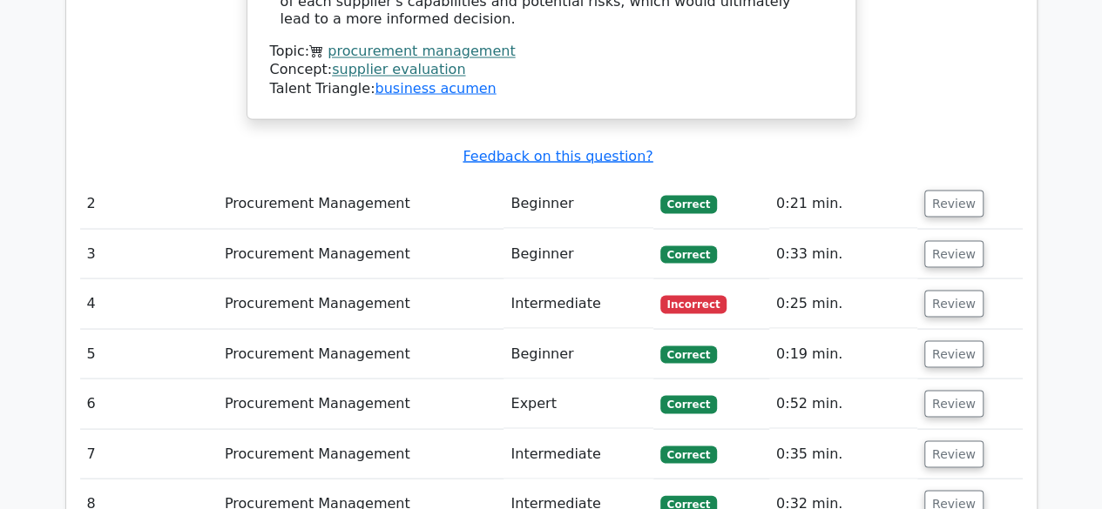
scroll to position [1525, 0]
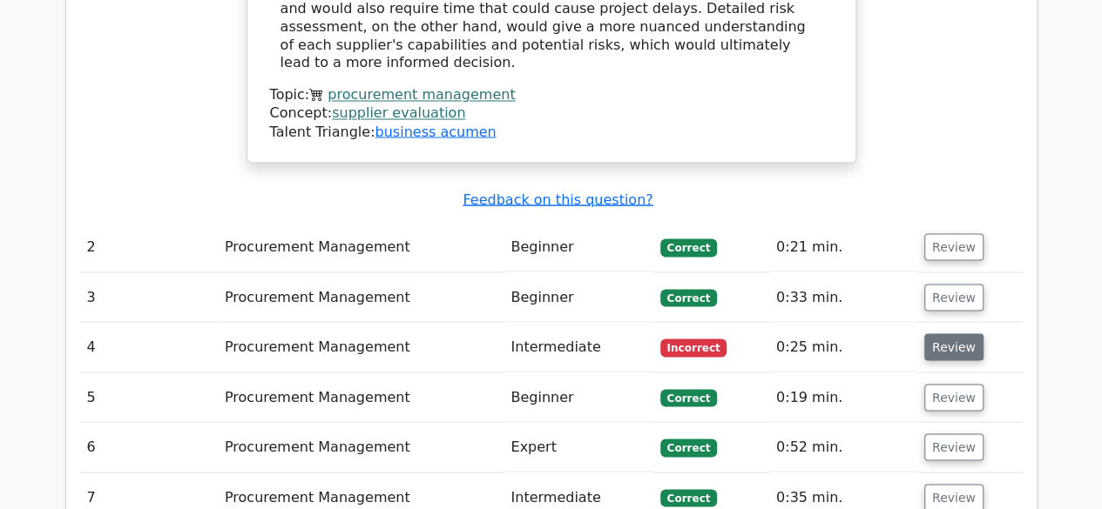
click at [955, 334] on button "Review" at bounding box center [953, 347] width 59 height 27
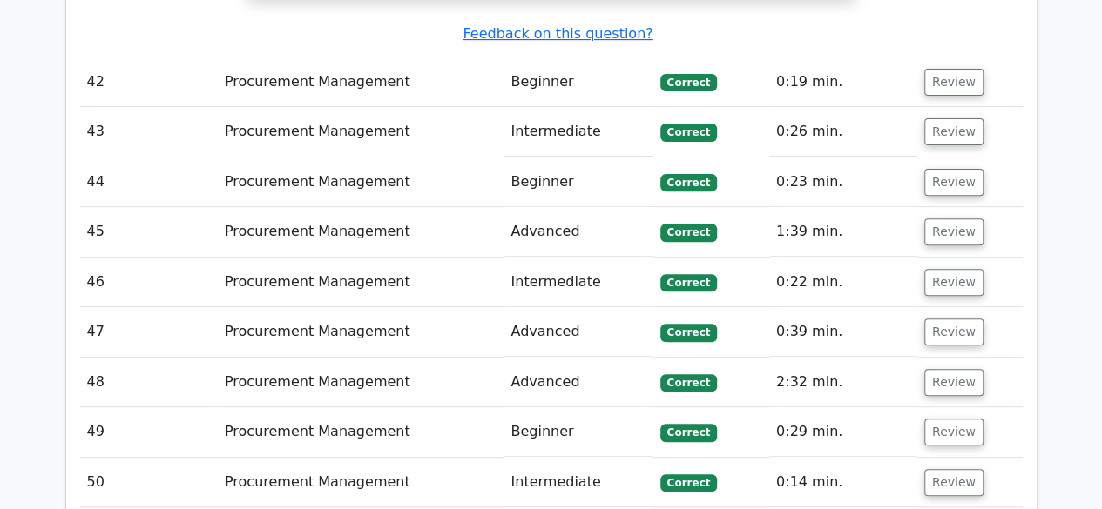
scroll to position [6980, 0]
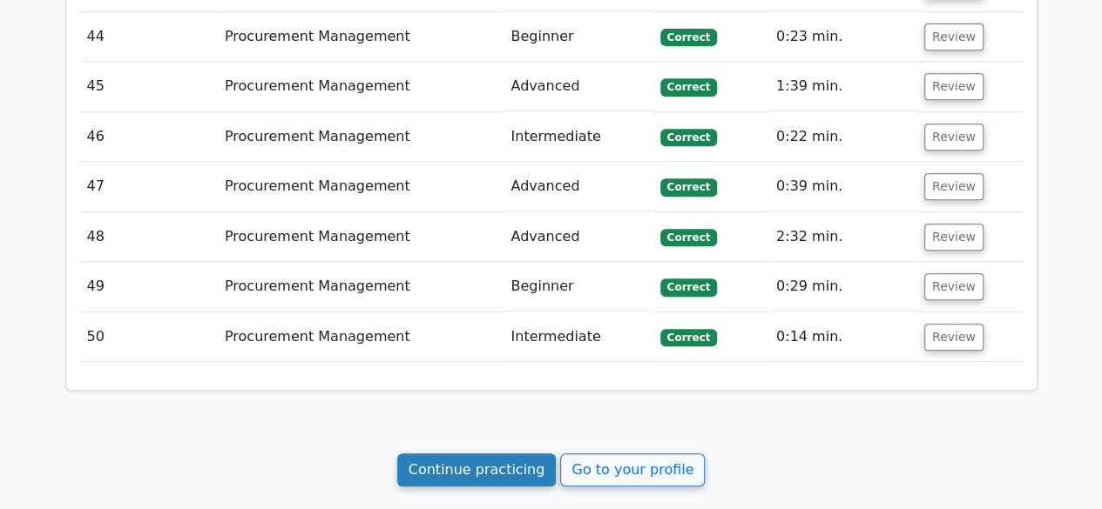
click at [488, 454] on link "Continue practicing" at bounding box center [476, 470] width 159 height 33
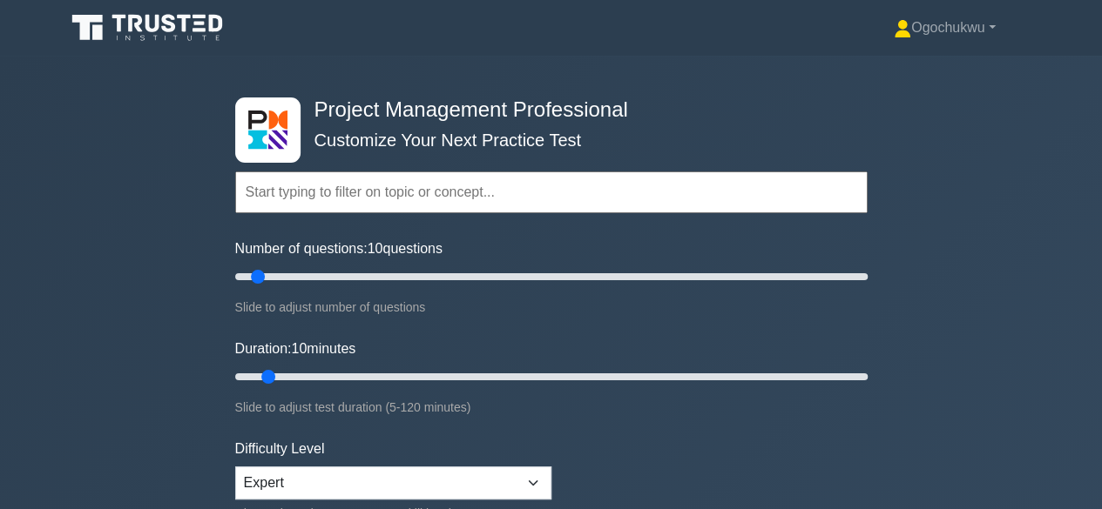
click at [435, 194] on input "text" at bounding box center [551, 193] width 632 height 42
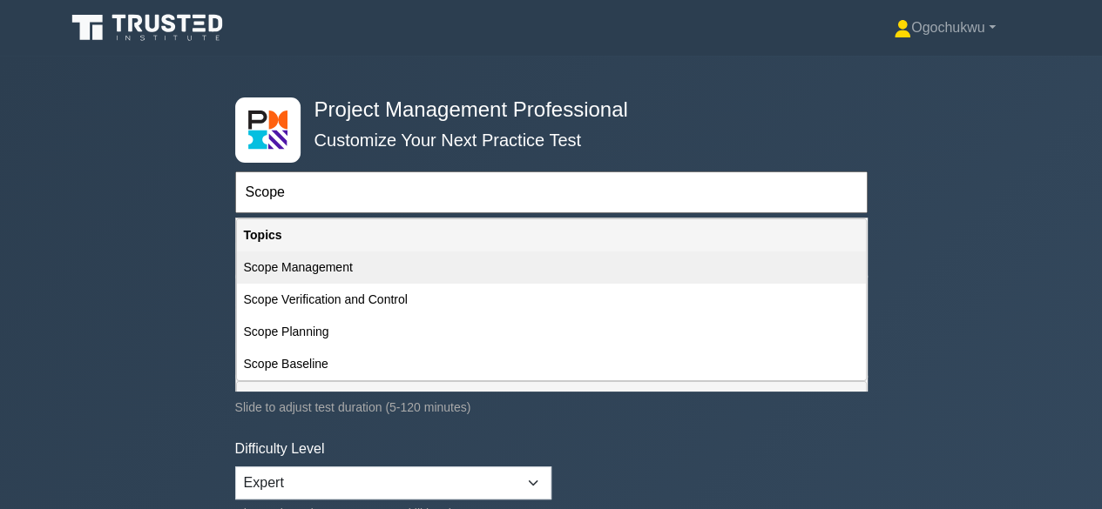
click at [326, 267] on div "Scope Management" at bounding box center [551, 268] width 629 height 32
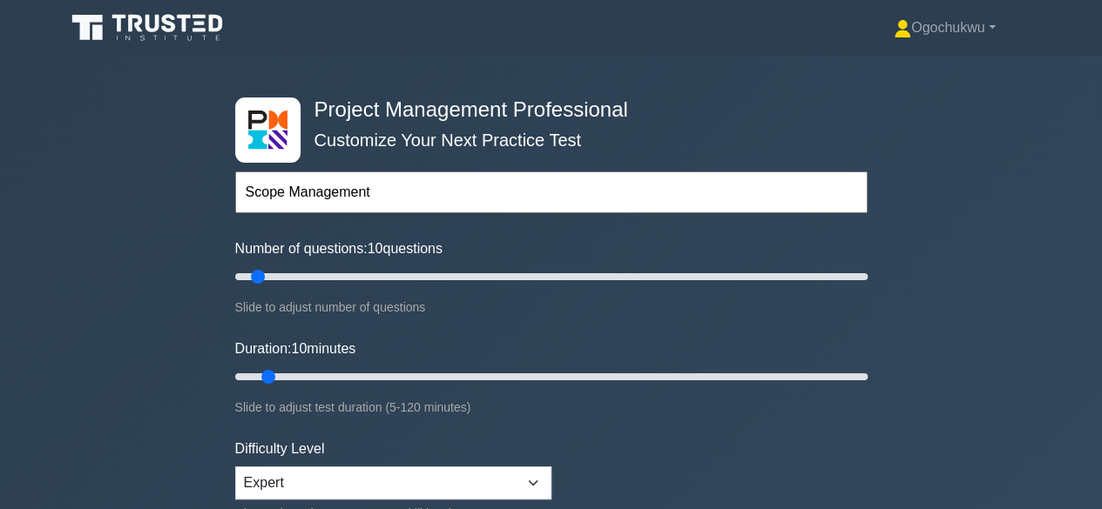
click at [388, 193] on input "Scope Management" at bounding box center [551, 193] width 632 height 42
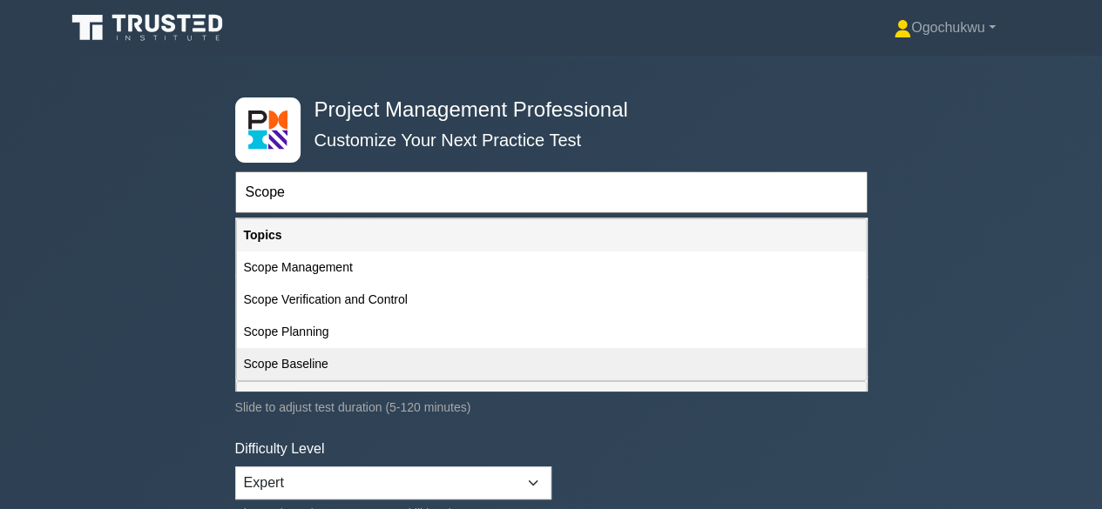
click at [319, 360] on div "Scope Baseline" at bounding box center [551, 364] width 629 height 32
type input "Scope Baseline"
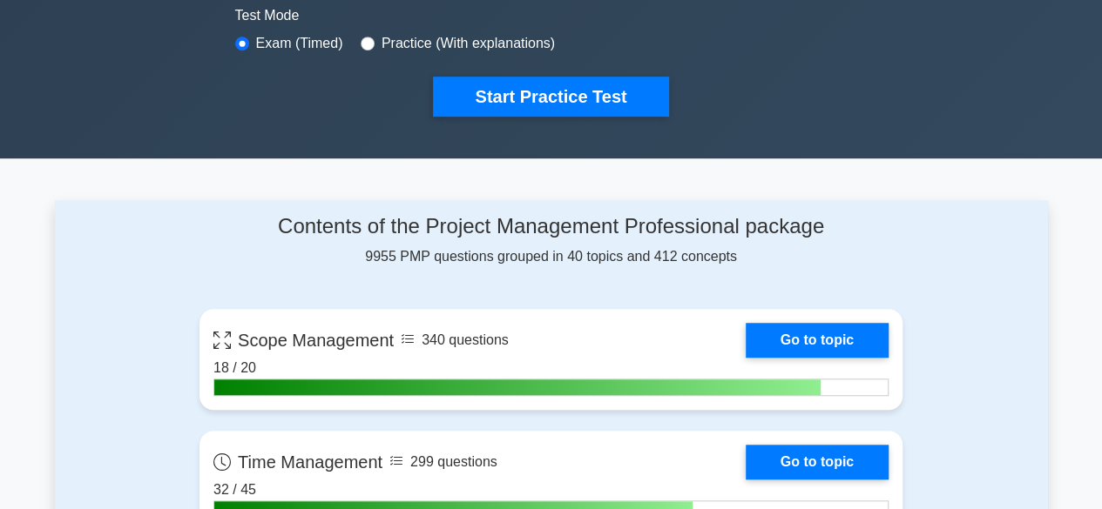
scroll to position [516, 0]
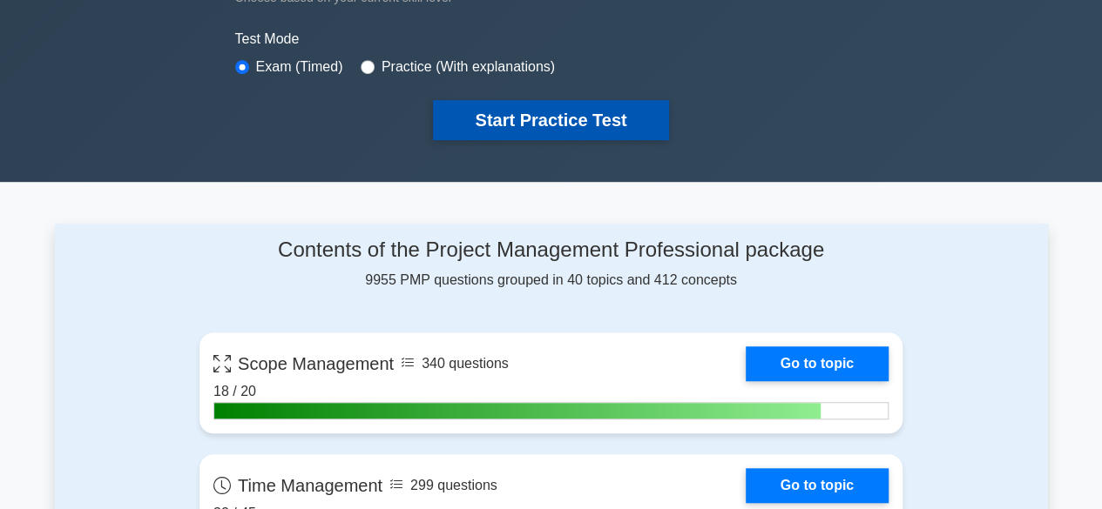
click at [575, 113] on button "Start Practice Test" at bounding box center [550, 120] width 235 height 40
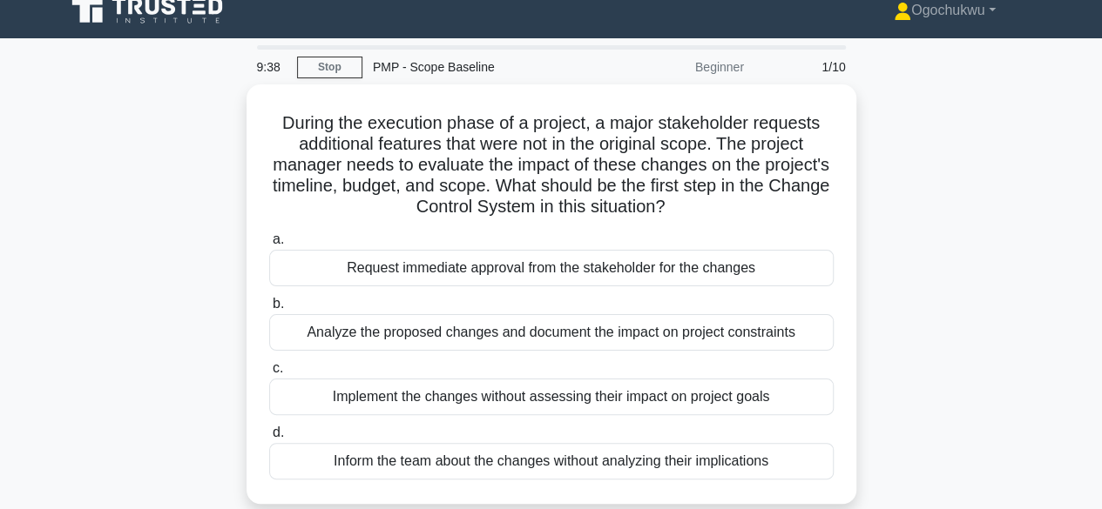
scroll to position [19, 0]
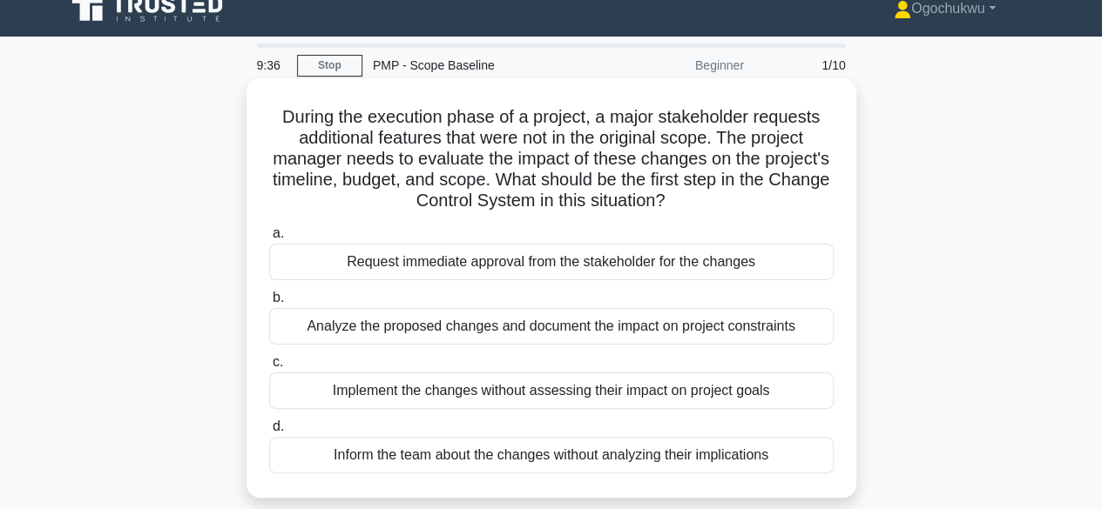
click at [636, 320] on div "Analyze the proposed changes and document the impact on project constraints" at bounding box center [551, 326] width 564 height 37
click at [269, 304] on input "b. Analyze the proposed changes and document the impact on project constraints" at bounding box center [269, 298] width 0 height 11
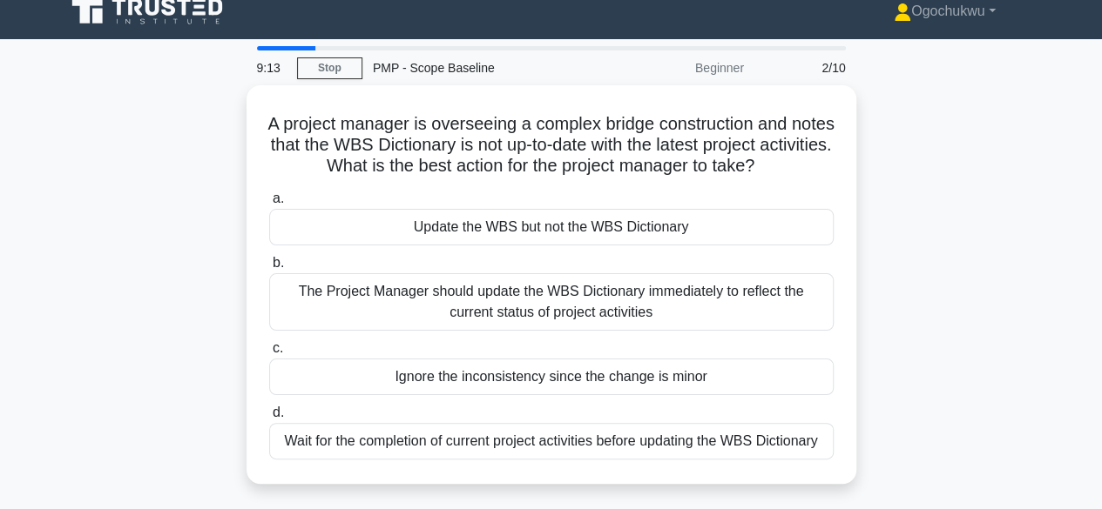
scroll to position [17, 0]
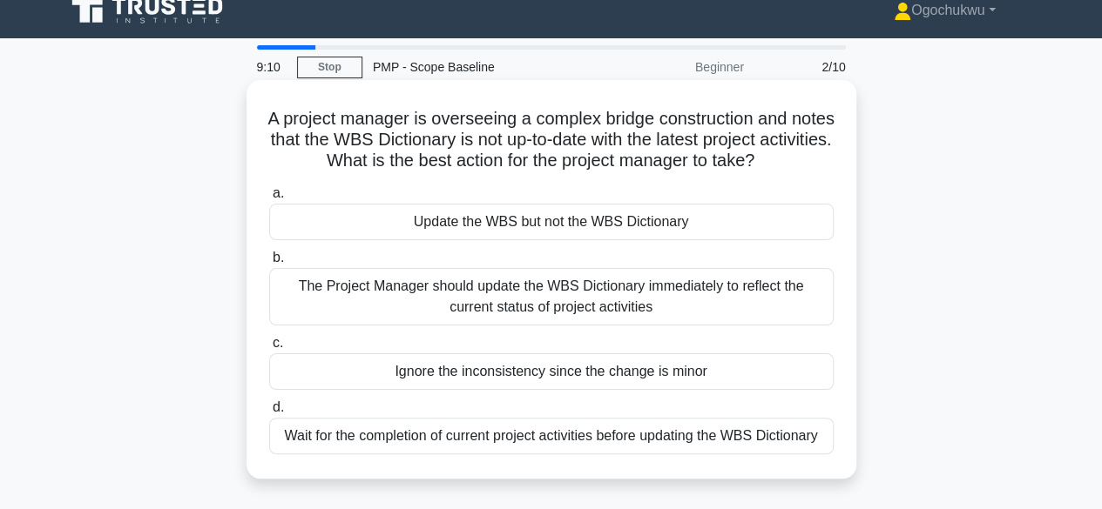
click at [517, 300] on div "The Project Manager should update the WBS Dictionary immediately to reflect the…" at bounding box center [551, 296] width 564 height 57
click at [269, 264] on input "b. The Project Manager should update the WBS Dictionary immediately to reflect …" at bounding box center [269, 258] width 0 height 11
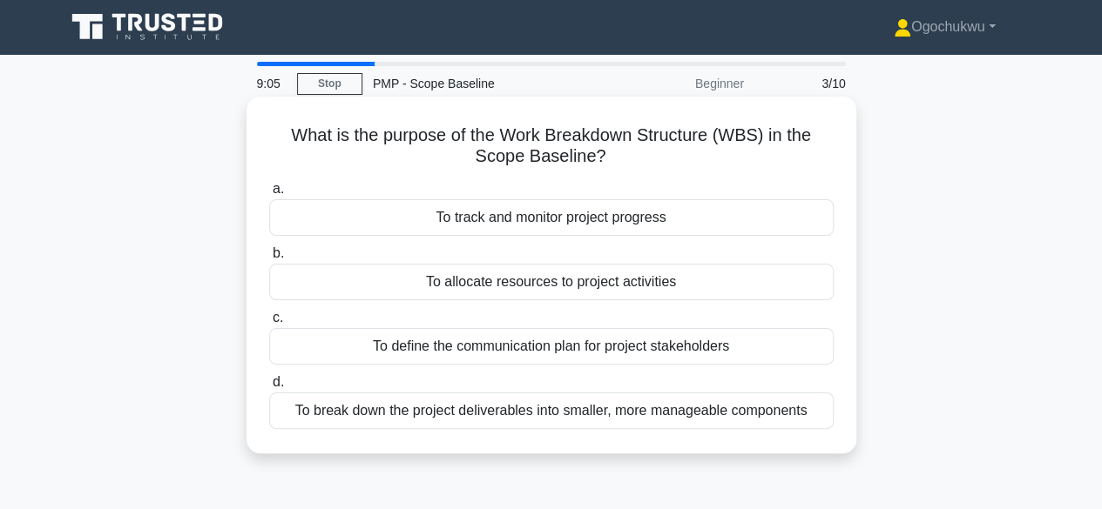
scroll to position [2, 0]
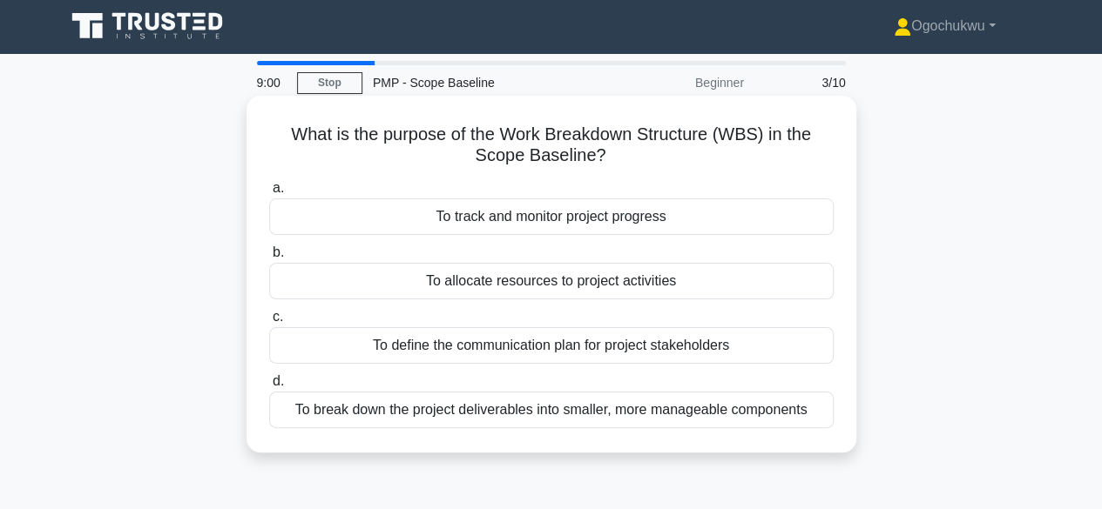
click at [617, 419] on div "To break down the project deliverables into smaller, more manageable components" at bounding box center [551, 410] width 564 height 37
click at [269, 388] on input "d. To break down the project deliverables into smaller, more manageable compone…" at bounding box center [269, 381] width 0 height 11
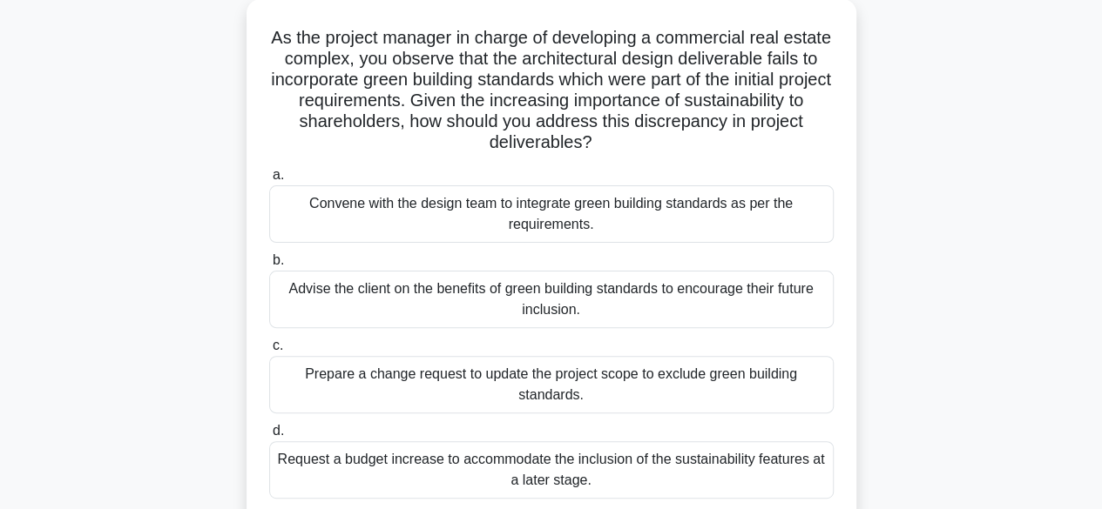
scroll to position [104, 0]
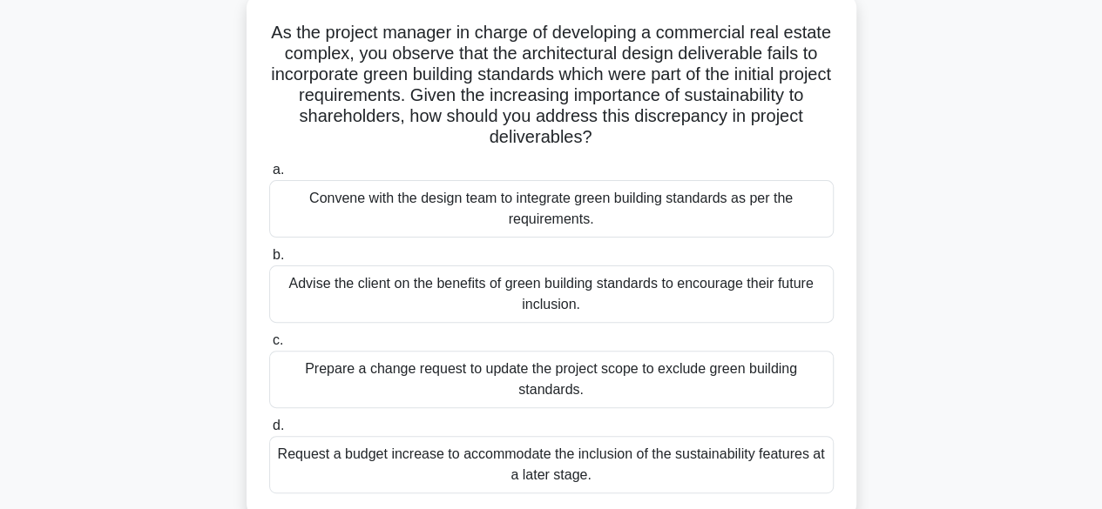
click at [540, 382] on div "Prepare a change request to update the project scope to exclude green building …" at bounding box center [551, 379] width 564 height 57
click at [269, 347] on input "c. Prepare a change request to update the project scope to exclude green buildi…" at bounding box center [269, 340] width 0 height 11
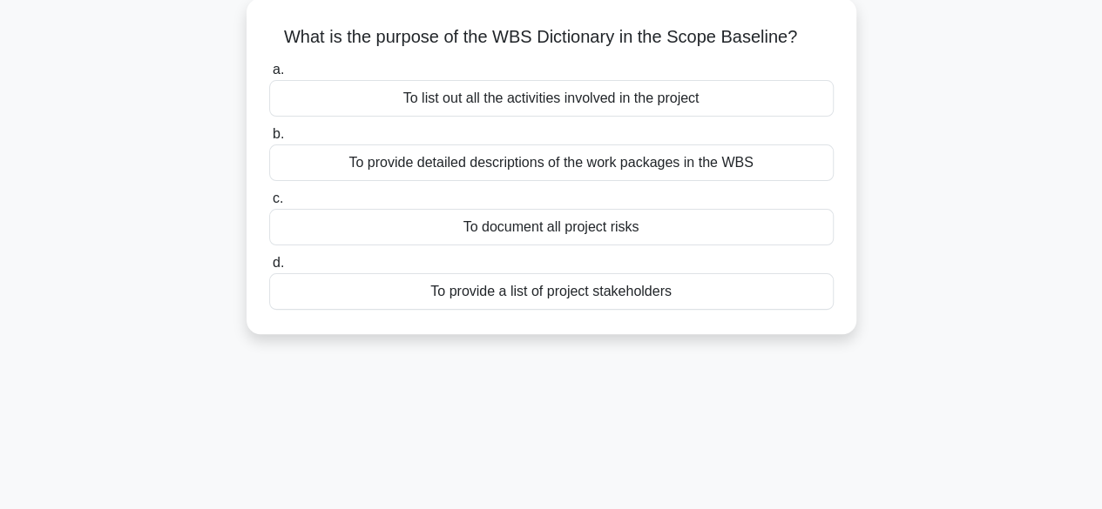
scroll to position [0, 0]
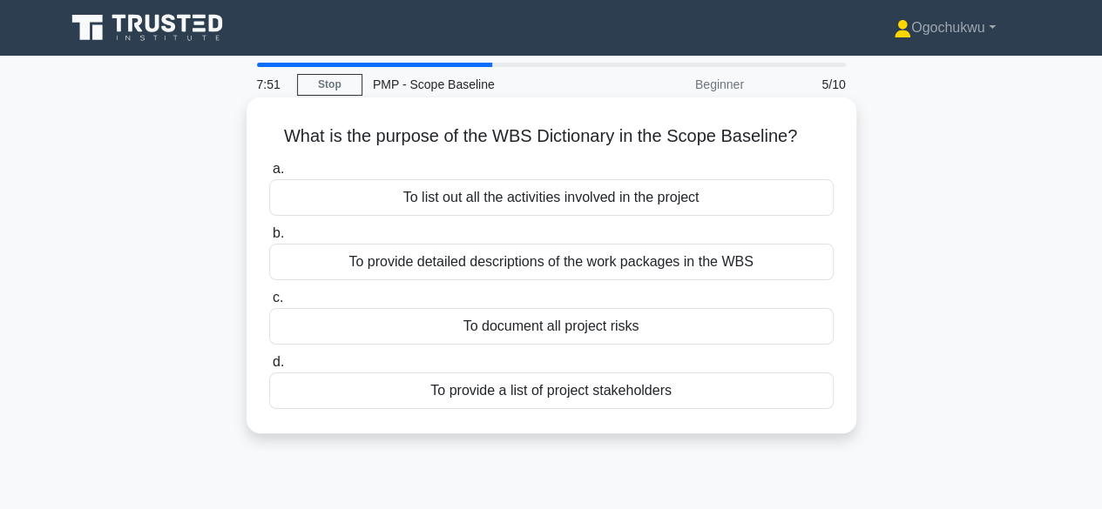
click at [571, 275] on div "To provide detailed descriptions of the work packages in the WBS" at bounding box center [551, 262] width 564 height 37
click at [269, 239] on input "b. To provide detailed descriptions of the work packages in the WBS" at bounding box center [269, 233] width 0 height 11
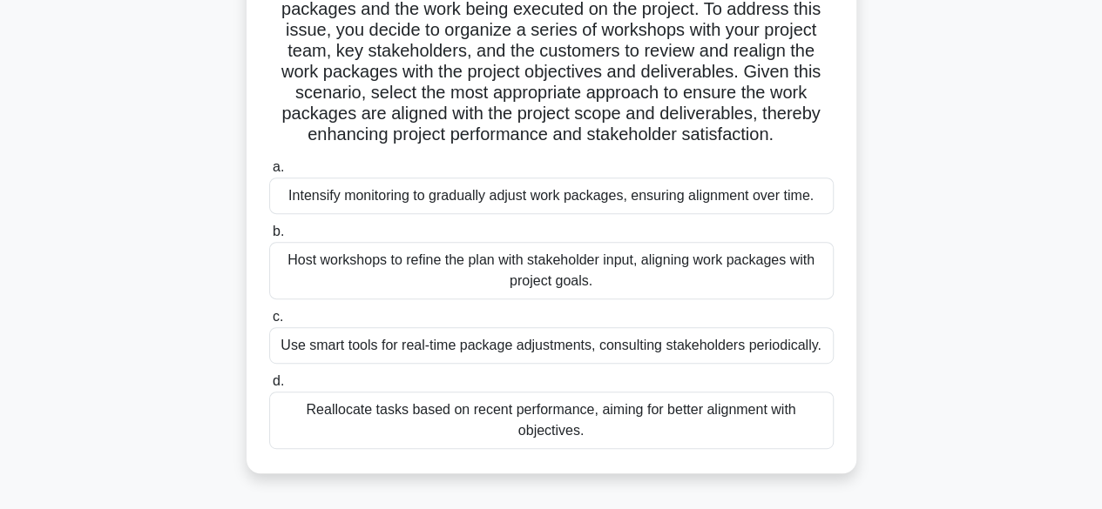
scroll to position [249, 0]
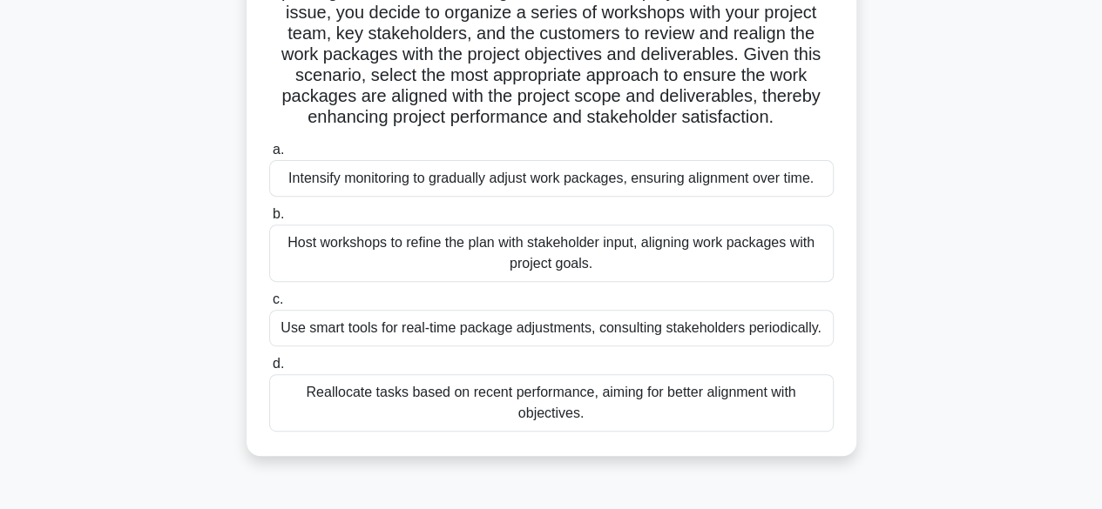
click at [637, 276] on div "Host workshops to refine the plan with stakeholder input, aligning work package…" at bounding box center [551, 253] width 564 height 57
click at [269, 220] on input "b. Host workshops to refine the plan with stakeholder input, aligning work pack…" at bounding box center [269, 214] width 0 height 11
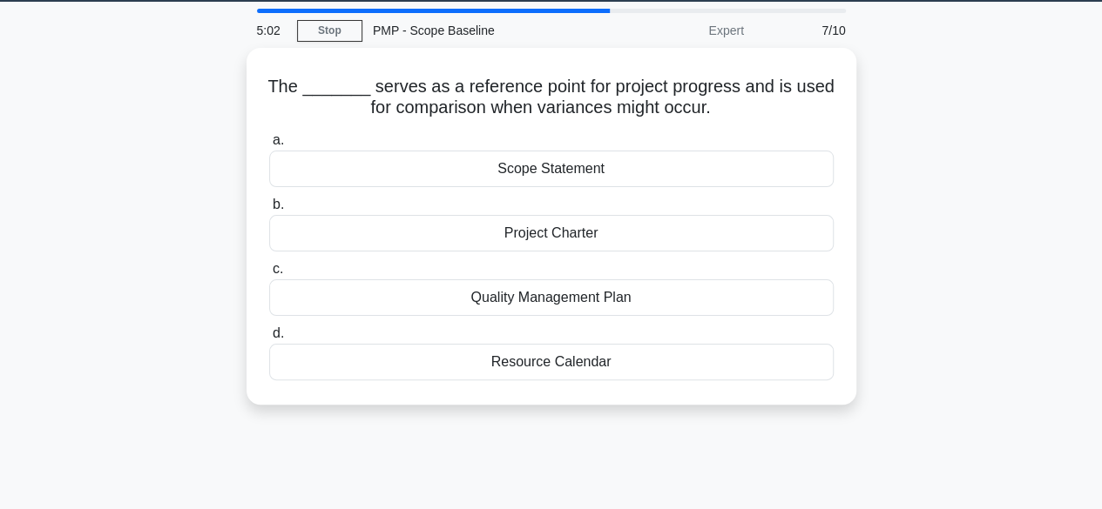
scroll to position [0, 0]
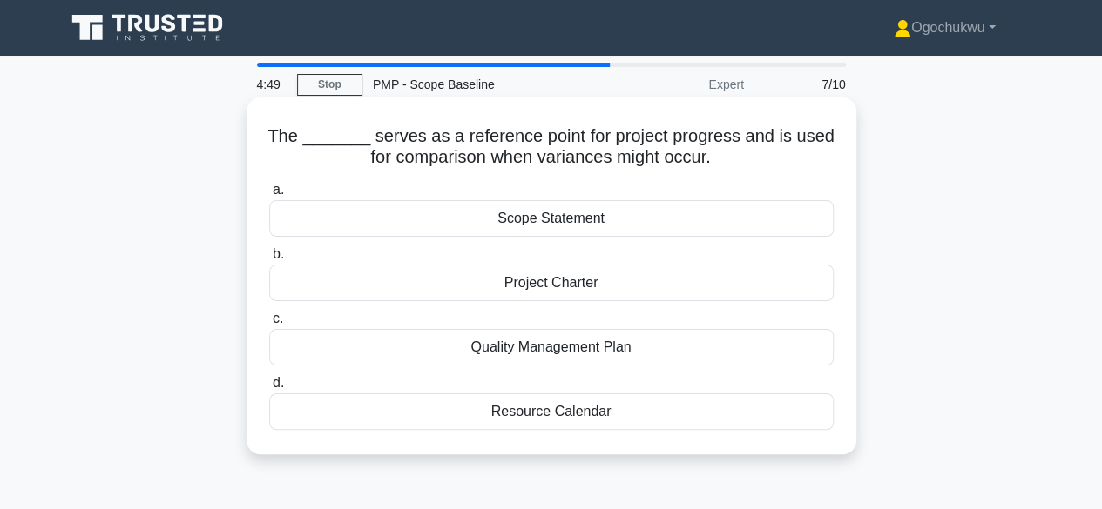
click at [586, 215] on div "Scope Statement" at bounding box center [551, 218] width 564 height 37
click at [269, 196] on input "a. Scope Statement" at bounding box center [269, 190] width 0 height 11
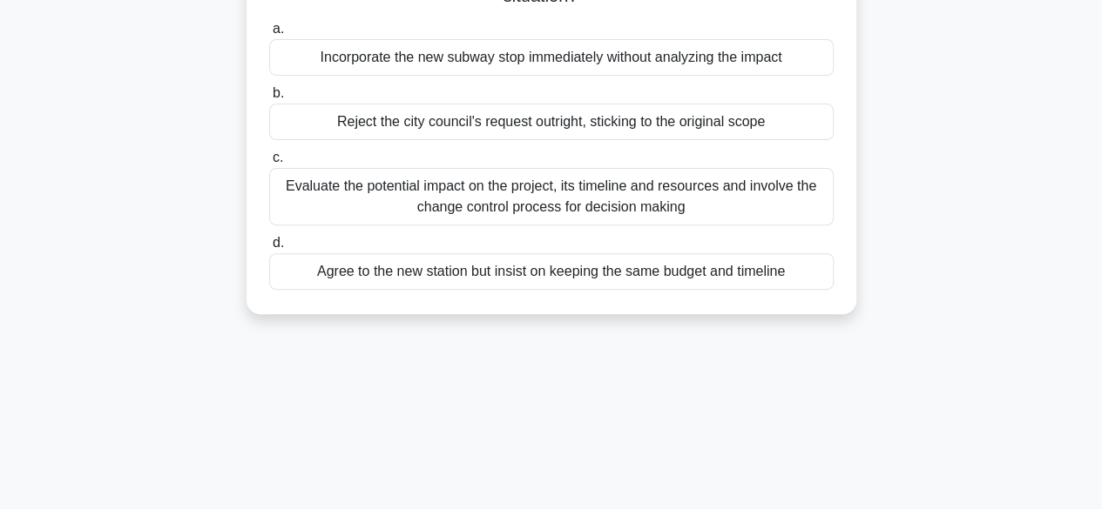
scroll to position [221, 0]
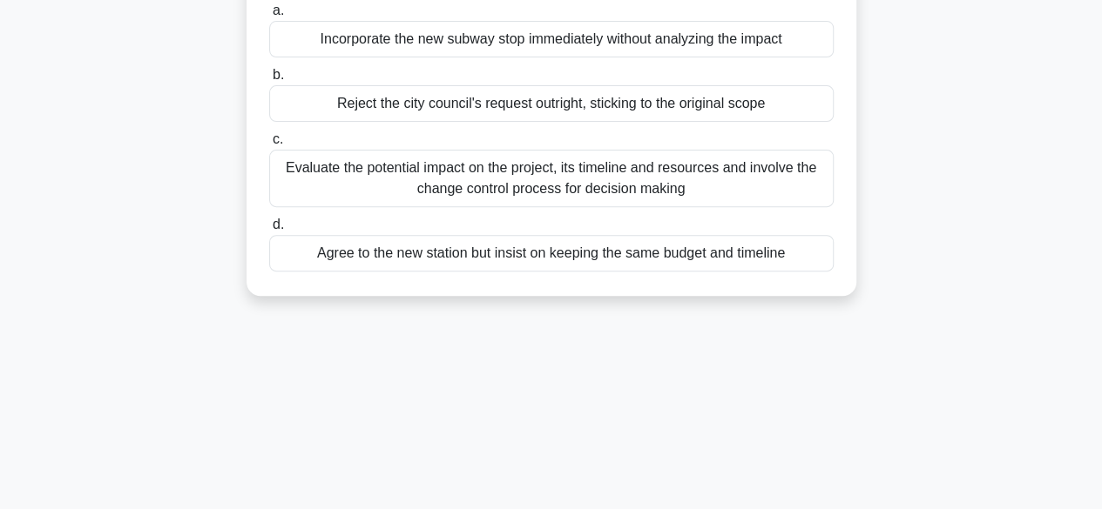
click at [672, 192] on div "Evaluate the potential impact on the project, its timeline and resources and in…" at bounding box center [551, 178] width 564 height 57
click at [269, 145] on input "c. Evaluate the potential impact on the project, its timeline and resources and…" at bounding box center [269, 139] width 0 height 11
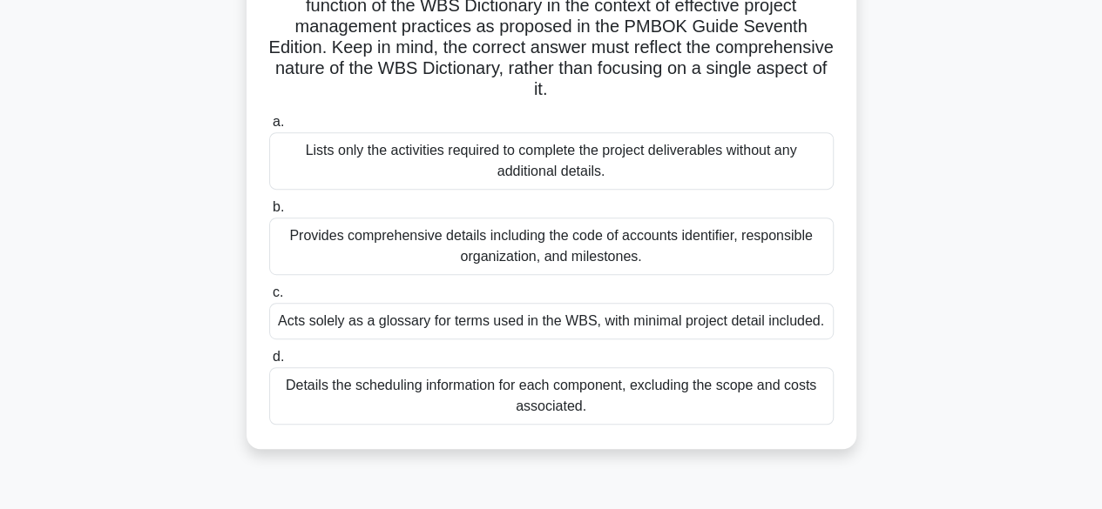
scroll to position [324, 0]
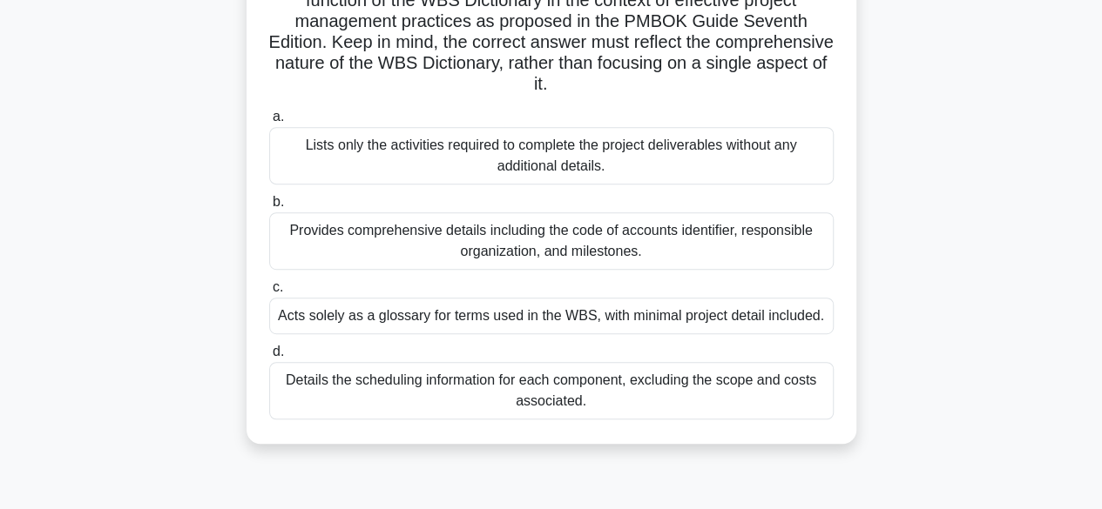
click at [671, 239] on div "Provides comprehensive details including the code of accounts identifier, respo…" at bounding box center [551, 240] width 564 height 57
click at [269, 208] on input "b. Provides comprehensive details including the code of accounts identifier, re…" at bounding box center [269, 202] width 0 height 11
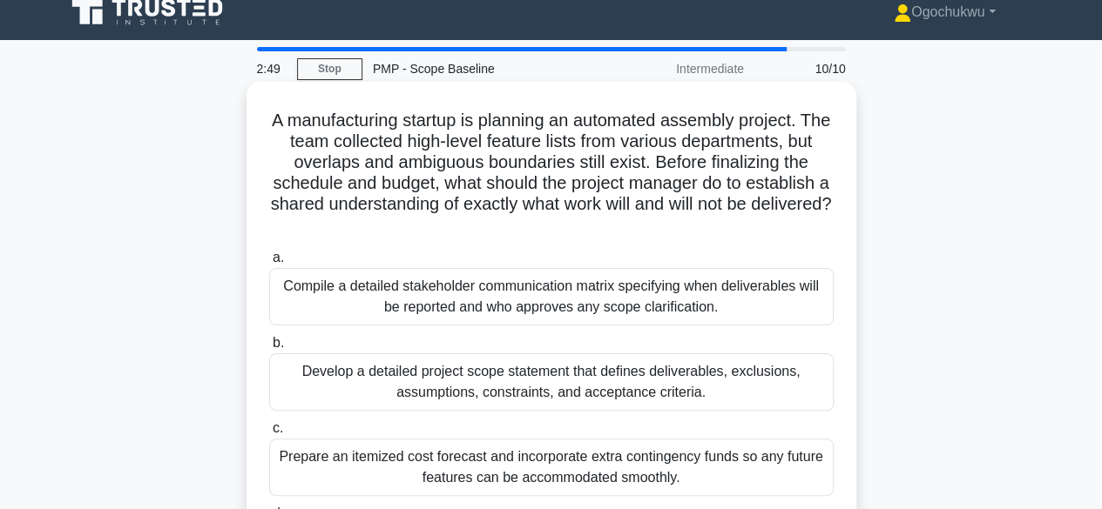
scroll to position [0, 0]
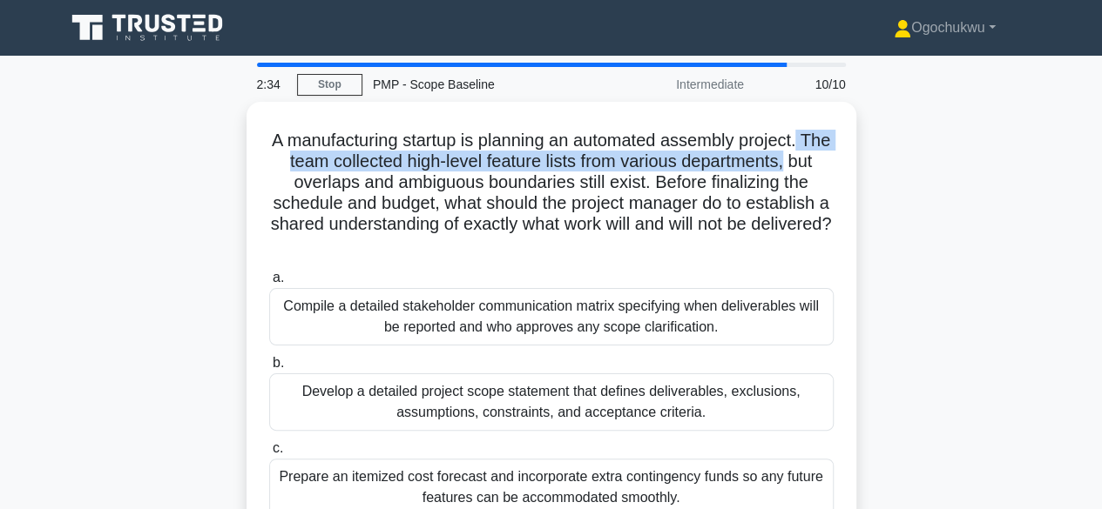
drag, startPoint x: 1101, startPoint y: 124, endPoint x: 1114, endPoint y: 172, distance: 49.6
click at [1101, 172] on html "Ogochukwu Profile Settings Profile" at bounding box center [551, 470] width 1102 height 941
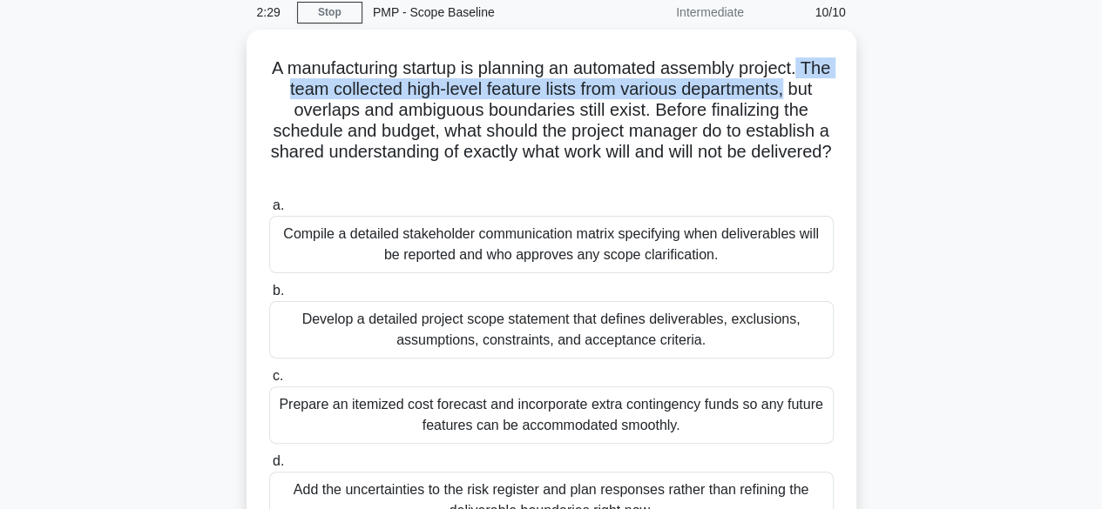
scroll to position [75, 0]
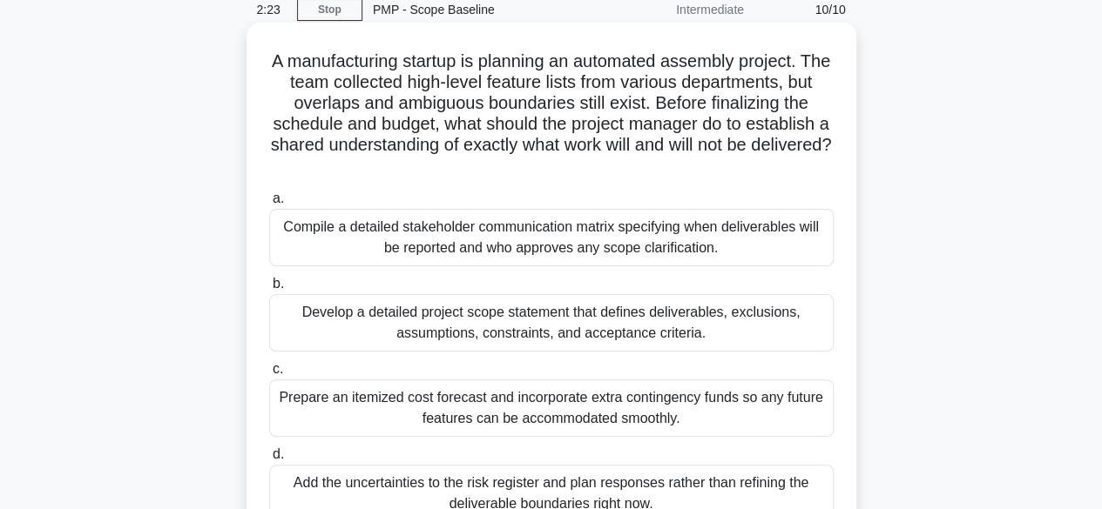
click at [577, 97] on h5 "A manufacturing startup is planning an automated assembly project. The team col…" at bounding box center [551, 114] width 568 height 127
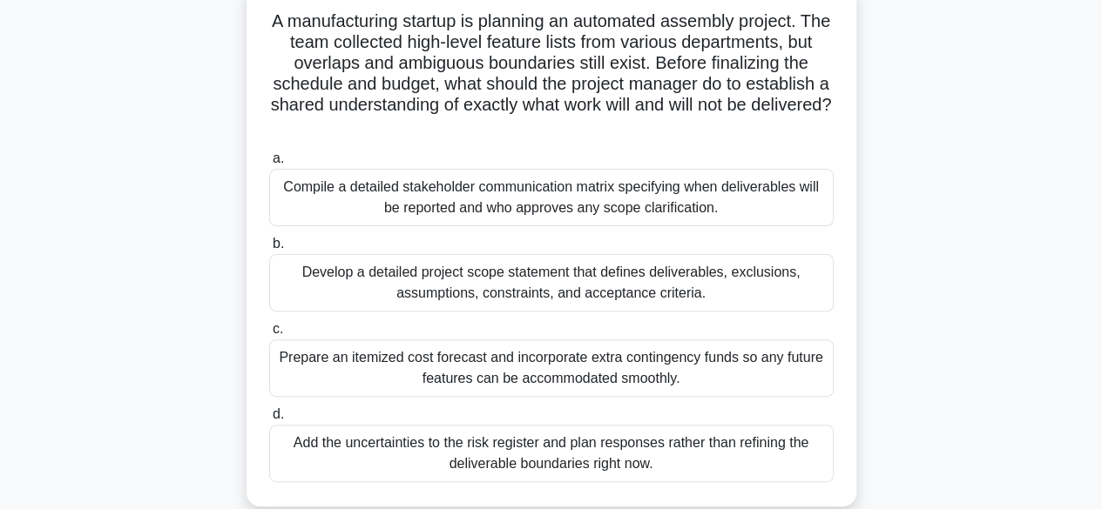
scroll to position [125, 0]
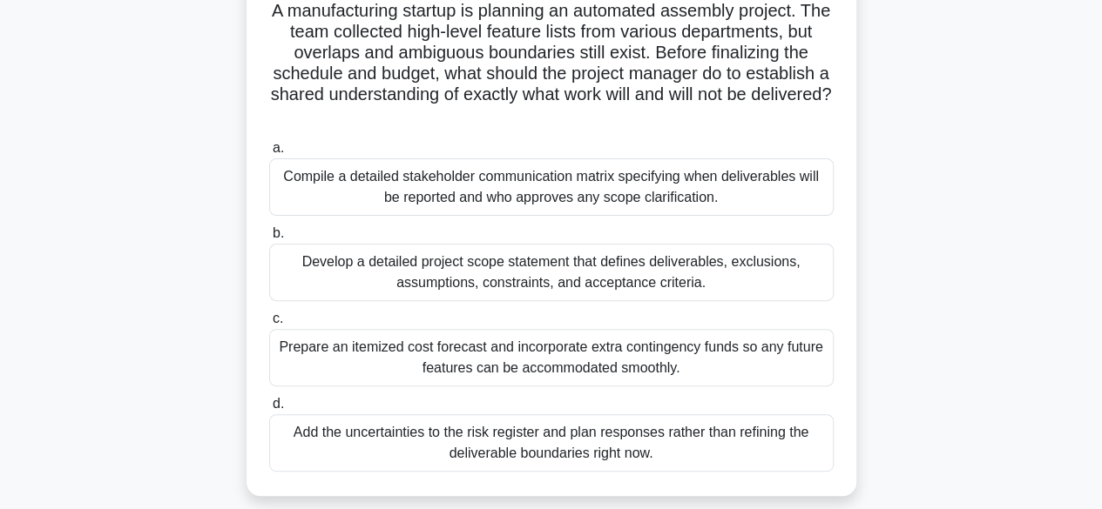
click at [502, 262] on div "Develop a detailed project scope statement that defines deliverables, exclusion…" at bounding box center [551, 272] width 564 height 57
click at [269, 239] on input "b. Develop a detailed project scope statement that defines deliverables, exclus…" at bounding box center [269, 233] width 0 height 11
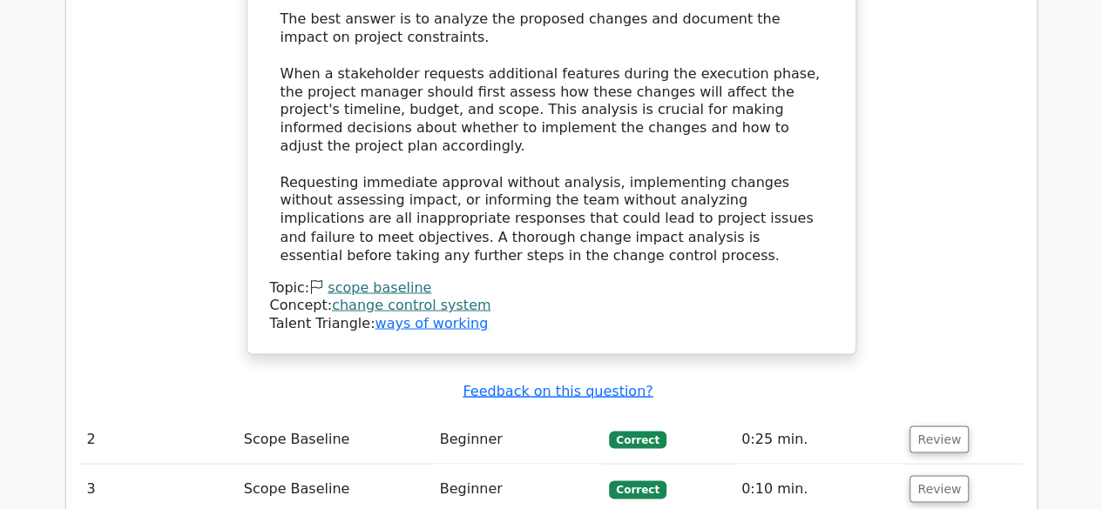
scroll to position [1656, 0]
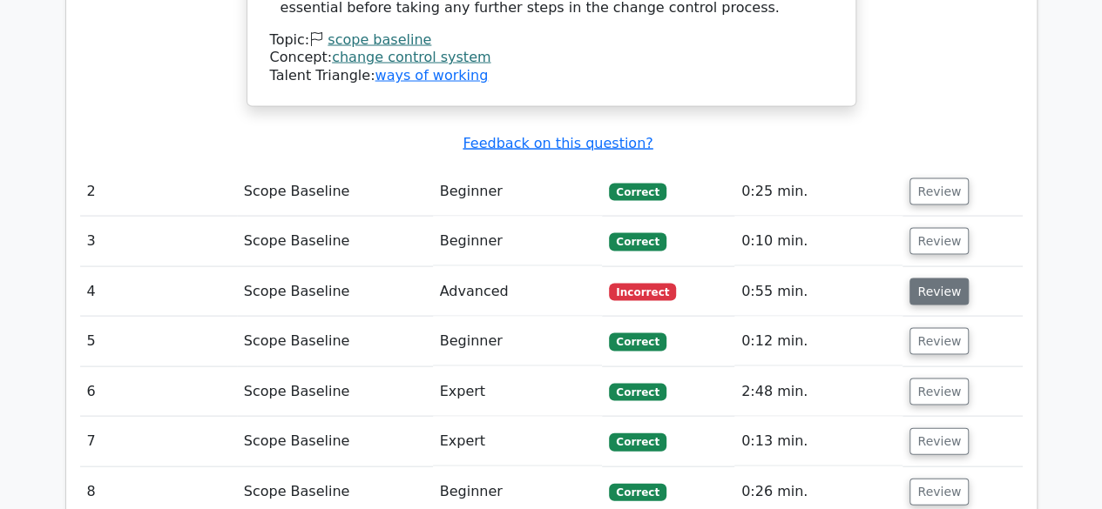
click at [937, 279] on button "Review" at bounding box center [938, 292] width 59 height 27
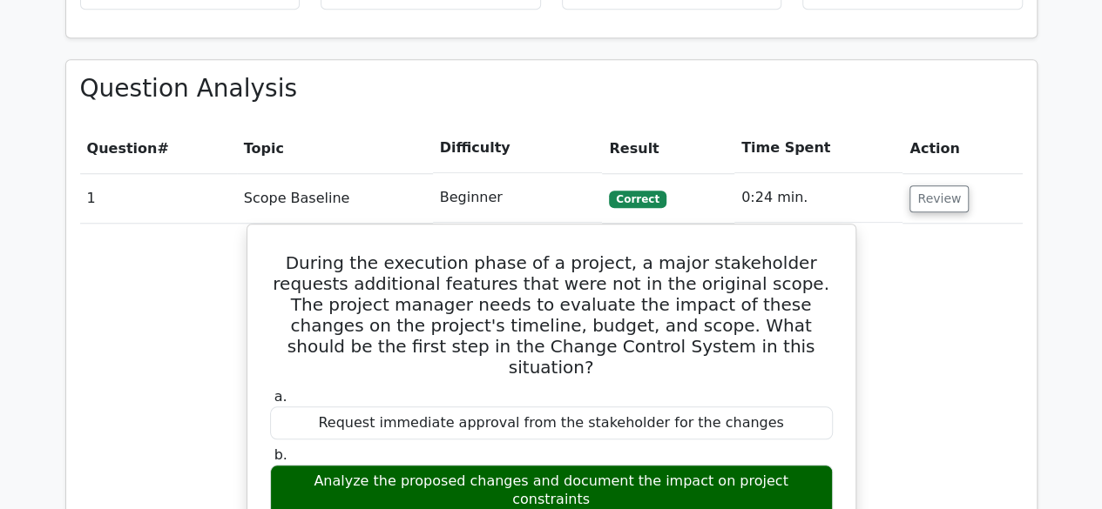
scroll to position [716, 0]
